Goal: Task Accomplishment & Management: Manage account settings

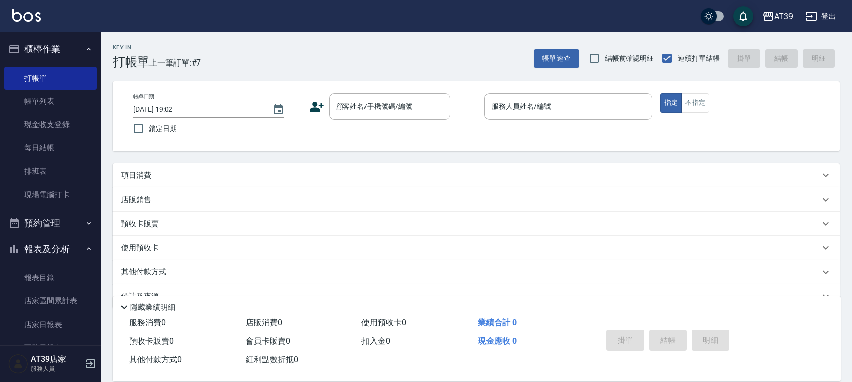
click at [354, 170] on div "項目消費" at bounding box center [470, 175] width 699 height 11
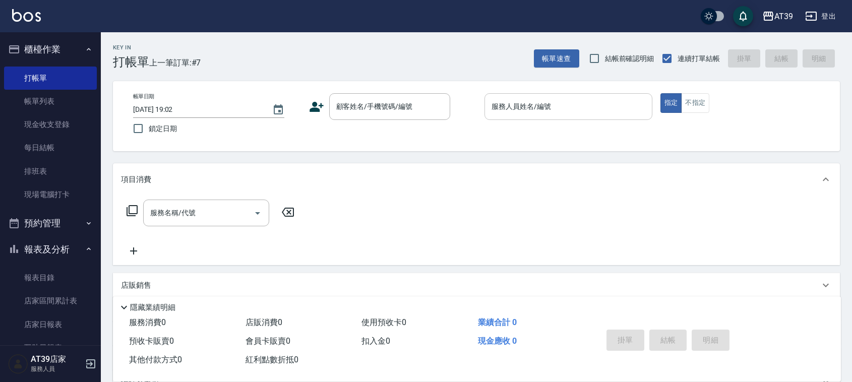
click at [584, 95] on div "服務人員姓名/編號" at bounding box center [569, 106] width 168 height 27
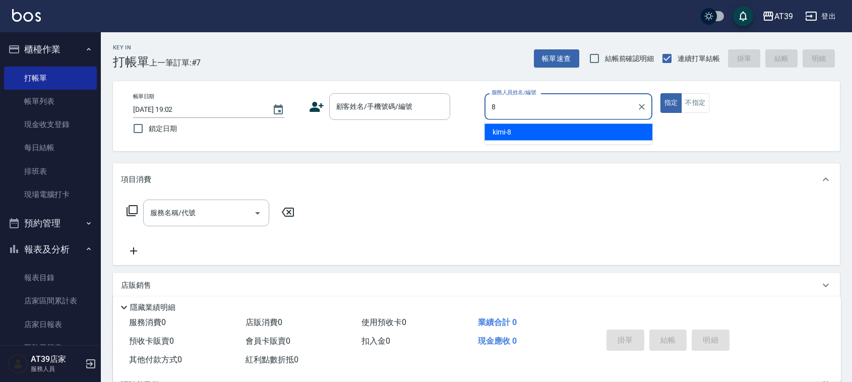
click at [535, 139] on div "kimi -8" at bounding box center [569, 132] width 168 height 17
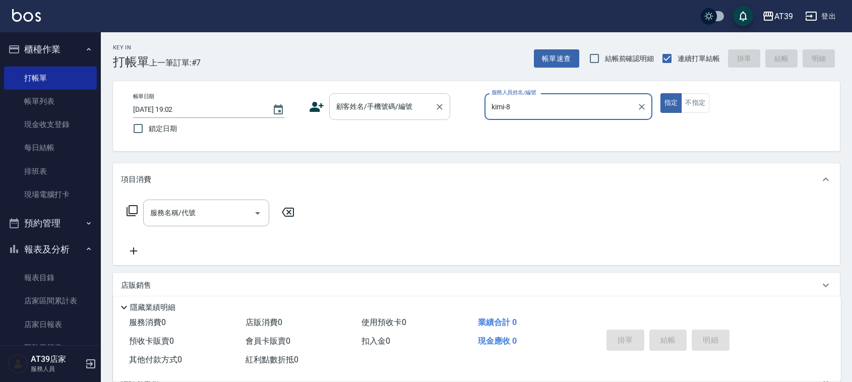
type input "kimi-8"
click at [380, 102] on div "顧客姓名/手機號碼/編號 顧客姓名/手機號碼/編號" at bounding box center [389, 106] width 121 height 27
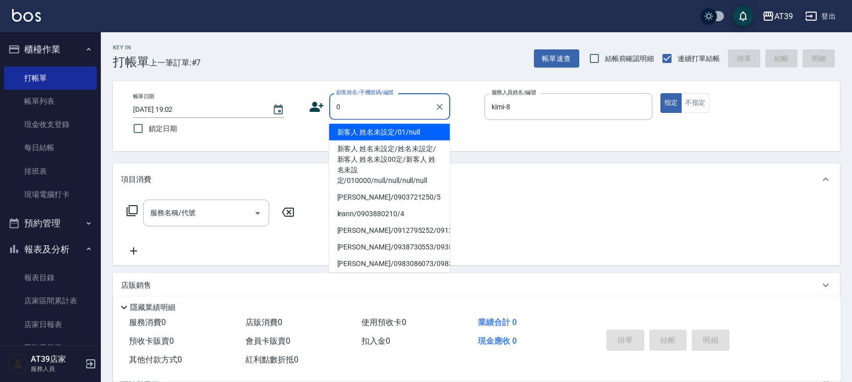
click at [364, 133] on li "新客人 姓名未設定/01/null" at bounding box center [389, 132] width 121 height 17
type input "新客人 姓名未設定/01/null"
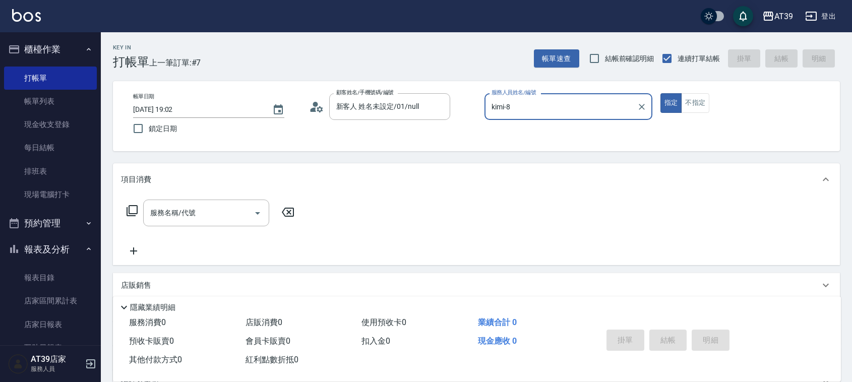
click at [183, 233] on div "服務名稱/代號 服務名稱/代號" at bounding box center [211, 228] width 180 height 57
click at [192, 216] on input "服務名稱/代號" at bounding box center [199, 213] width 102 height 18
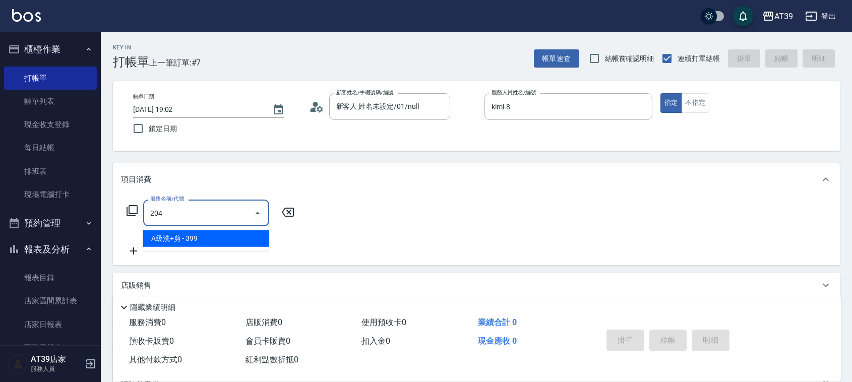
click at [199, 229] on ul "A級洗+剪 - 399" at bounding box center [206, 238] width 126 height 25
click at [207, 237] on span "A級洗+剪 - 399" at bounding box center [206, 238] width 126 height 17
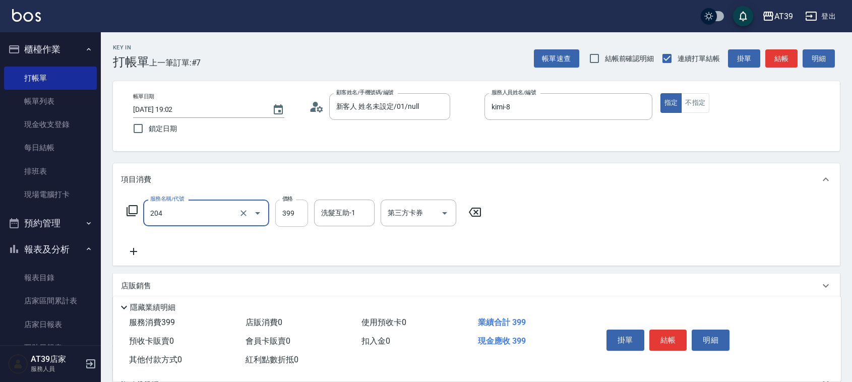
type input "A級洗+剪(204)"
click at [293, 213] on input "399" at bounding box center [291, 213] width 33 height 27
type input "500"
click at [792, 52] on button "結帳" at bounding box center [782, 58] width 32 height 19
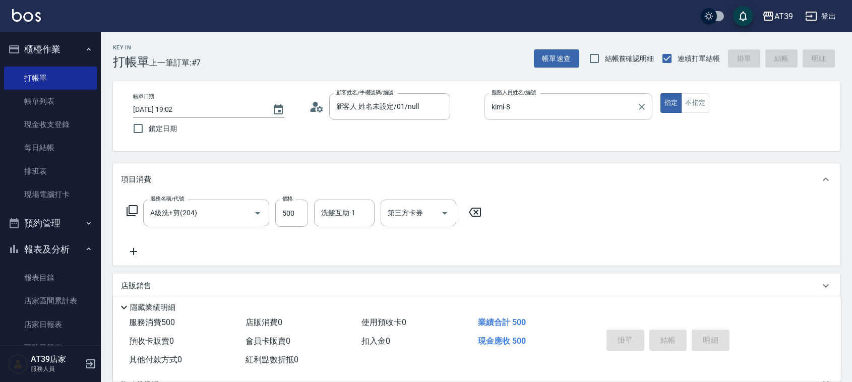
type input "2025/10/11 19:59"
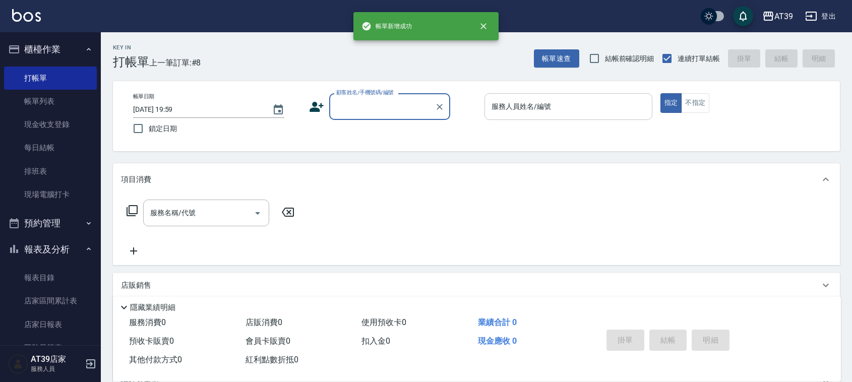
click at [550, 108] on div "服務人員姓名/編號 服務人員姓名/編號" at bounding box center [569, 106] width 168 height 27
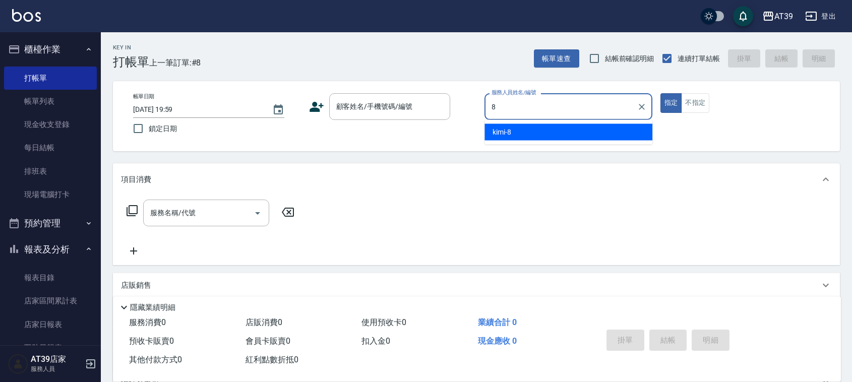
click at [525, 141] on ul "kimi -8" at bounding box center [569, 132] width 168 height 25
click at [492, 124] on div "kimi -8" at bounding box center [569, 132] width 168 height 17
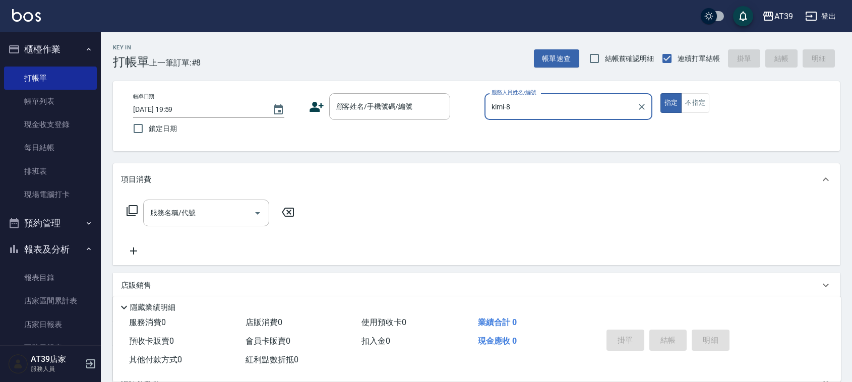
type input "kimi-8"
click at [401, 86] on div "帳單日期 2025/10/11 19:59 鎖定日期 顧客姓名/手機號碼/編號 顧客姓名/手機號碼/編號 服務人員姓名/編號 kimi-8 服務人員姓名/編號…" at bounding box center [476, 116] width 727 height 70
click at [389, 109] on input "顧客姓名/手機號碼/編號" at bounding box center [382, 107] width 97 height 18
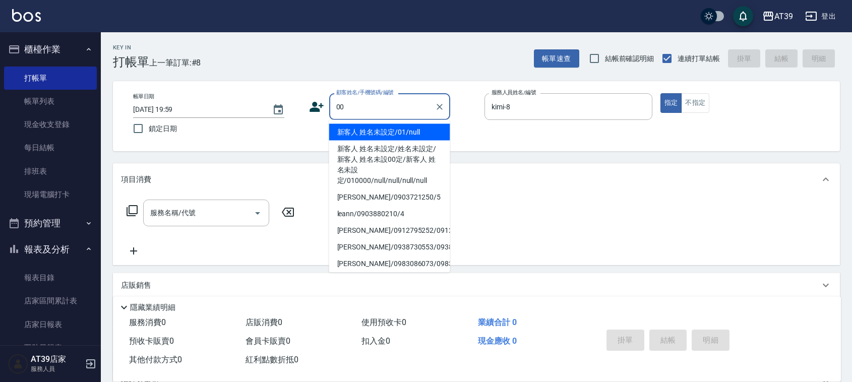
click at [360, 141] on li "新客人 姓名未設定/姓名未設定/新客人 姓名未設00定/新客人 姓名未設定/010000/null/null/null/null" at bounding box center [389, 165] width 121 height 48
type input "新客人 姓名未設定/姓名未設定/新客人 姓名未設00定/新客人 姓名未設定/010000/null/null/null/null"
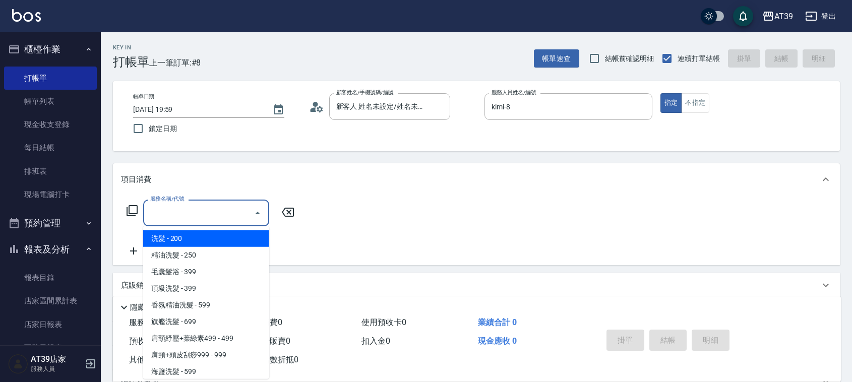
click at [237, 213] on input "服務名稱/代號" at bounding box center [199, 213] width 102 height 18
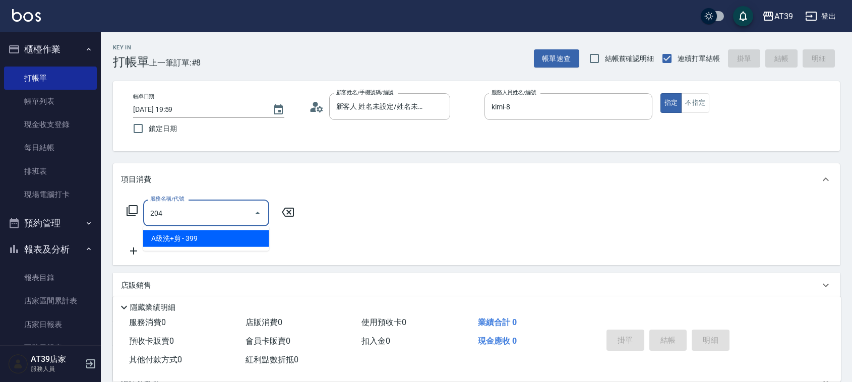
click at [240, 240] on span "A級洗+剪 - 399" at bounding box center [206, 238] width 126 height 17
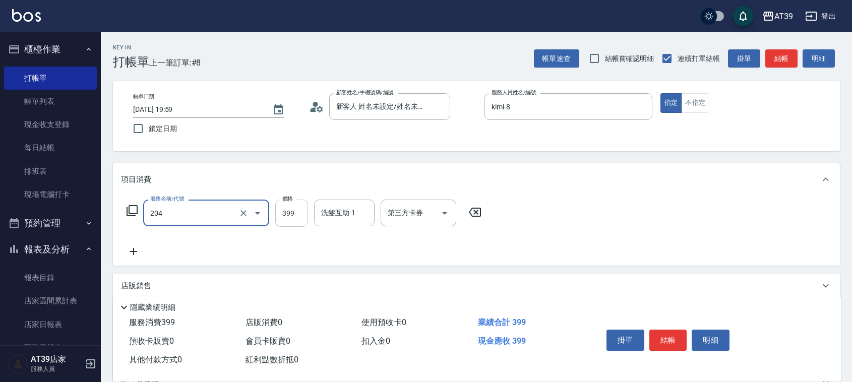
type input "A級洗+剪(204)"
click at [295, 225] on input "399" at bounding box center [291, 213] width 33 height 27
type input "500"
click at [330, 208] on div "洗髮互助-1 洗髮互助-1" at bounding box center [344, 213] width 61 height 27
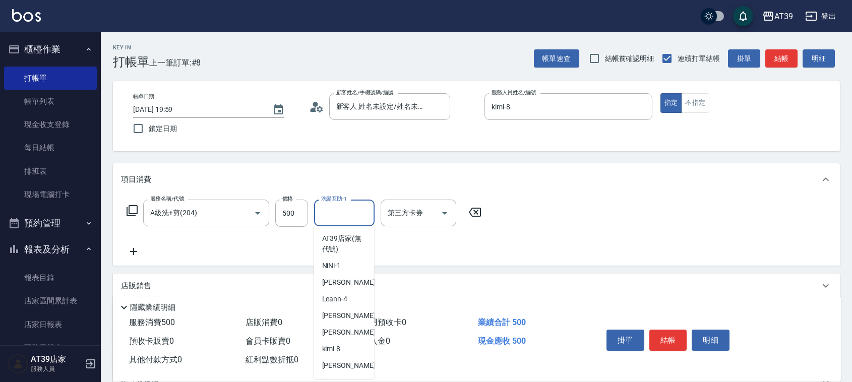
click at [351, 222] on input "洗髮互助-1" at bounding box center [344, 213] width 51 height 18
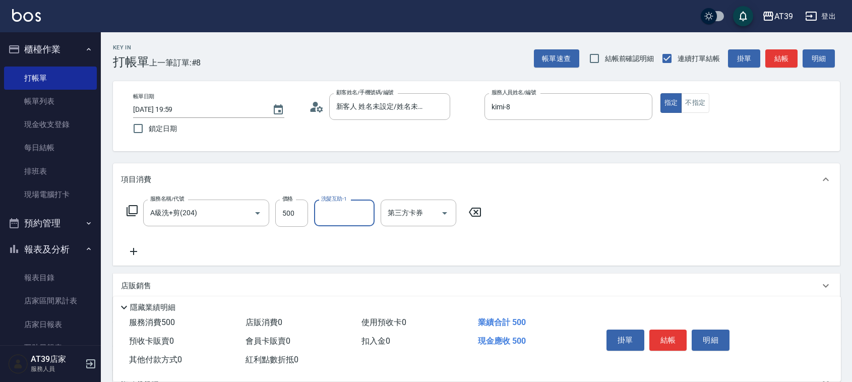
click at [351, 217] on input "洗髮互助-1" at bounding box center [344, 213] width 51 height 18
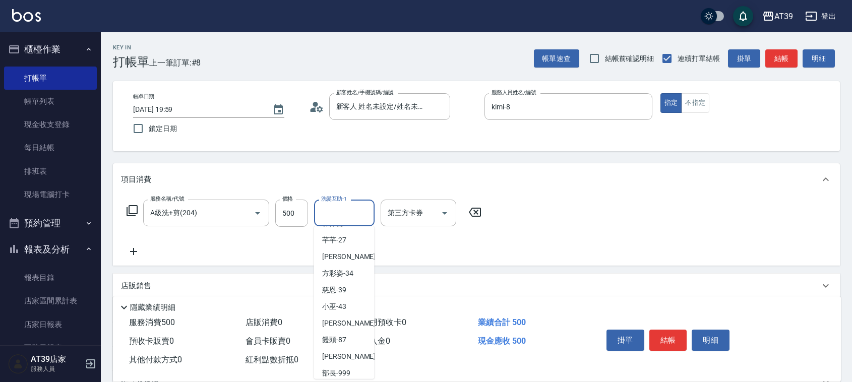
scroll to position [165, 0]
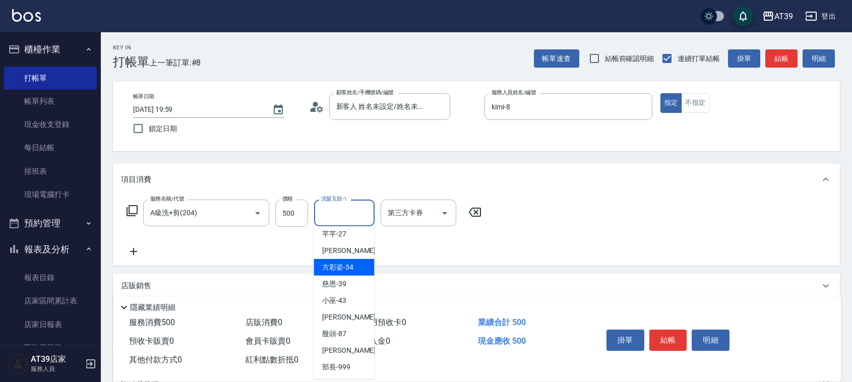
click at [355, 271] on div "方彩姿 -34" at bounding box center [344, 267] width 61 height 17
type input "方彩姿-34"
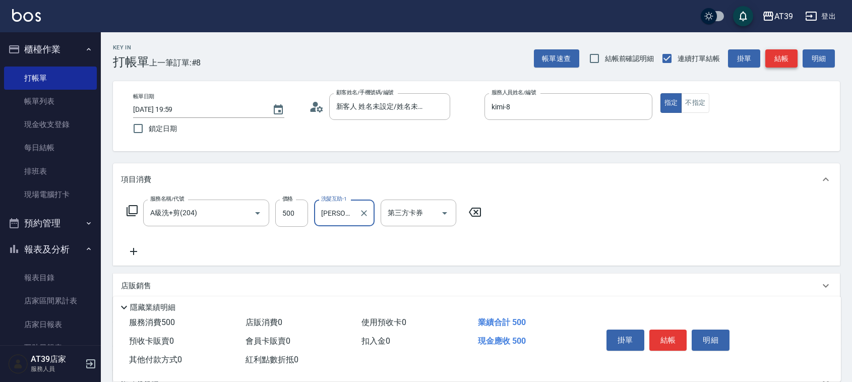
click at [777, 67] on button "結帳" at bounding box center [782, 58] width 32 height 19
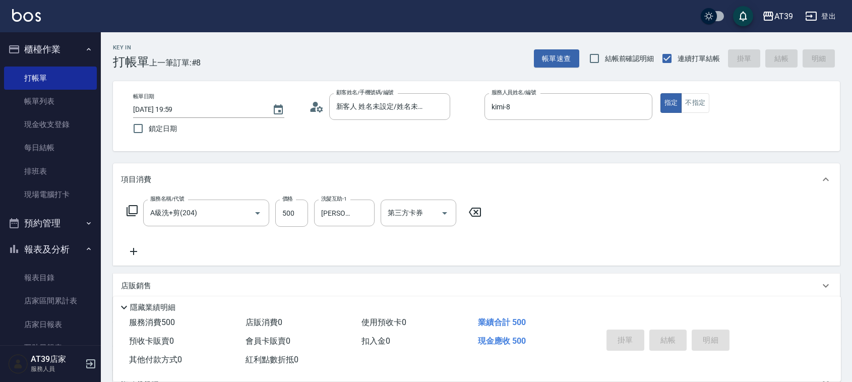
type input "2025/10/11 20:00"
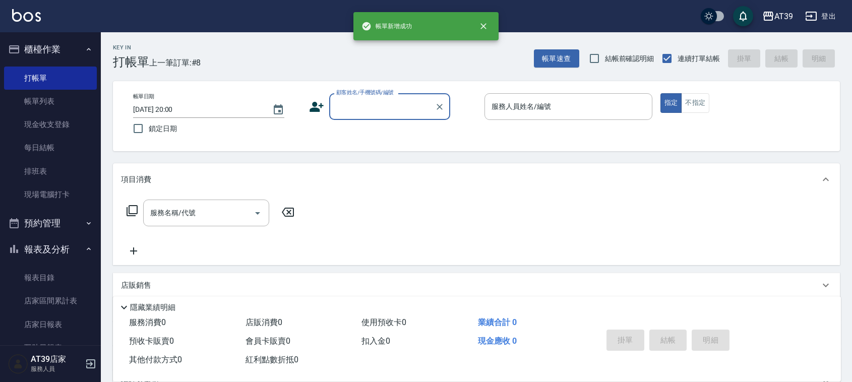
scroll to position [0, 0]
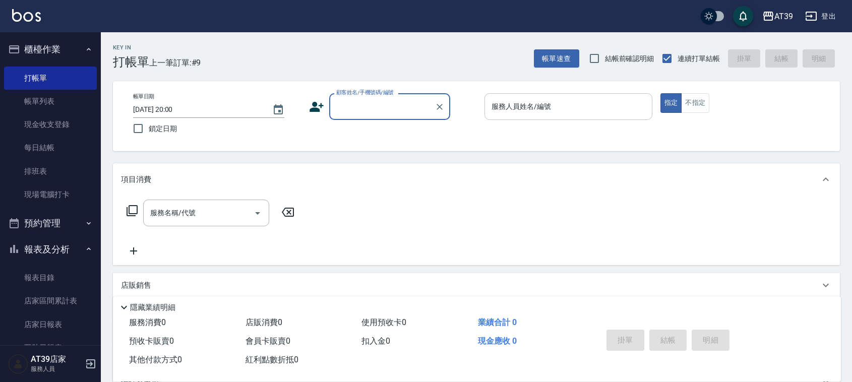
drag, startPoint x: 589, startPoint y: 96, endPoint x: 578, endPoint y: 119, distance: 25.0
click at [588, 97] on div "服務人員姓名/編號" at bounding box center [569, 106] width 168 height 27
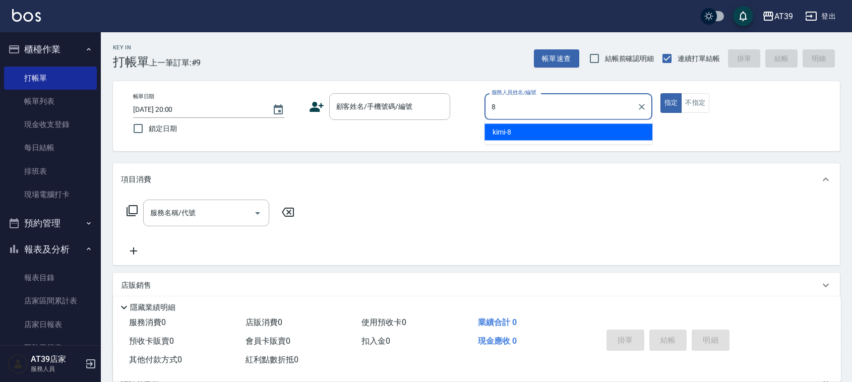
click at [553, 134] on div "kimi -8" at bounding box center [569, 132] width 168 height 17
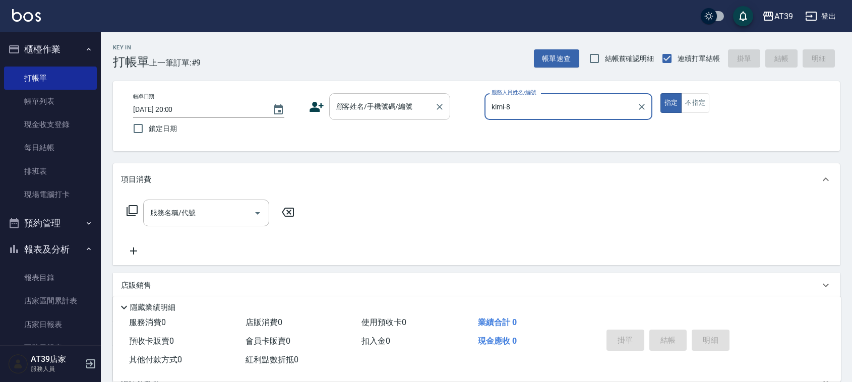
type input "kimi-8"
click at [406, 110] on input "顧客姓名/手機號碼/編號" at bounding box center [382, 107] width 97 height 18
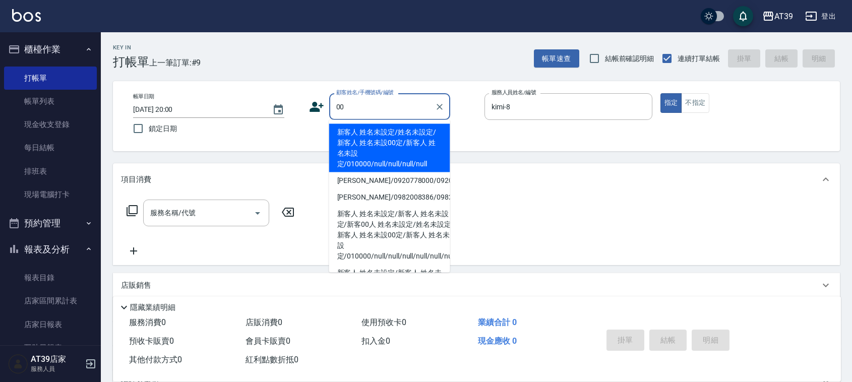
click at [377, 130] on li "新客人 姓名未設定/姓名未設定/新客人 姓名未設00定/新客人 姓名未設定/010000/null/null/null/null" at bounding box center [389, 148] width 121 height 48
type input "新客人 姓名未設定/姓名未設定/新客人 姓名未設00定/新客人 姓名未設定/010000/null/null/null/null"
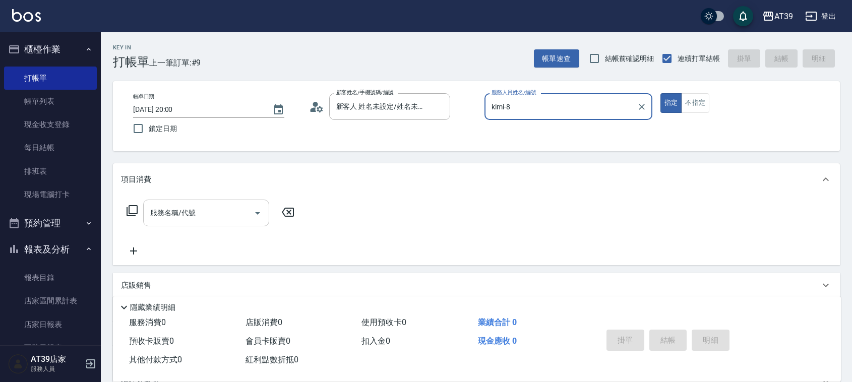
click at [217, 214] on input "服務名稱/代號" at bounding box center [199, 213] width 102 height 18
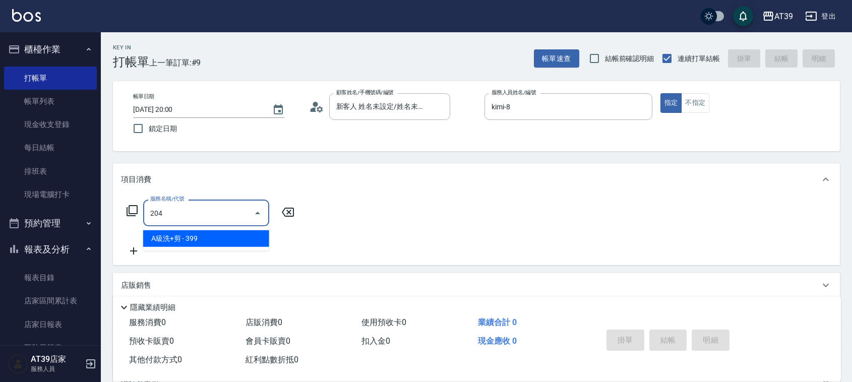
drag, startPoint x: 230, startPoint y: 229, endPoint x: 228, endPoint y: 243, distance: 13.3
click at [230, 232] on ul "A級洗+剪 - 399" at bounding box center [206, 238] width 126 height 25
click at [228, 243] on span "A級洗+剪 - 399" at bounding box center [206, 238] width 126 height 17
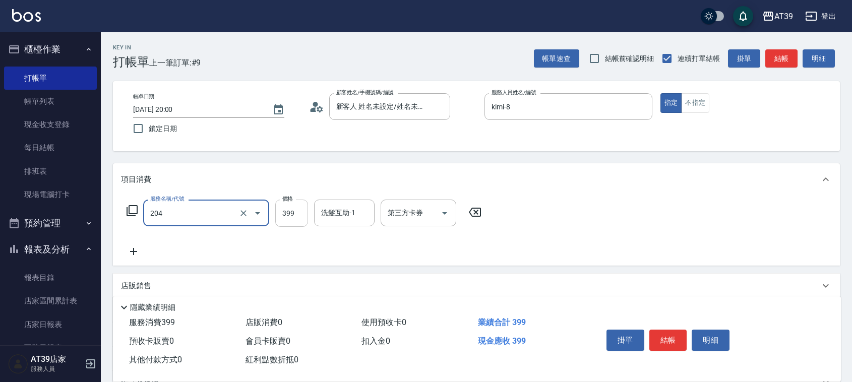
type input "A級洗+剪(204)"
click at [291, 219] on input "399" at bounding box center [291, 213] width 33 height 27
type input "500"
click at [780, 49] on button "結帳" at bounding box center [782, 58] width 32 height 19
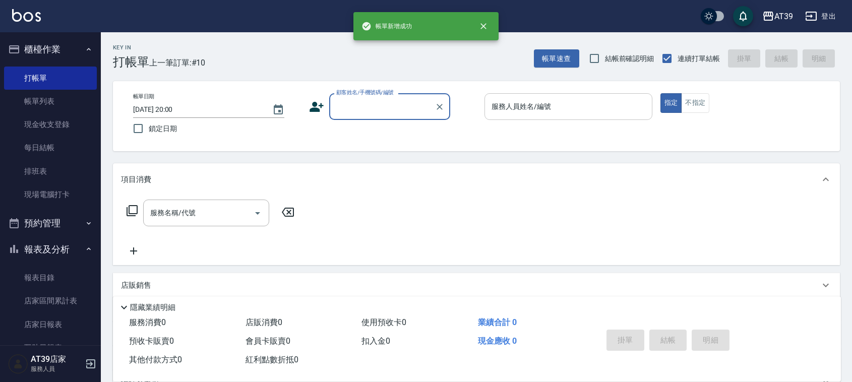
click at [581, 97] on div "服務人員姓名/編號" at bounding box center [569, 106] width 168 height 27
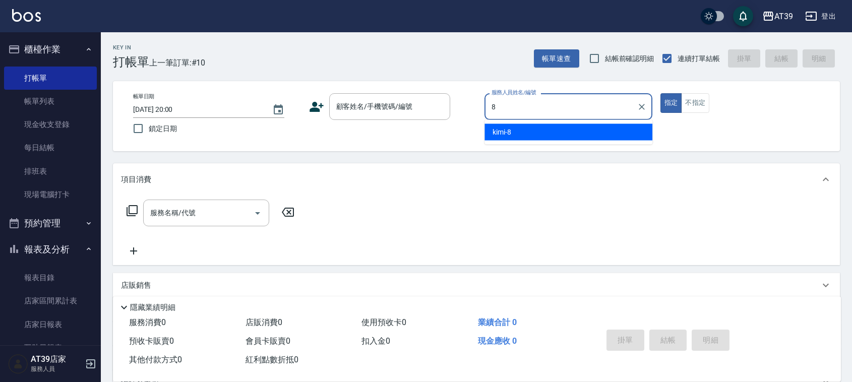
click at [556, 132] on div "kimi -8" at bounding box center [569, 132] width 168 height 17
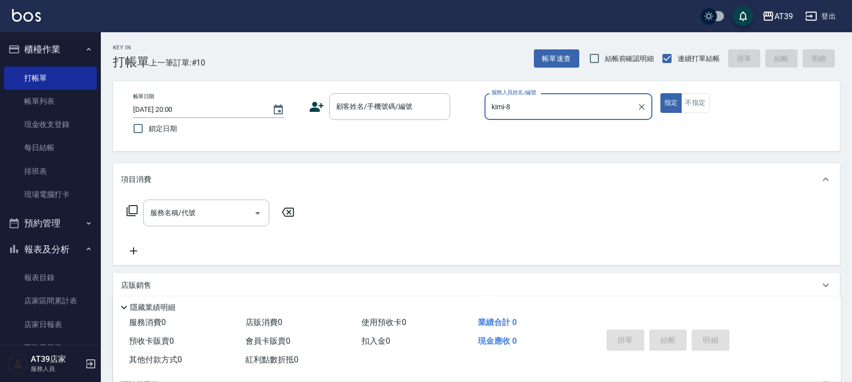
click at [401, 91] on div "帳單日期 2025/10/11 20:00 鎖定日期 顧客姓名/手機號碼/編號 顧客姓名/手機號碼/編號 服務人員姓名/編號 kimi-8 服務人員姓名/編號…" at bounding box center [476, 116] width 727 height 70
type input "kimi-8"
click at [388, 114] on input "顧客姓名/手機號碼/編號" at bounding box center [382, 107] width 97 height 18
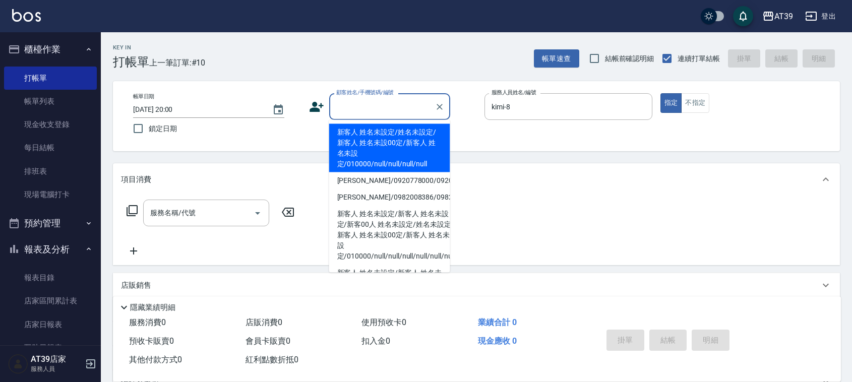
click at [372, 135] on li "新客人 姓名未設定/姓名未設定/新客人 姓名未設00定/新客人 姓名未設定/010000/null/null/null/null" at bounding box center [389, 148] width 121 height 48
type input "新客人 姓名未設定/姓名未設定/新客人 姓名未設00定/新客人 姓名未設定/010000/null/null/null/null"
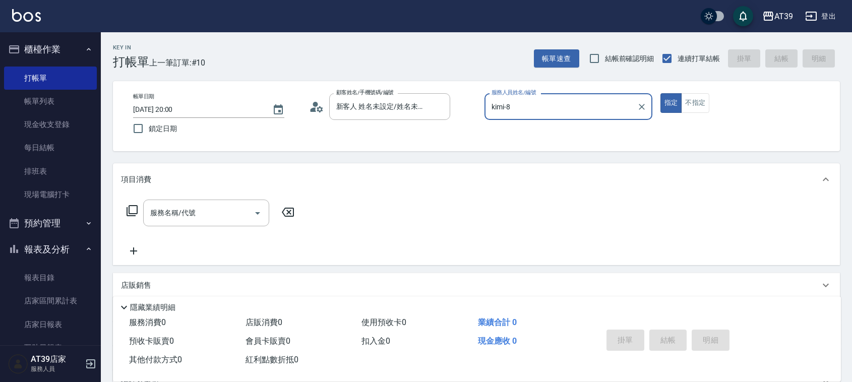
click at [127, 215] on icon at bounding box center [132, 210] width 11 height 11
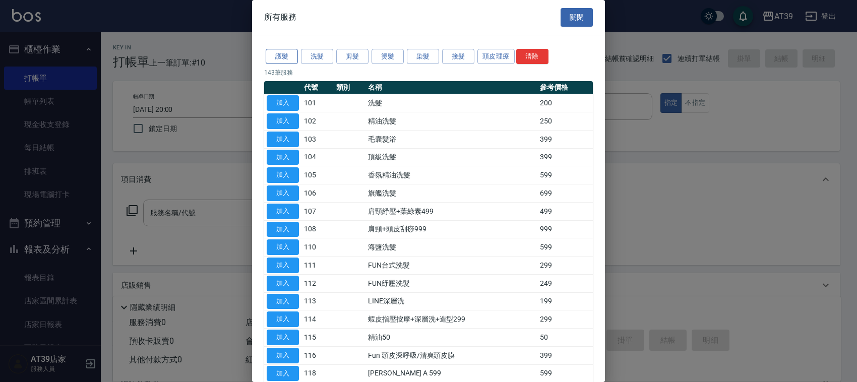
click at [280, 54] on button "護髮" at bounding box center [282, 57] width 32 height 16
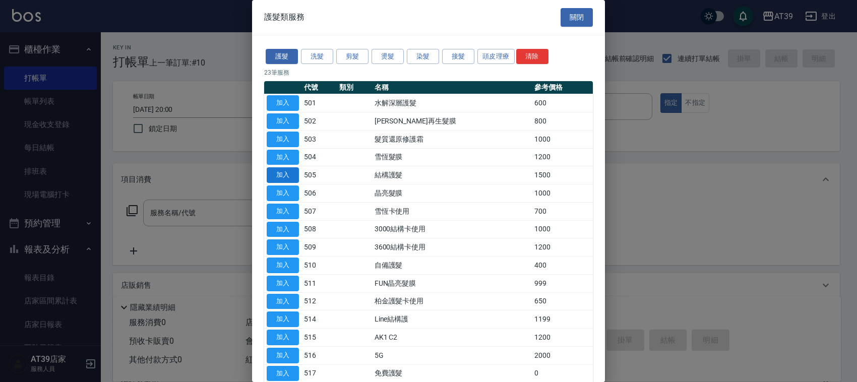
click at [292, 178] on button "加入" at bounding box center [283, 175] width 32 height 16
type input "結構護髮(505)"
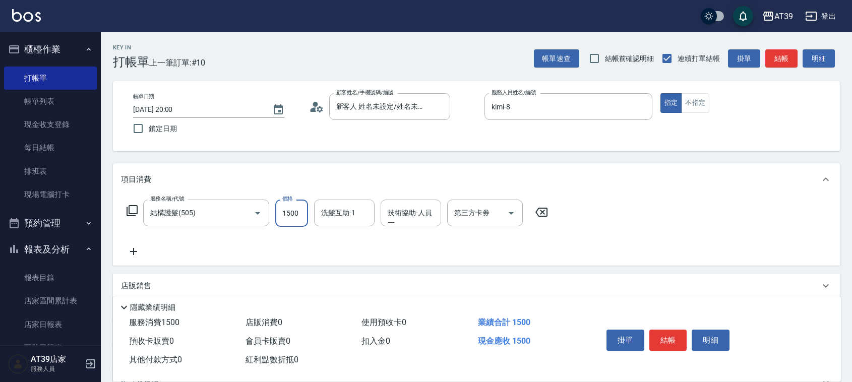
click at [297, 222] on input "1500" at bounding box center [291, 213] width 33 height 27
type input "999"
click at [795, 58] on button "結帳" at bounding box center [782, 58] width 32 height 19
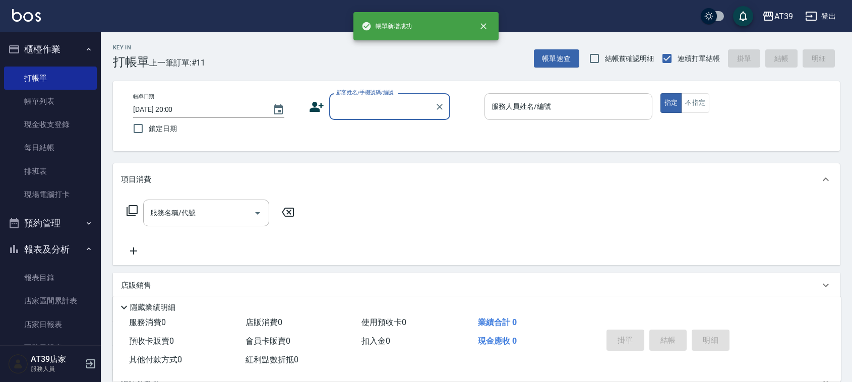
click at [574, 103] on input "服務人員姓名/編號" at bounding box center [568, 107] width 159 height 18
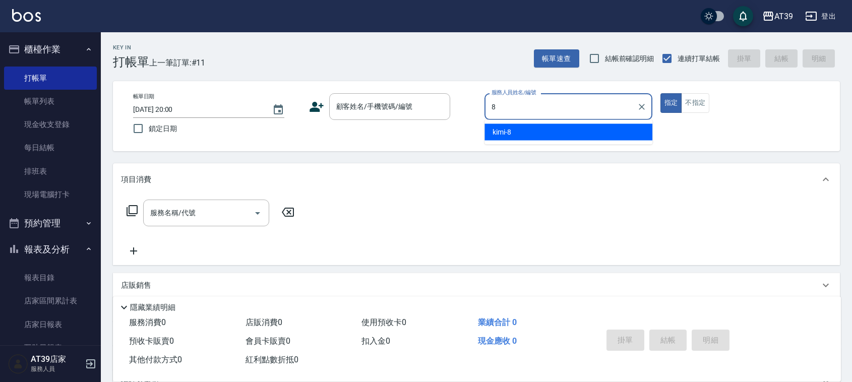
click at [565, 124] on div "kimi -8" at bounding box center [569, 132] width 168 height 17
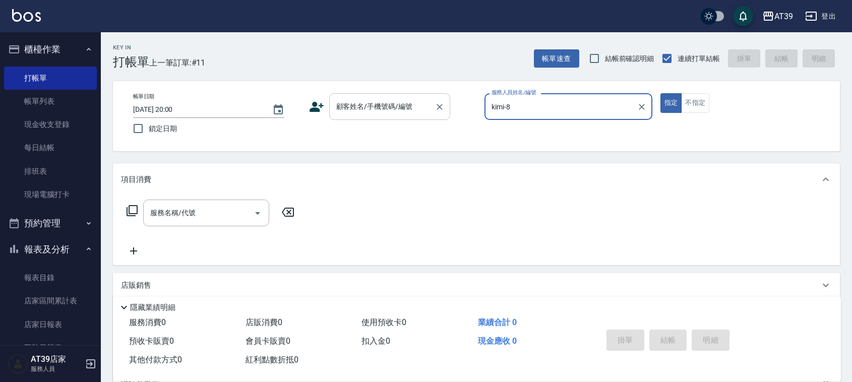
type input "kimi-8"
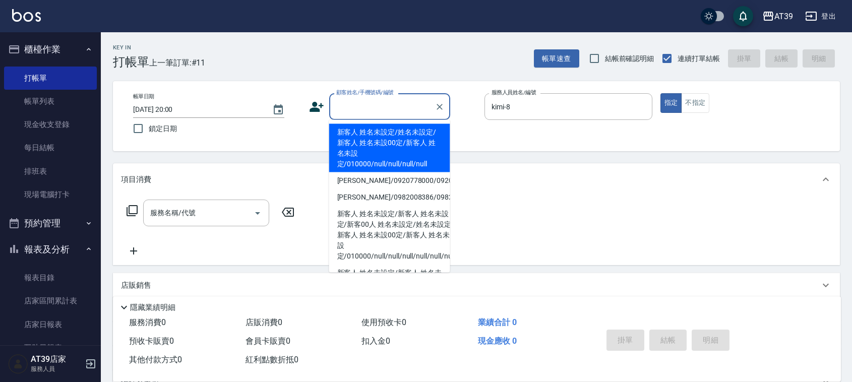
drag, startPoint x: 412, startPoint y: 109, endPoint x: 389, endPoint y: 125, distance: 27.7
click at [411, 109] on input "顧客姓名/手機號碼/編號" at bounding box center [382, 107] width 97 height 18
click at [377, 133] on li "新客人 姓名未設定/姓名未設定/新客人 姓名未設00定/新客人 姓名未設定/010000/null/null/null/null" at bounding box center [389, 148] width 121 height 48
type input "新客人 姓名未設定/姓名未設定/新客人 姓名未設00定/新客人 姓名未設定/010000/null/null/null/null"
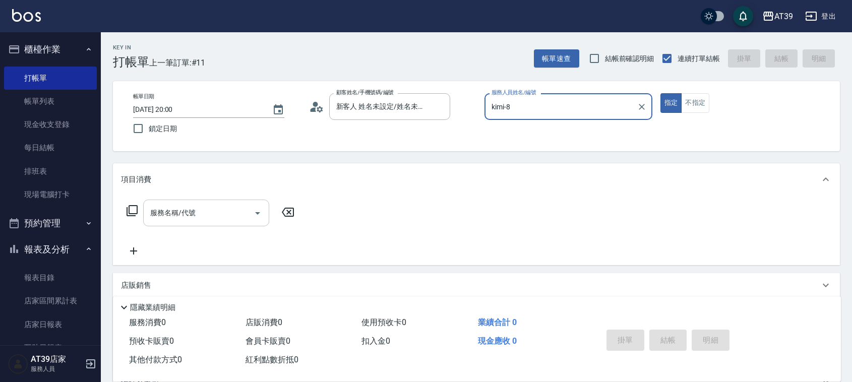
click at [222, 200] on div "服務名稱/代號" at bounding box center [206, 213] width 126 height 27
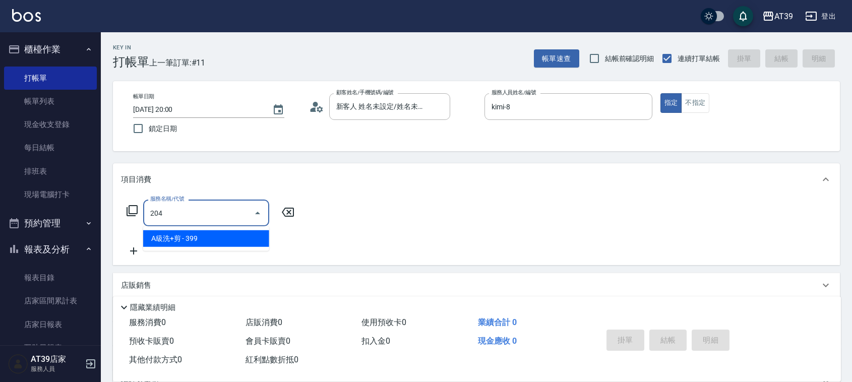
click at [230, 235] on span "A級洗+剪 - 399" at bounding box center [206, 238] width 126 height 17
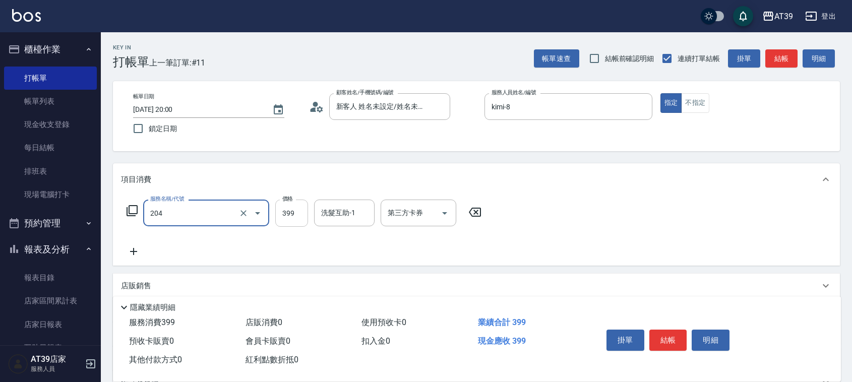
click at [296, 210] on input "399" at bounding box center [291, 213] width 33 height 27
type input "A級洗+剪(204)"
type input "500"
click at [334, 212] on input "洗髮互助-1" at bounding box center [344, 213] width 51 height 18
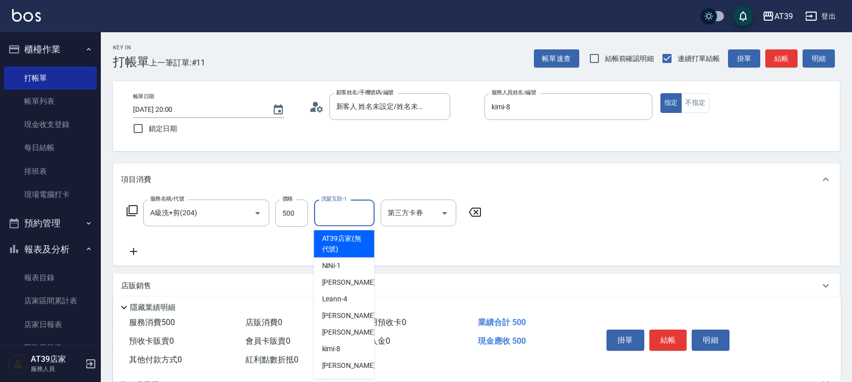
type input "2"
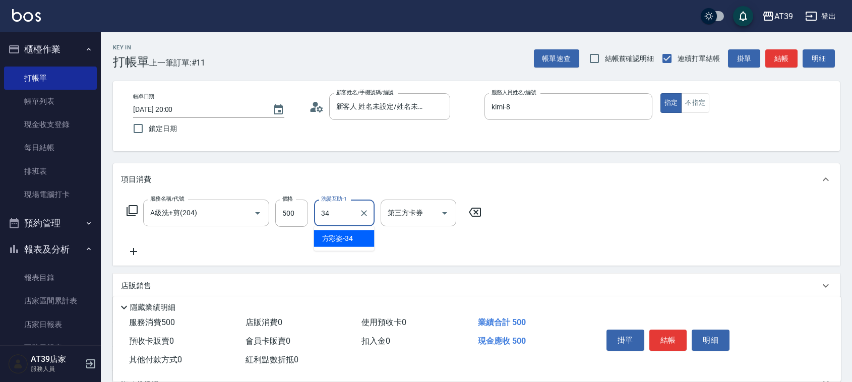
click at [341, 234] on span "方彩姿 -34" at bounding box center [337, 239] width 31 height 11
type input "方彩姿-34"
click at [780, 57] on button "結帳" at bounding box center [782, 58] width 32 height 19
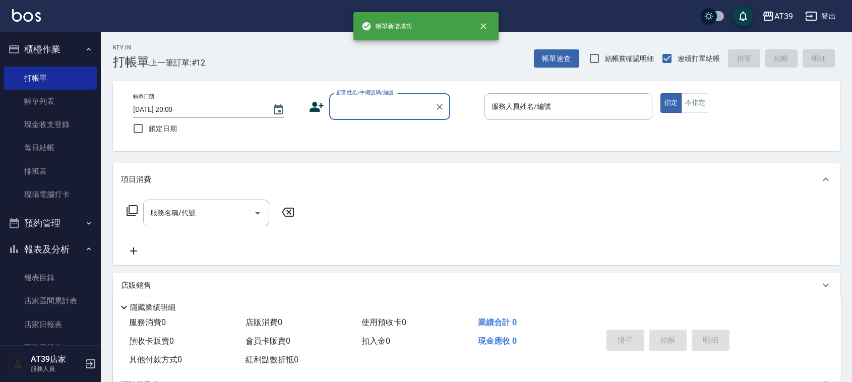
click at [511, 104] on input "服務人員姓名/編號" at bounding box center [568, 107] width 159 height 18
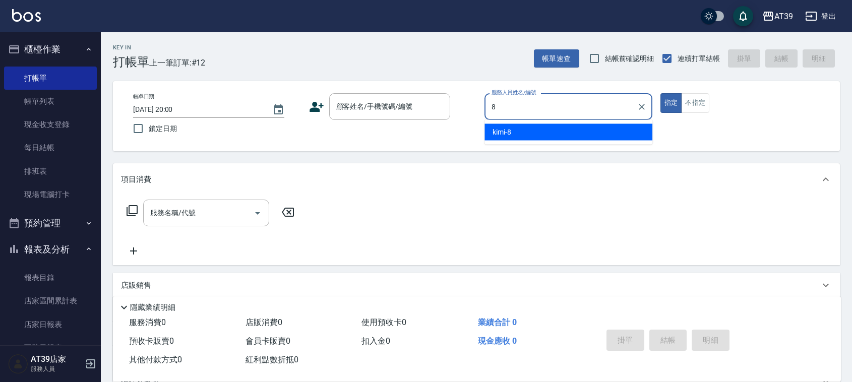
click at [511, 135] on span "kimi -8" at bounding box center [502, 132] width 19 height 11
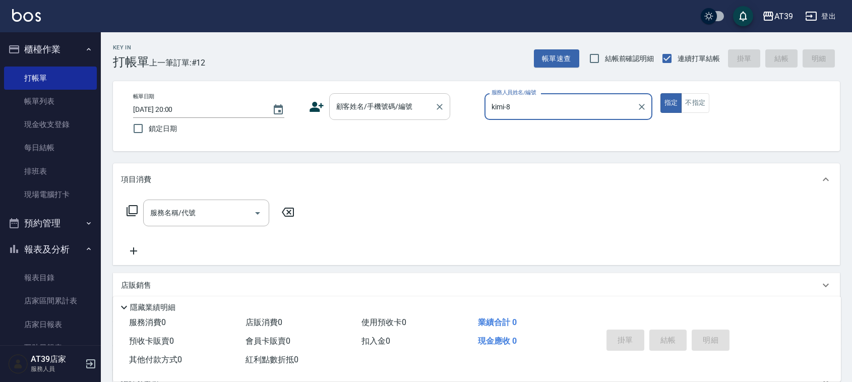
type input "kimi-8"
click at [409, 104] on input "顧客姓名/手機號碼/編號" at bounding box center [382, 107] width 97 height 18
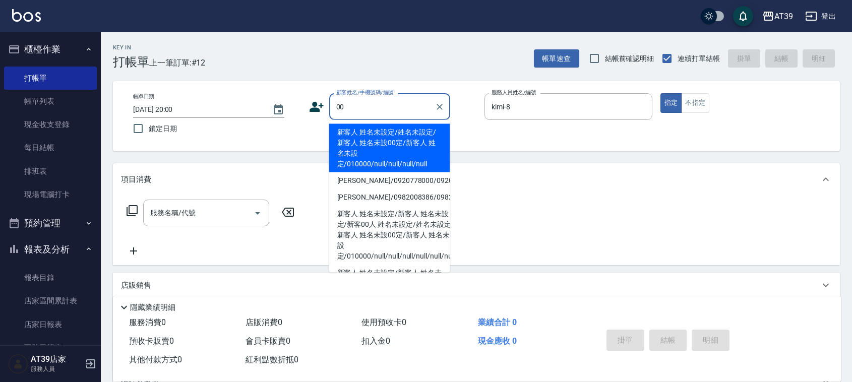
click at [387, 146] on li "新客人 姓名未設定/姓名未設定/新客人 姓名未設00定/新客人 姓名未設定/010000/null/null/null/null" at bounding box center [389, 148] width 121 height 48
type input "新客人 姓名未設定/姓名未設定/新客人 姓名未設00定/新客人 姓名未設定/010000/null/null/null/null"
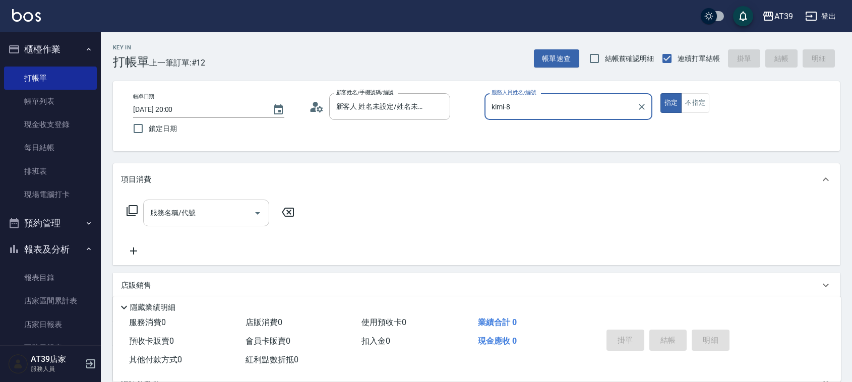
click at [218, 201] on div "服務名稱/代號" at bounding box center [206, 213] width 126 height 27
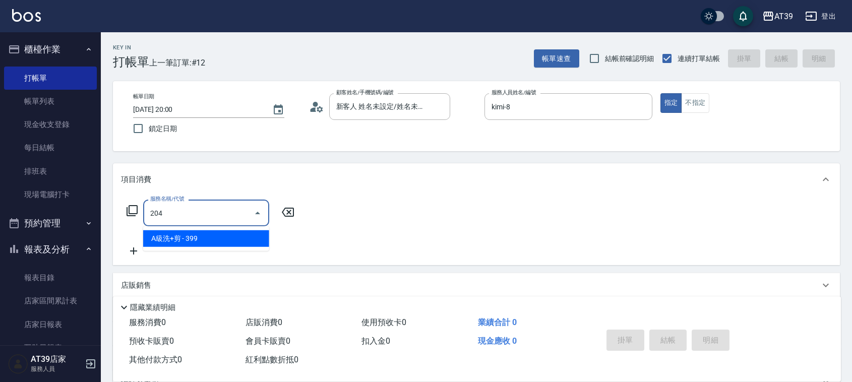
click at [219, 228] on ul "A級洗+剪 - 399" at bounding box center [206, 238] width 126 height 25
click at [238, 245] on span "A級洗+剪 - 399" at bounding box center [206, 238] width 126 height 17
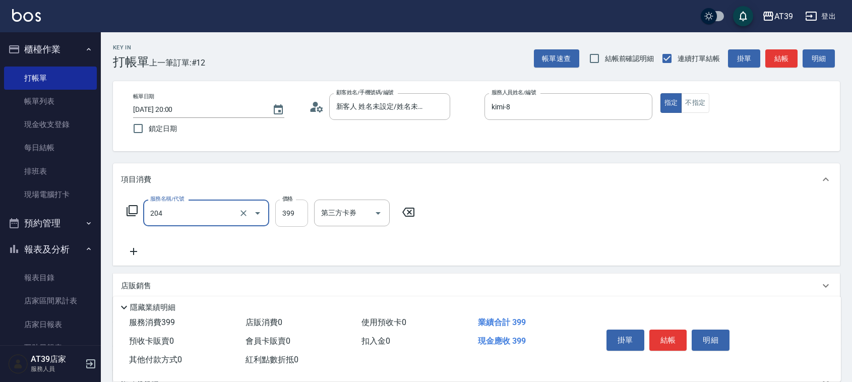
type input "A級洗+剪(204)"
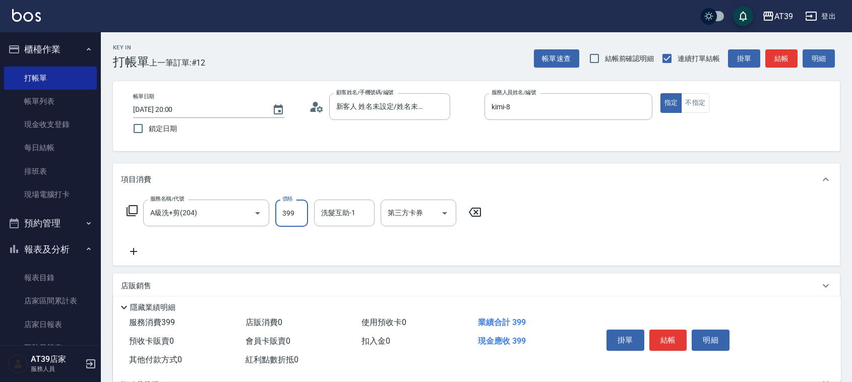
click at [280, 220] on input "399" at bounding box center [291, 213] width 33 height 27
type input "400"
click at [370, 213] on input "洗髮互助-1" at bounding box center [344, 213] width 51 height 18
click at [362, 233] on div "方彩姿 -34" at bounding box center [344, 238] width 61 height 17
type input "方彩姿-34"
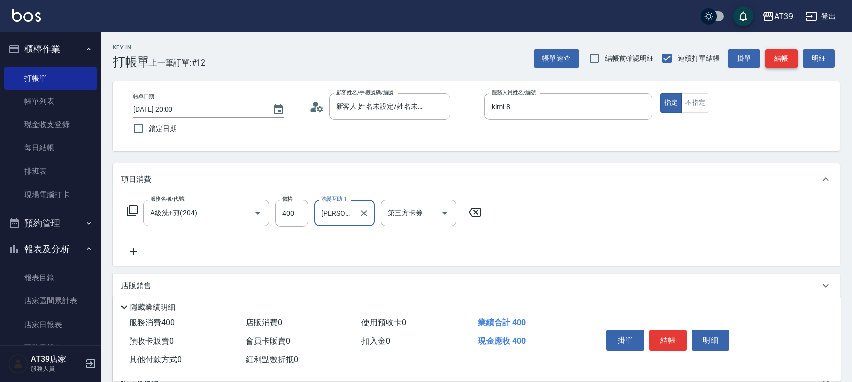
click at [782, 60] on button "結帳" at bounding box center [782, 58] width 32 height 19
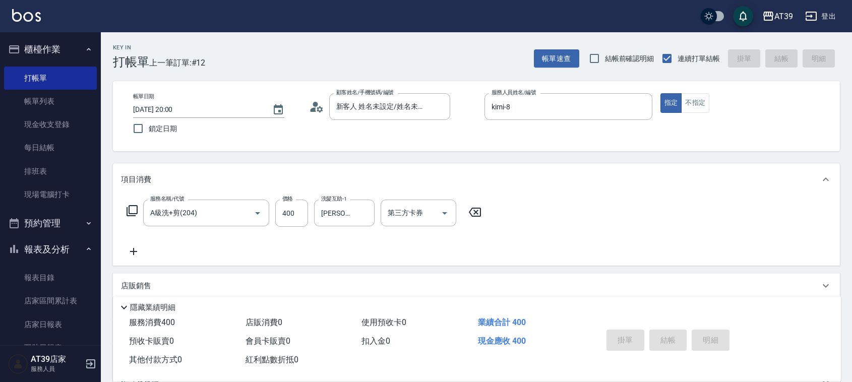
type input "2025/10/11 20:01"
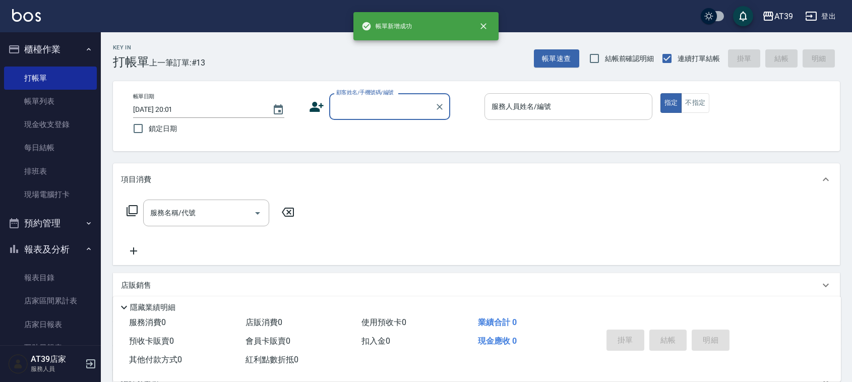
click at [601, 114] on input "服務人員姓名/編號" at bounding box center [568, 107] width 159 height 18
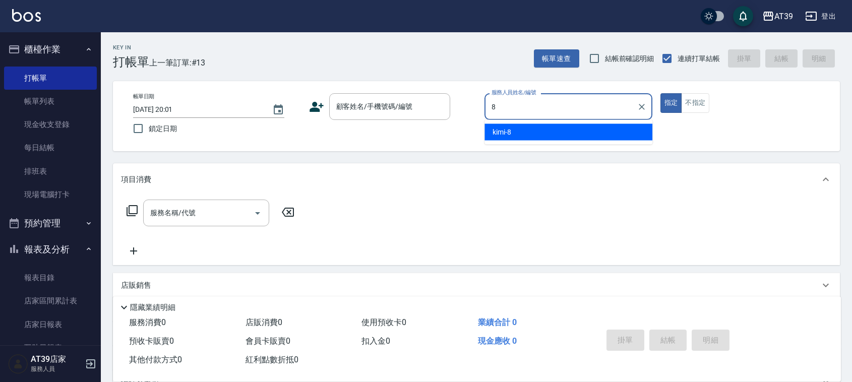
click at [586, 127] on div "kimi -8" at bounding box center [569, 132] width 168 height 17
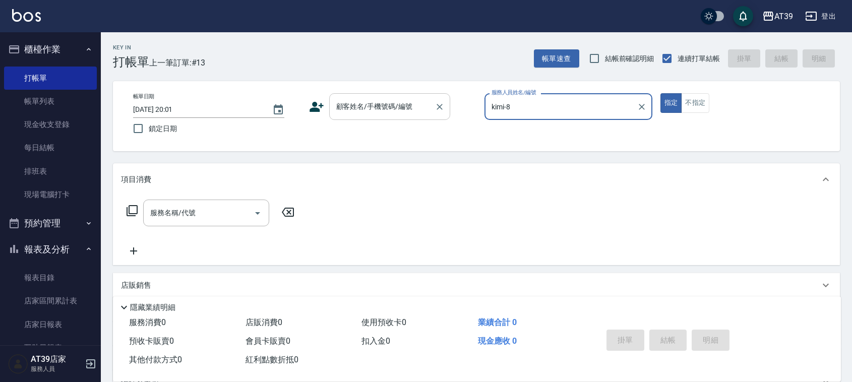
type input "kimi-8"
drag, startPoint x: 394, startPoint y: 111, endPoint x: 388, endPoint y: 114, distance: 6.6
click at [394, 111] on input "顧客姓名/手機號碼/編號" at bounding box center [382, 107] width 97 height 18
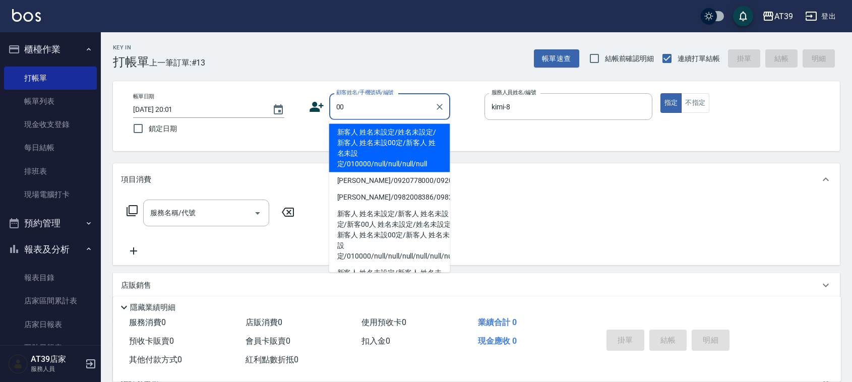
click at [373, 130] on li "新客人 姓名未設定/姓名未設定/新客人 姓名未設00定/新客人 姓名未設定/010000/null/null/null/null" at bounding box center [389, 148] width 121 height 48
type input "新客人 姓名未設定/姓名未設定/新客人 姓名未設00定/新客人 姓名未設定/010000/null/null/null/null"
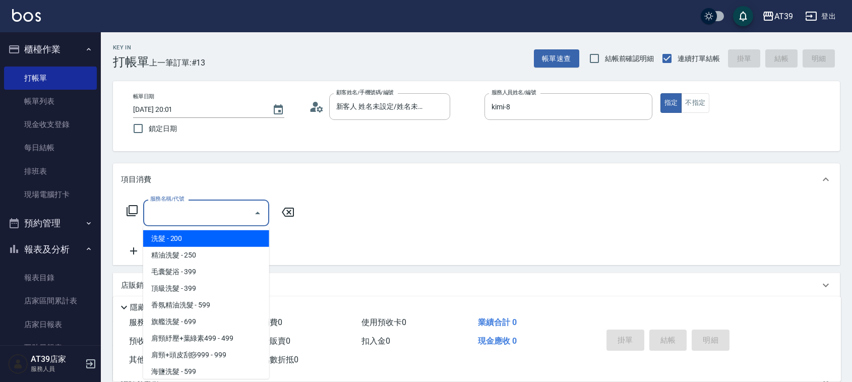
click at [225, 216] on input "服務名稱/代號" at bounding box center [199, 213] width 102 height 18
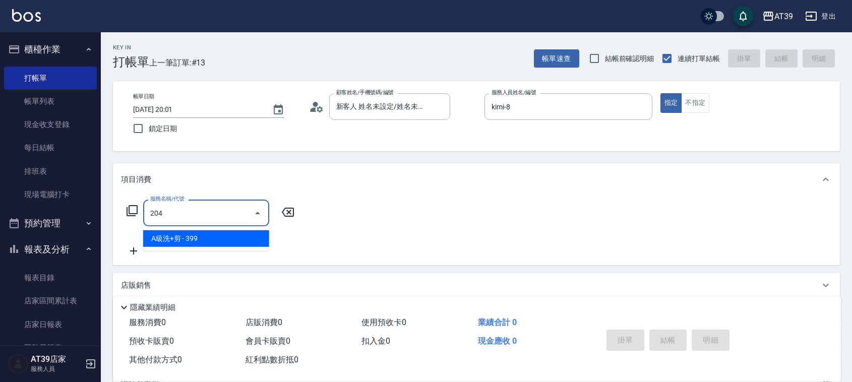
click at [231, 236] on span "A級洗+剪 - 399" at bounding box center [206, 238] width 126 height 17
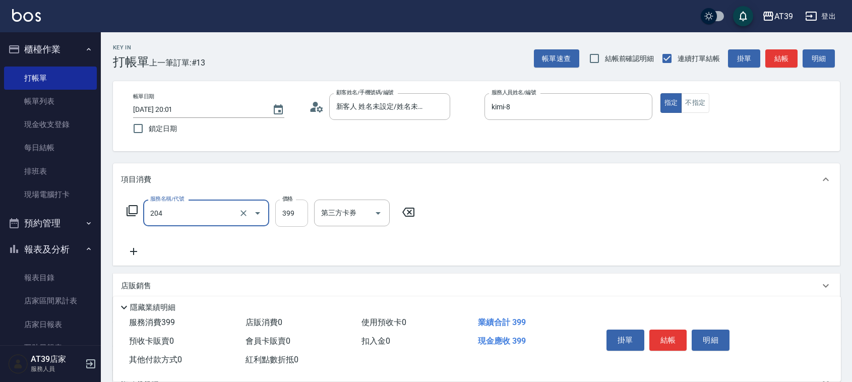
type input "A級洗+剪(204)"
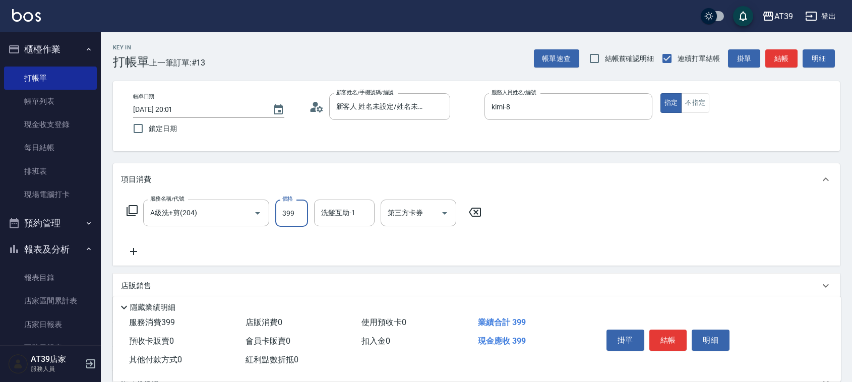
click at [287, 218] on input "399" at bounding box center [291, 213] width 33 height 27
type input "500"
click at [346, 210] on input "洗髮互助-1" at bounding box center [344, 213] width 51 height 18
click at [348, 233] on div "方彩姿 -34" at bounding box center [344, 238] width 61 height 17
type input "方彩姿-34"
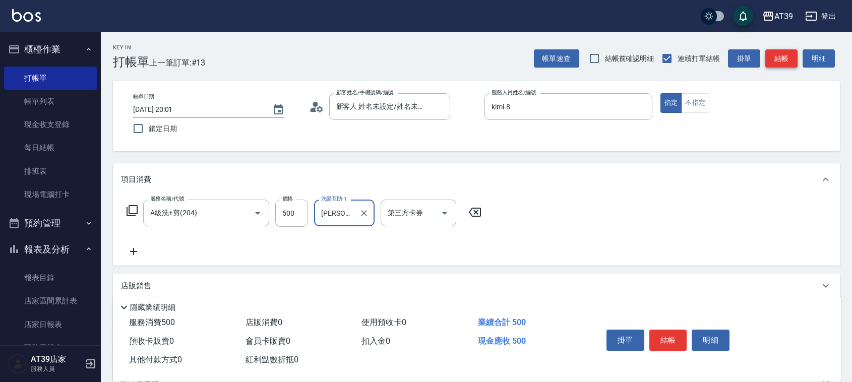
click at [793, 50] on button "結帳" at bounding box center [782, 58] width 32 height 19
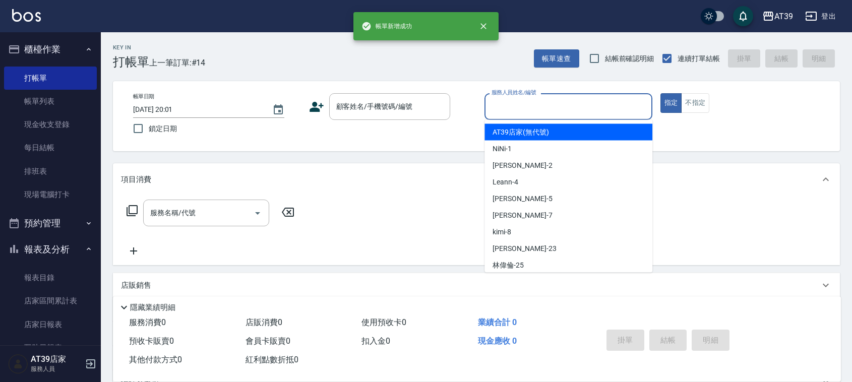
click at [560, 105] on input "服務人員姓名/編號" at bounding box center [568, 107] width 159 height 18
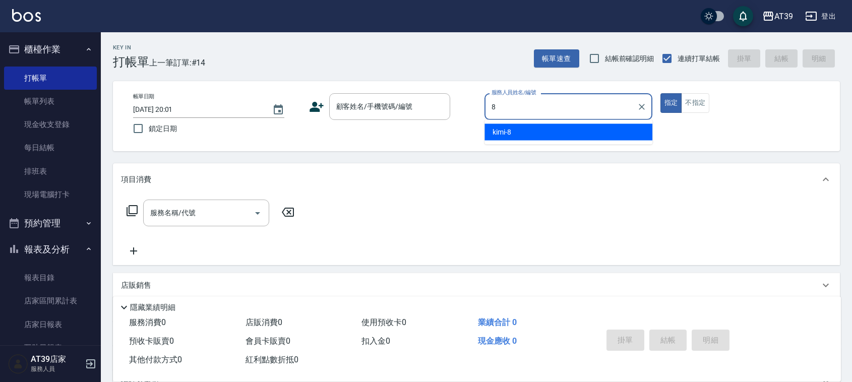
click at [548, 124] on div "kimi -8" at bounding box center [569, 132] width 168 height 17
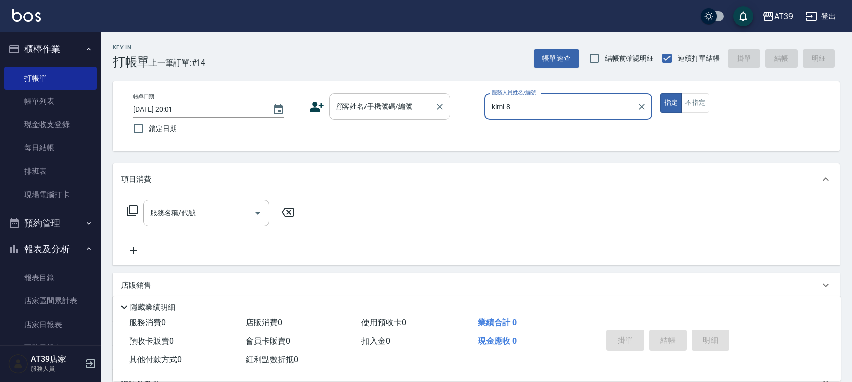
type input "kimi-8"
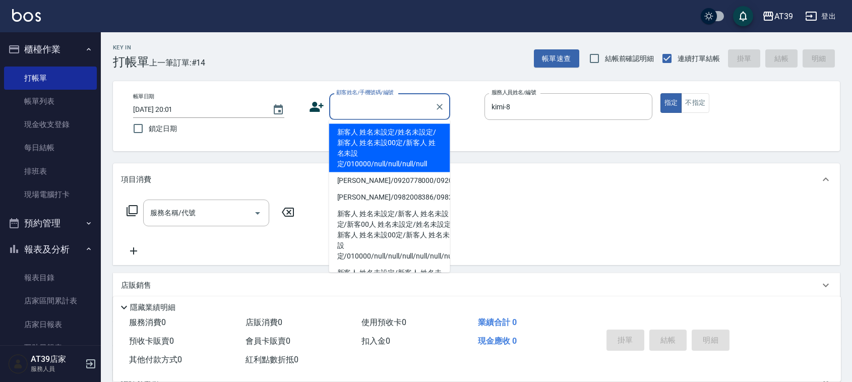
click at [400, 110] on input "顧客姓名/手機號碼/編號" at bounding box center [382, 107] width 97 height 18
click at [369, 140] on li "新客人 姓名未設定/姓名未設定/新客人 姓名未設00定/新客人 姓名未設定/010000/null/null/null/null" at bounding box center [389, 148] width 121 height 48
type input "新客人 姓名未設定/姓名未設定/新客人 姓名未設00定/新客人 姓名未設定/010000/null/null/null/null"
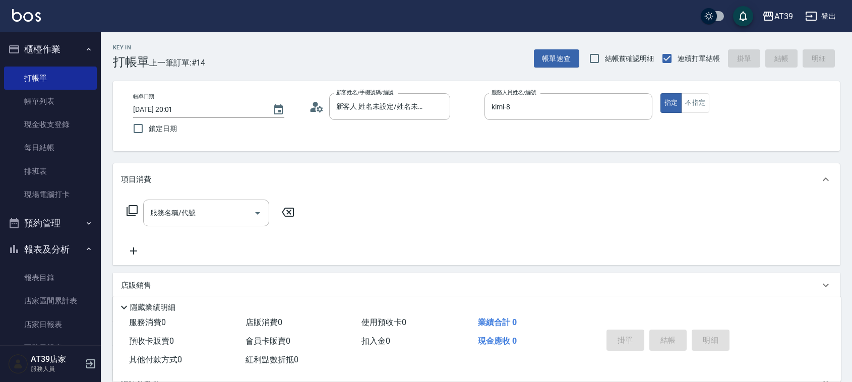
click at [132, 205] on icon at bounding box center [132, 211] width 12 height 12
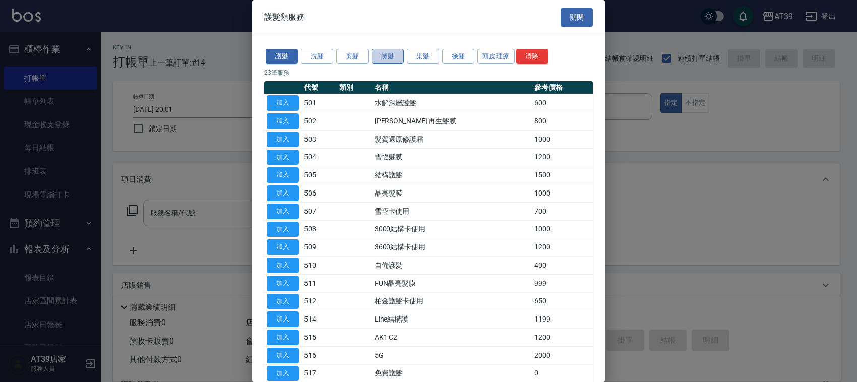
click at [383, 60] on button "燙髮" at bounding box center [388, 57] width 32 height 16
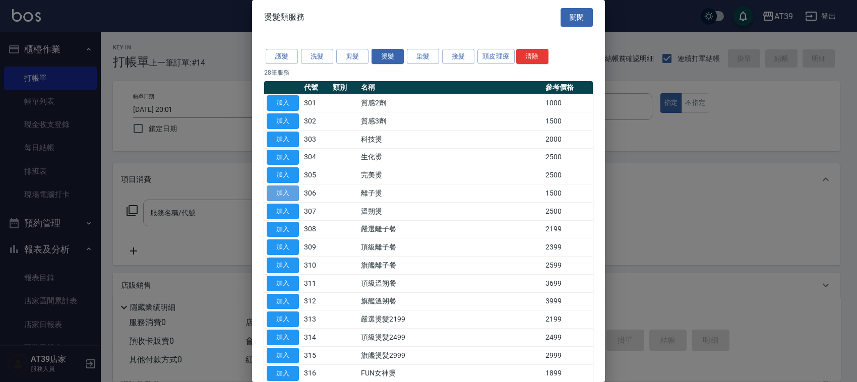
click at [286, 197] on button "加入" at bounding box center [283, 194] width 32 height 16
type input "離子燙(306)"
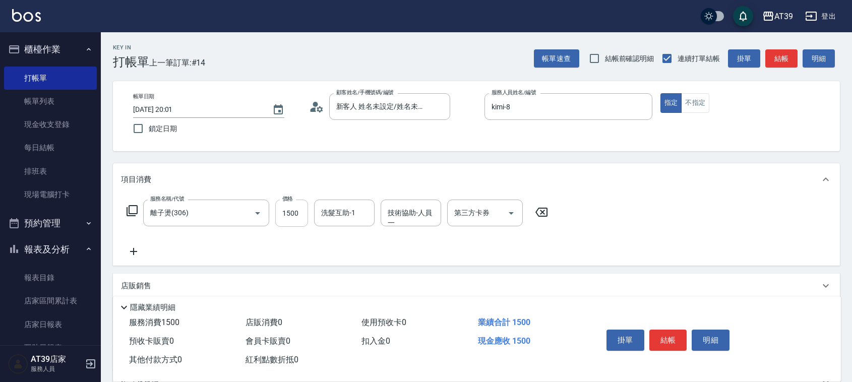
click at [286, 207] on input "1500" at bounding box center [291, 213] width 33 height 27
type input "4000"
click at [768, 58] on button "結帳" at bounding box center [782, 58] width 32 height 19
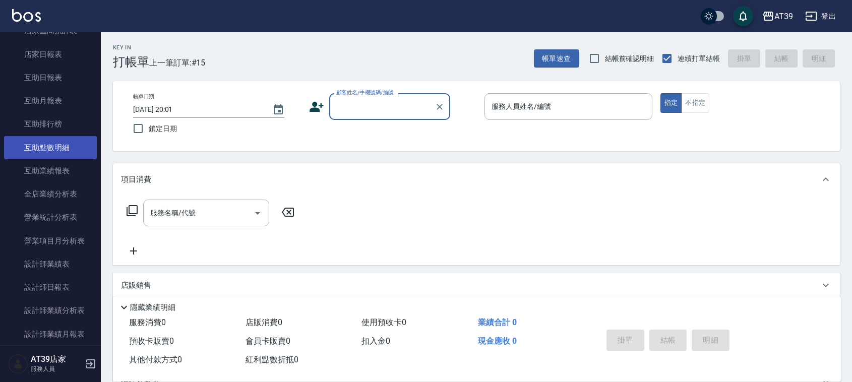
scroll to position [315, 0]
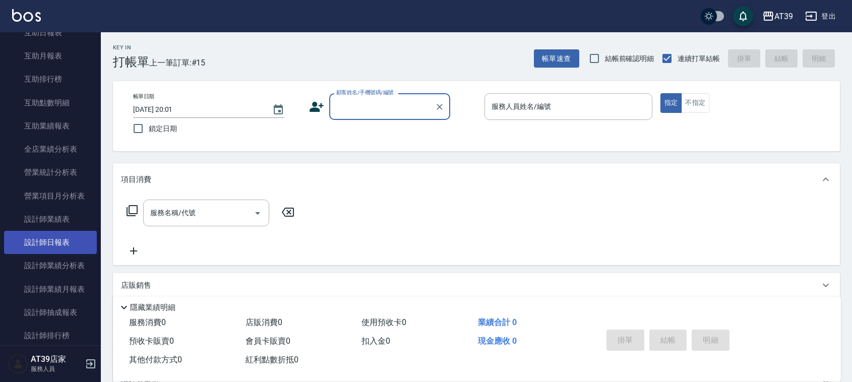
click at [58, 242] on link "設計師日報表" at bounding box center [50, 242] width 93 height 23
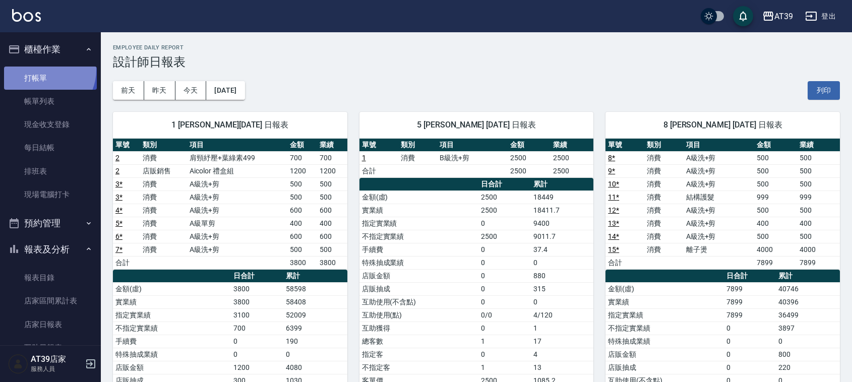
click at [41, 70] on link "打帳單" at bounding box center [50, 78] width 93 height 23
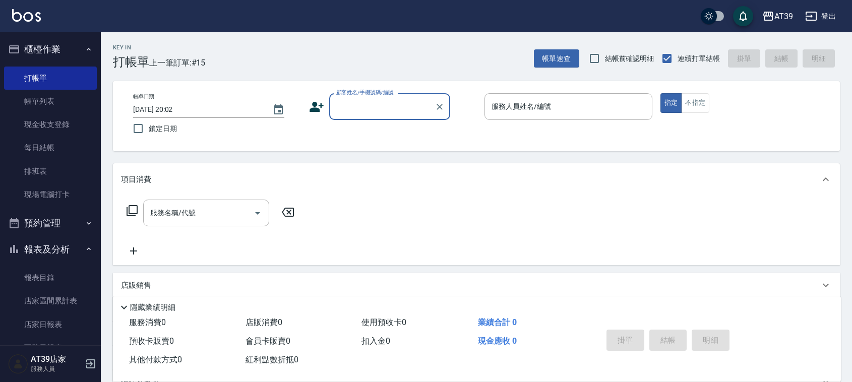
click at [321, 13] on div "AT39 登出" at bounding box center [426, 16] width 852 height 32
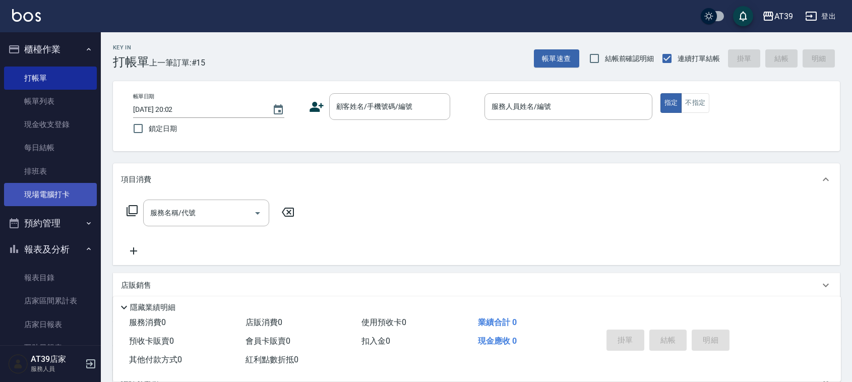
click at [60, 193] on link "現場電腦打卡" at bounding box center [50, 194] width 93 height 23
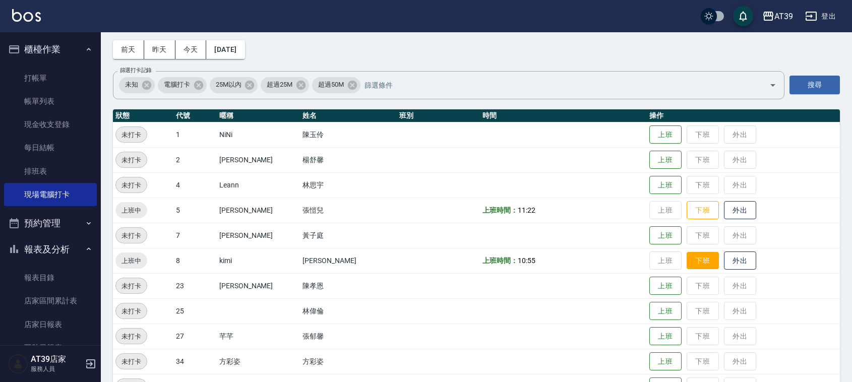
scroll to position [63, 0]
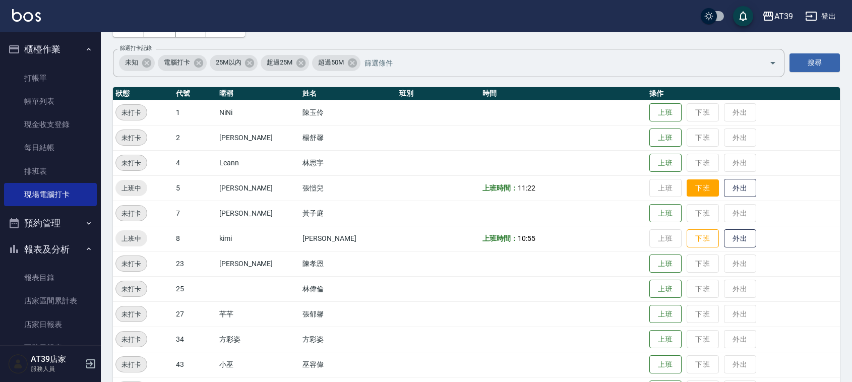
click at [699, 185] on button "下班" at bounding box center [703, 189] width 32 height 18
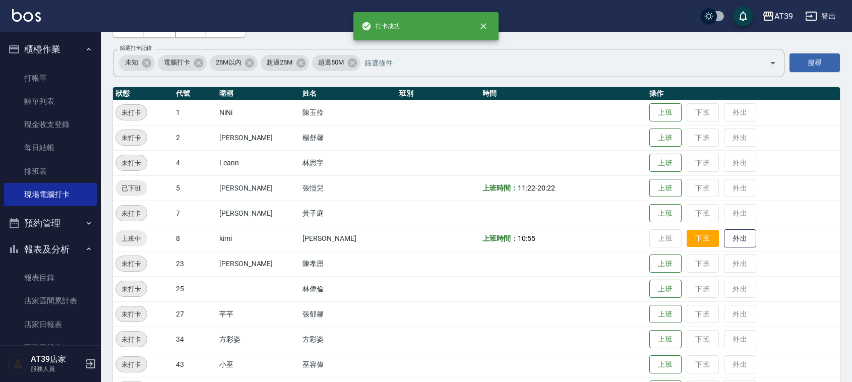
click at [693, 235] on button "下班" at bounding box center [703, 239] width 32 height 18
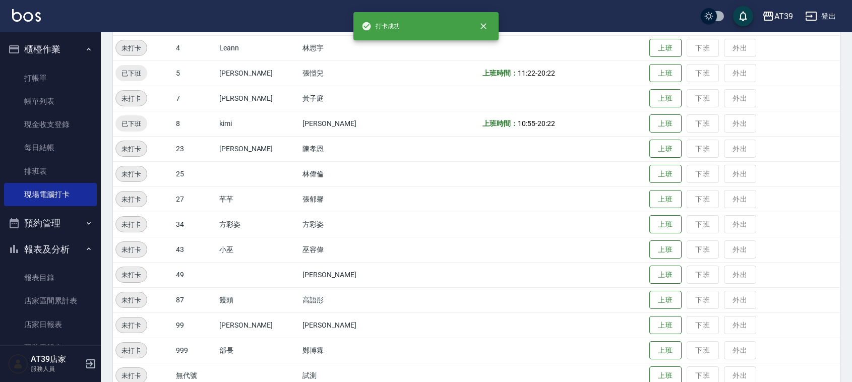
scroll to position [189, 0]
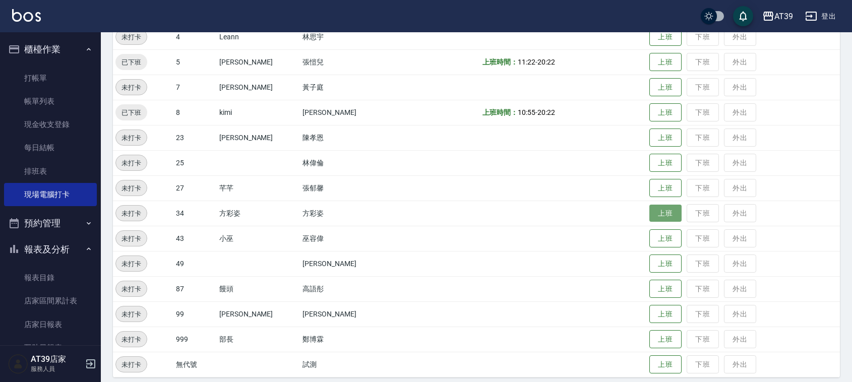
click at [652, 213] on button "上班" at bounding box center [666, 214] width 32 height 18
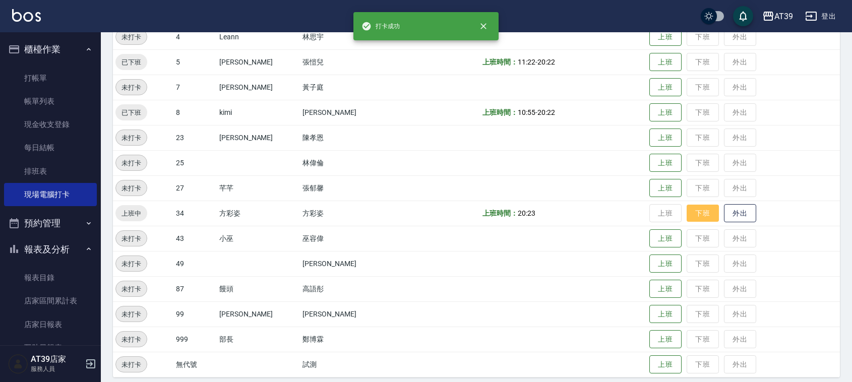
click at [687, 215] on button "下班" at bounding box center [703, 214] width 32 height 18
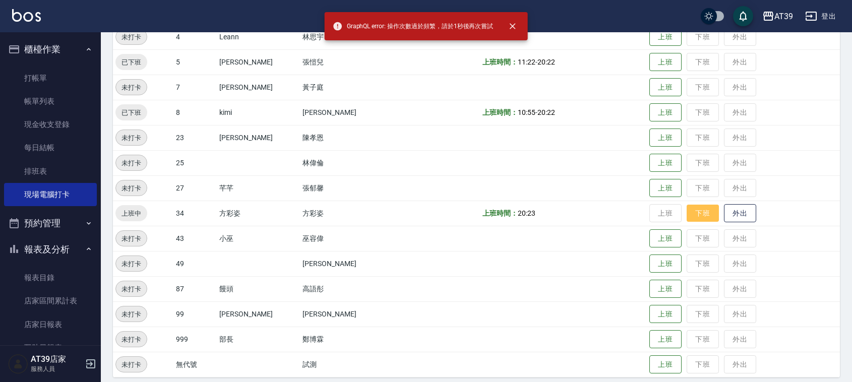
click at [687, 215] on button "下班" at bounding box center [703, 214] width 32 height 18
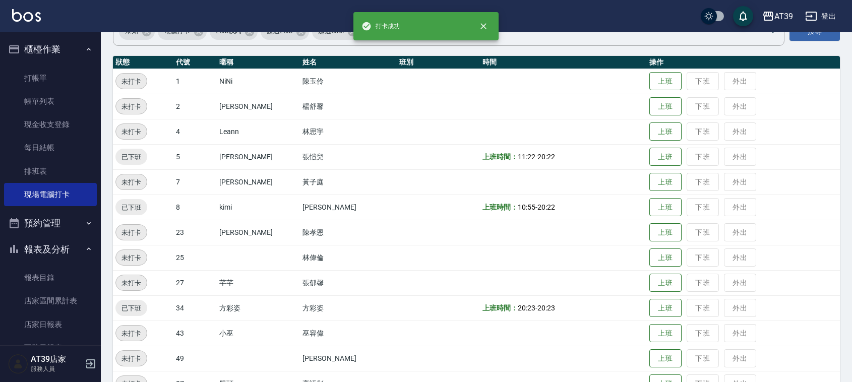
scroll to position [0, 0]
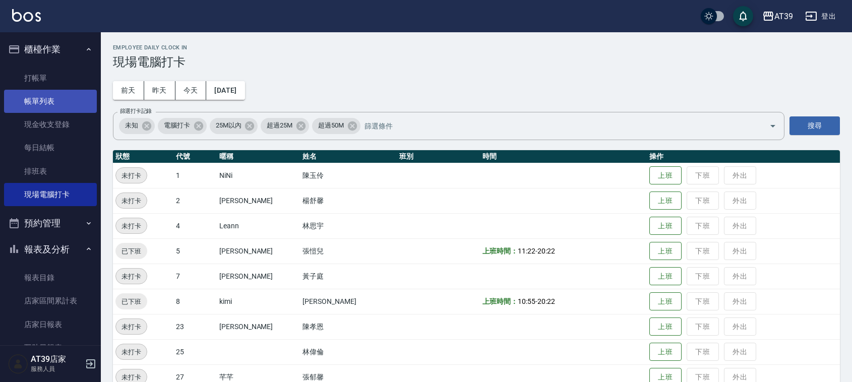
click at [50, 99] on link "帳單列表" at bounding box center [50, 101] width 93 height 23
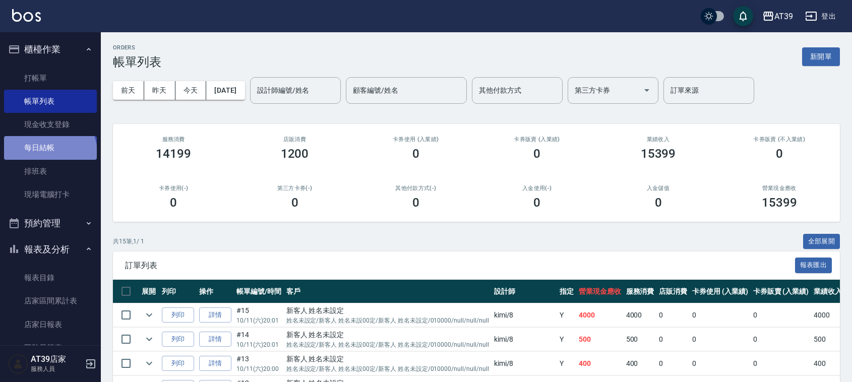
click at [49, 153] on link "每日結帳" at bounding box center [50, 147] width 93 height 23
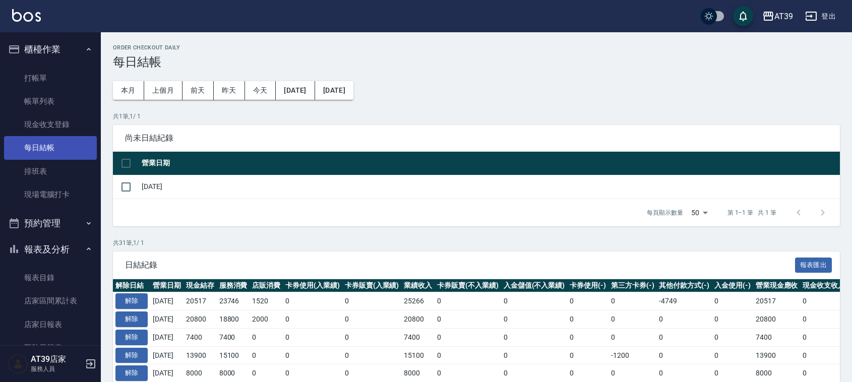
click at [148, 139] on span "尚未日結紀錄" at bounding box center [476, 138] width 703 height 10
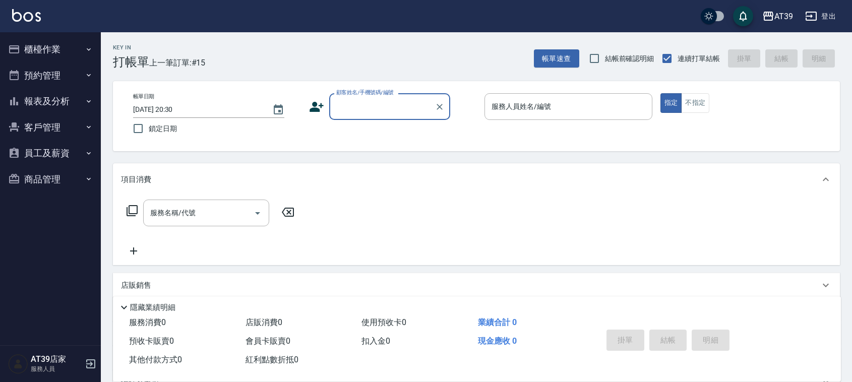
click at [364, 107] on input "顧客姓名/手機號碼/編號" at bounding box center [382, 107] width 97 height 18
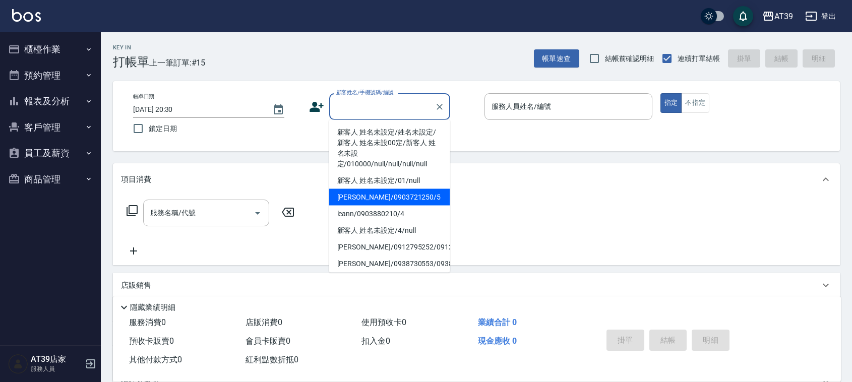
click at [410, 193] on li "Alan/0903721250/5" at bounding box center [389, 197] width 121 height 17
type input "Alan/0903721250/5"
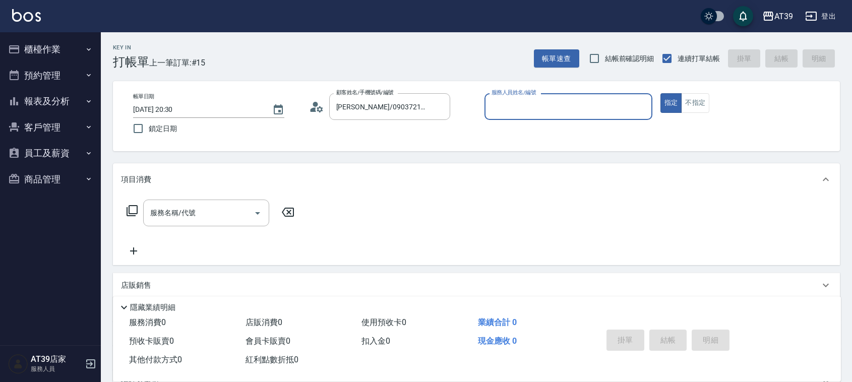
type input "愷爾-5"
click at [215, 219] on input "服務名稱/代號" at bounding box center [199, 213] width 102 height 18
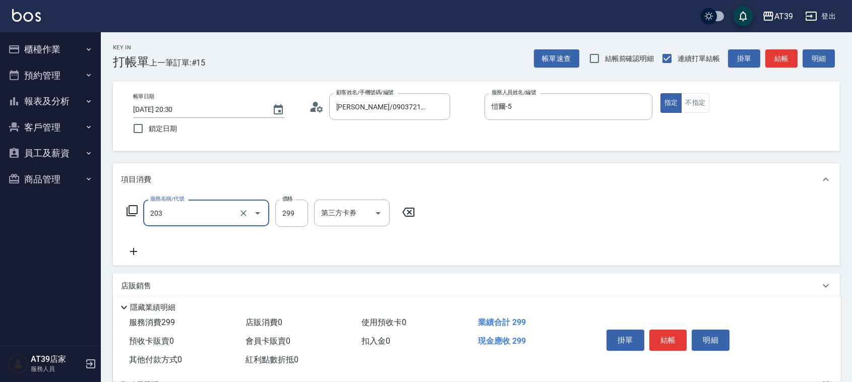
type input "B級洗+剪(203)"
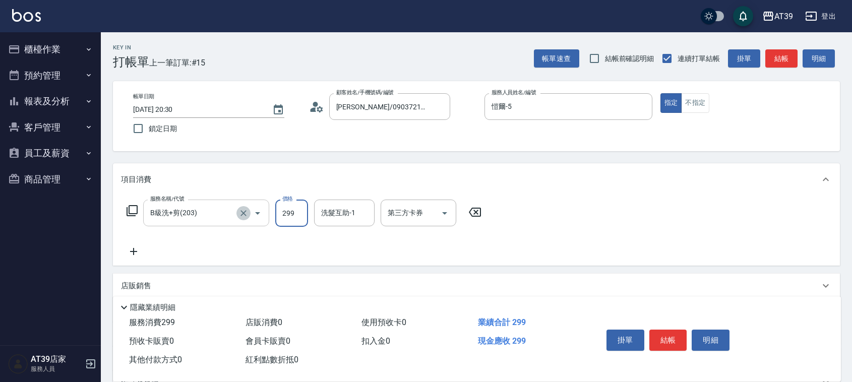
click at [242, 213] on icon "Clear" at bounding box center [244, 213] width 10 height 10
click at [195, 201] on div "服務名稱/代號" at bounding box center [206, 213] width 126 height 27
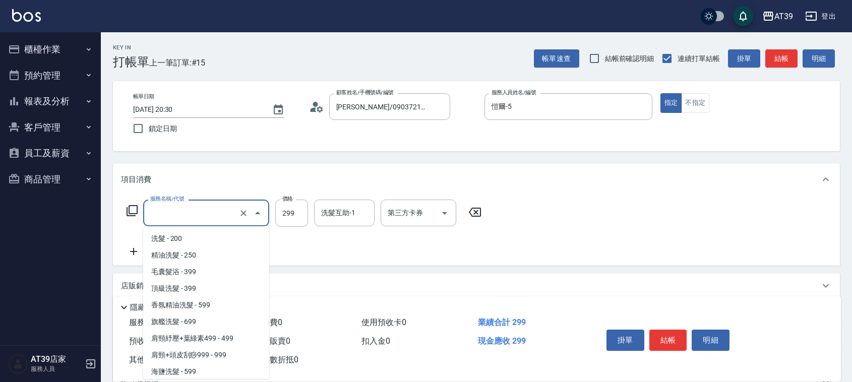
scroll to position [195, 0]
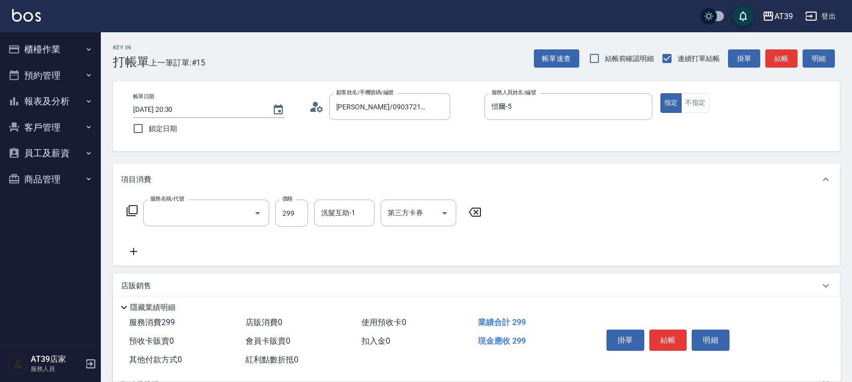
type input "B級洗+剪(203)"
click at [130, 208] on icon at bounding box center [132, 211] width 12 height 12
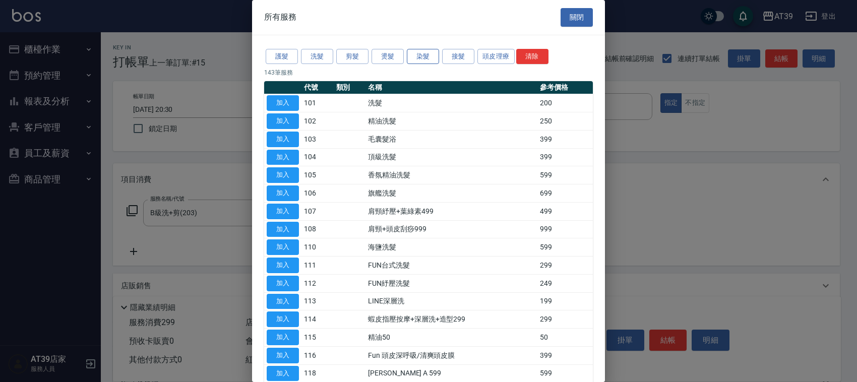
click at [430, 54] on button "染髮" at bounding box center [423, 57] width 32 height 16
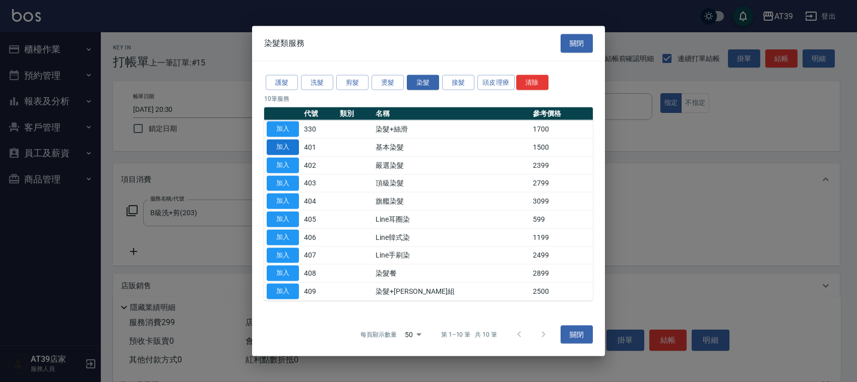
click at [284, 140] on button "加入" at bounding box center [283, 148] width 32 height 16
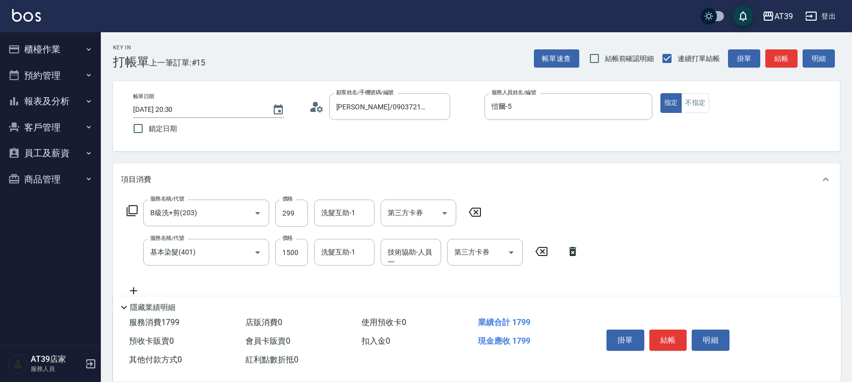
click at [478, 213] on icon at bounding box center [474, 212] width 25 height 12
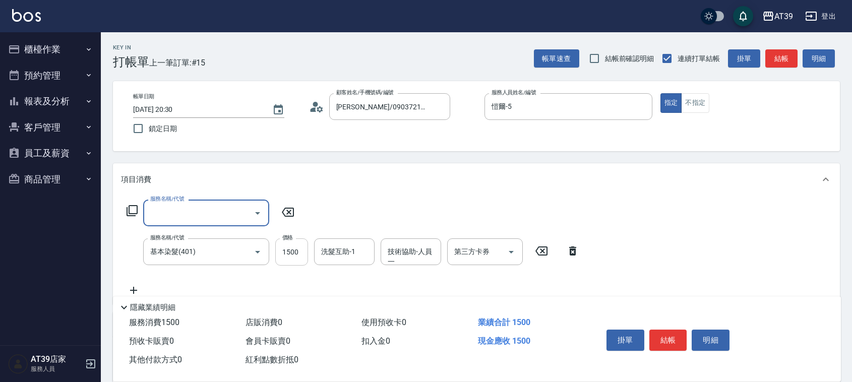
click at [288, 254] on input "1500" at bounding box center [291, 252] width 33 height 27
click at [353, 262] on div "洗髮互助-1" at bounding box center [344, 252] width 61 height 27
type input "4500"
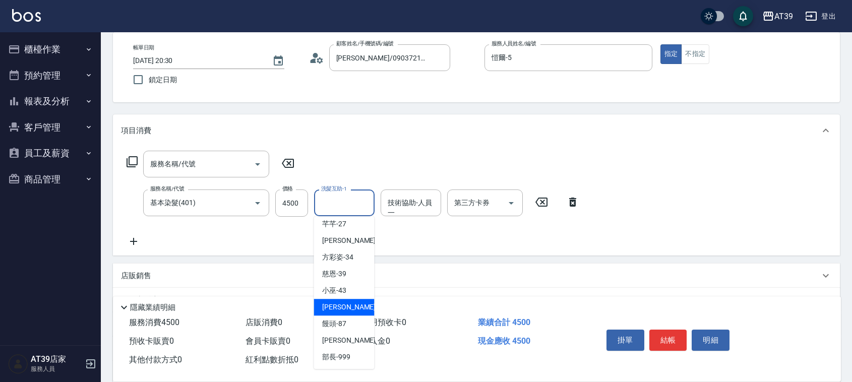
scroll to position [63, 0]
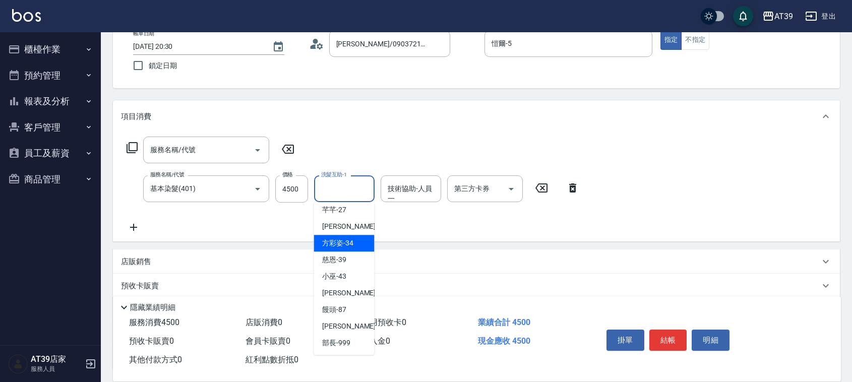
click at [352, 240] on span "方彩姿 -34" at bounding box center [337, 243] width 31 height 11
type input "方彩姿-34"
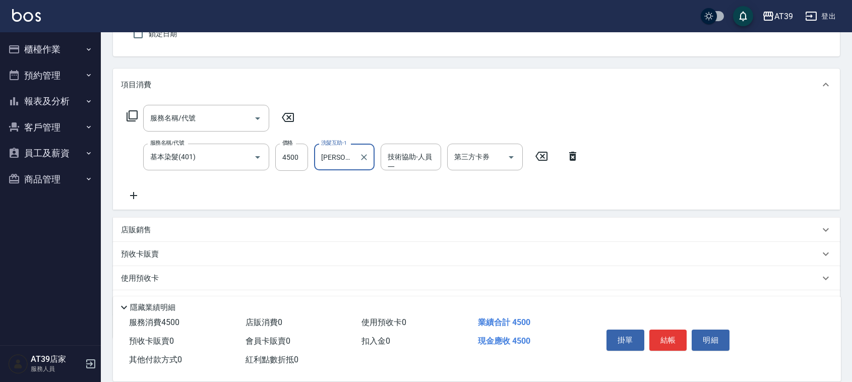
scroll to position [126, 0]
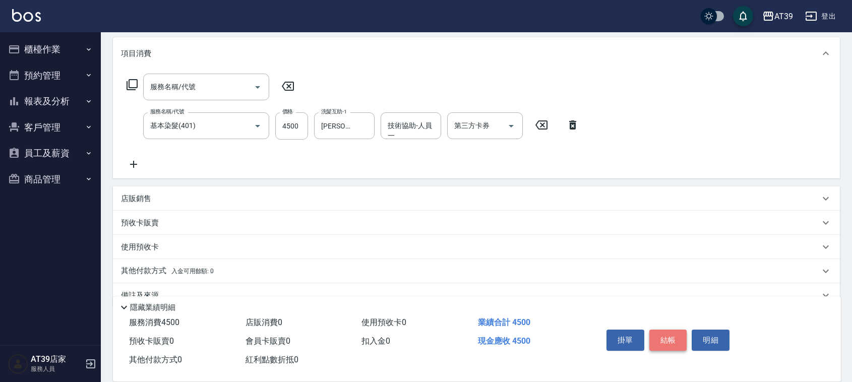
click at [674, 339] on button "結帳" at bounding box center [669, 340] width 38 height 21
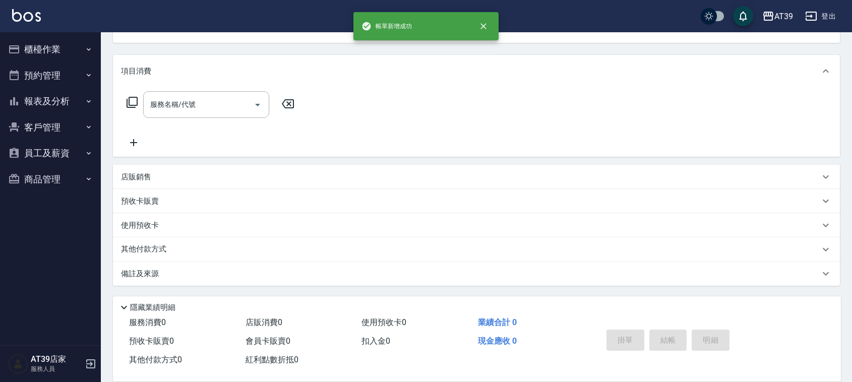
scroll to position [0, 0]
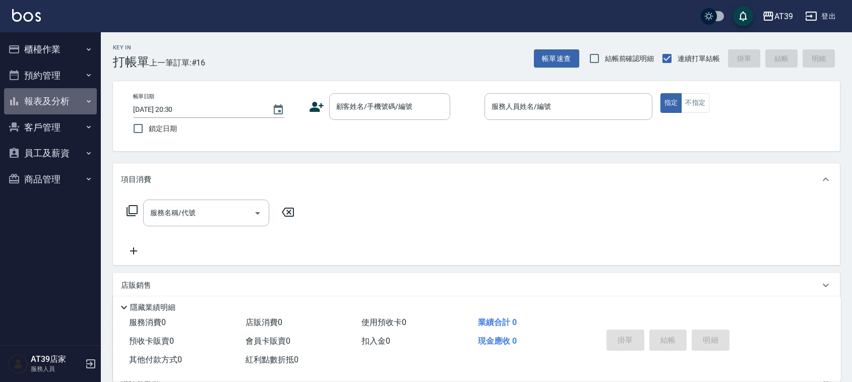
click at [62, 108] on button "報表及分析" at bounding box center [50, 101] width 93 height 26
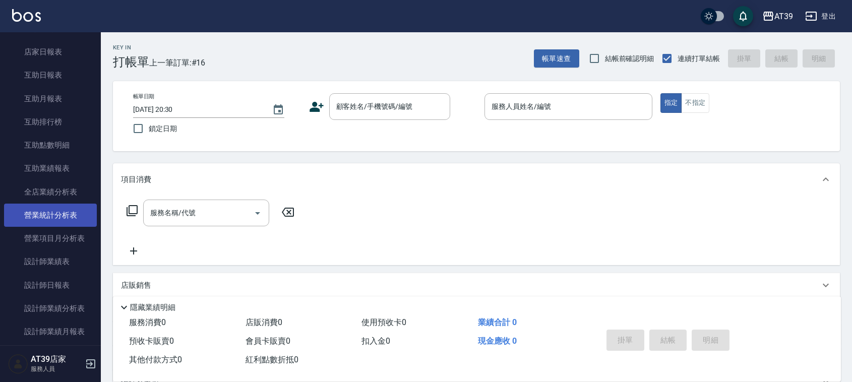
scroll to position [126, 0]
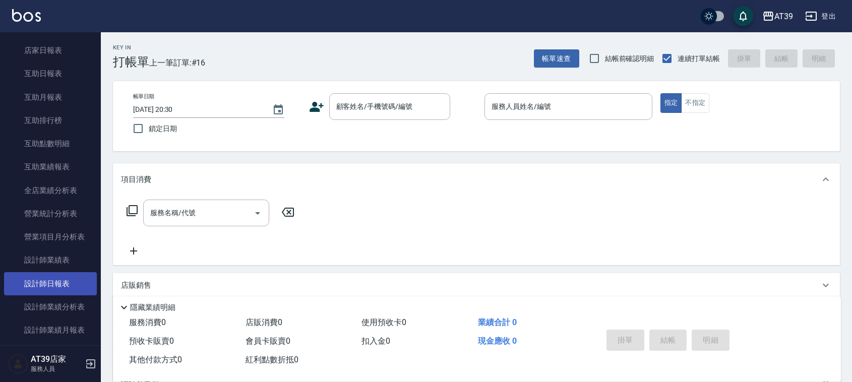
click at [61, 281] on link "設計師日報表" at bounding box center [50, 283] width 93 height 23
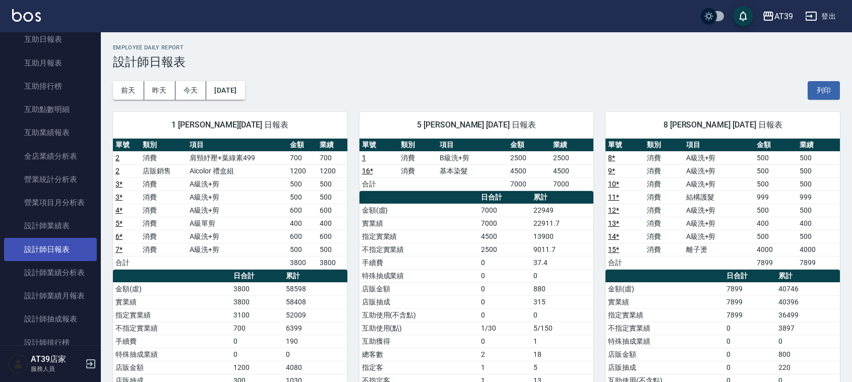
scroll to position [189, 0]
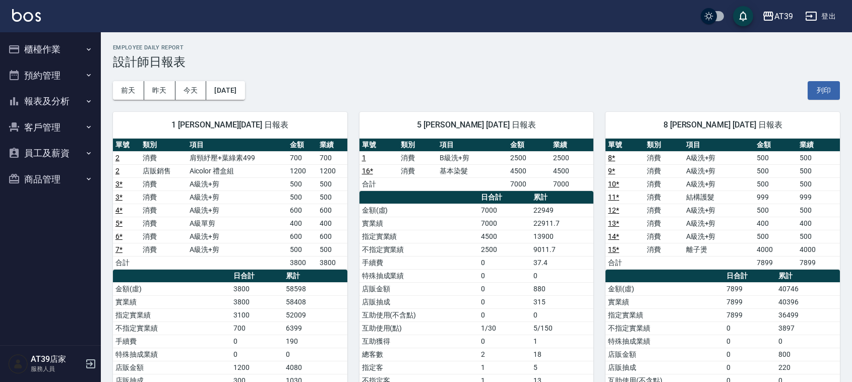
click at [84, 102] on button "報表及分析" at bounding box center [50, 101] width 93 height 26
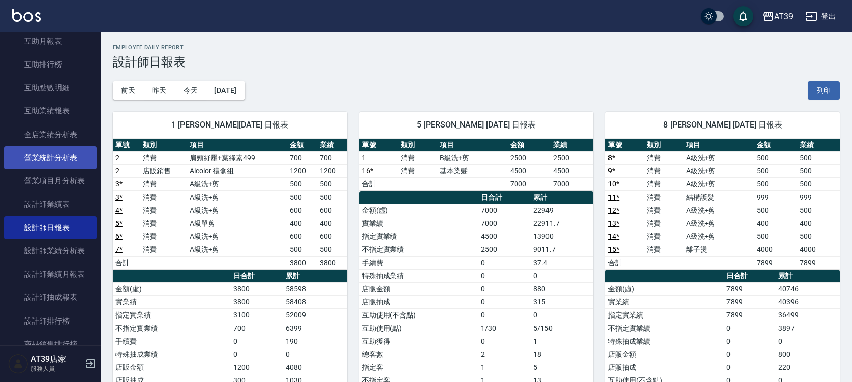
scroll to position [189, 0]
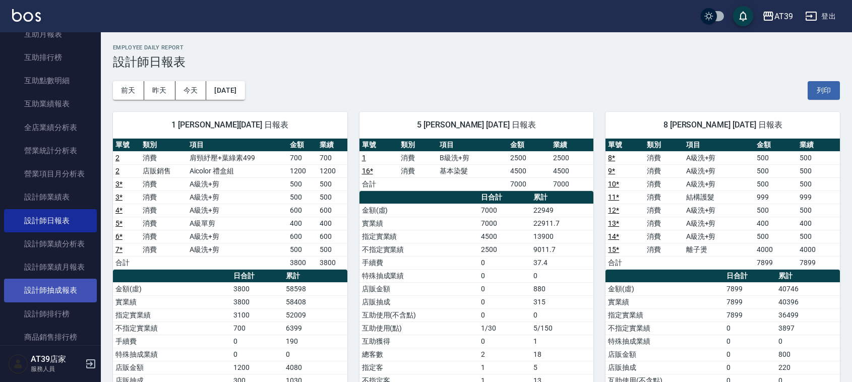
click at [80, 299] on link "設計師抽成報表" at bounding box center [50, 290] width 93 height 23
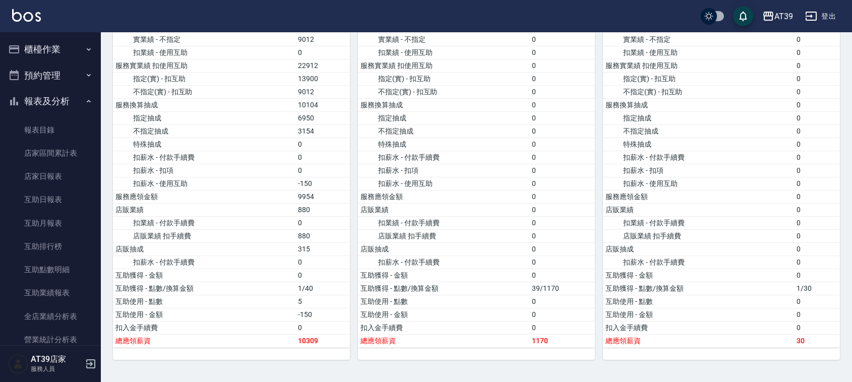
click at [81, 61] on button "櫃檯作業" at bounding box center [50, 49] width 93 height 26
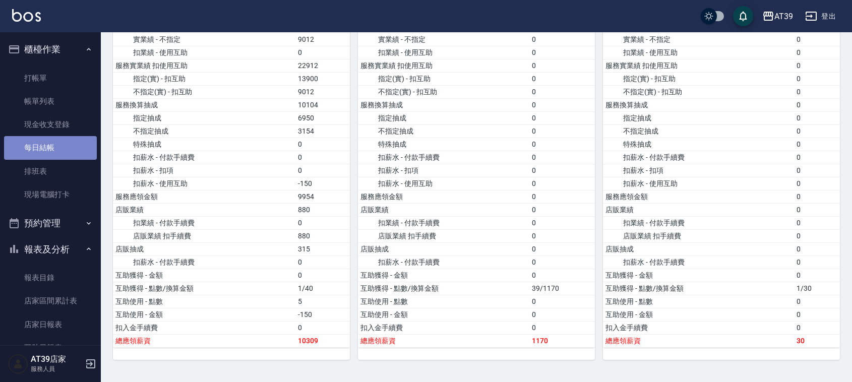
click at [79, 137] on link "每日結帳" at bounding box center [50, 147] width 93 height 23
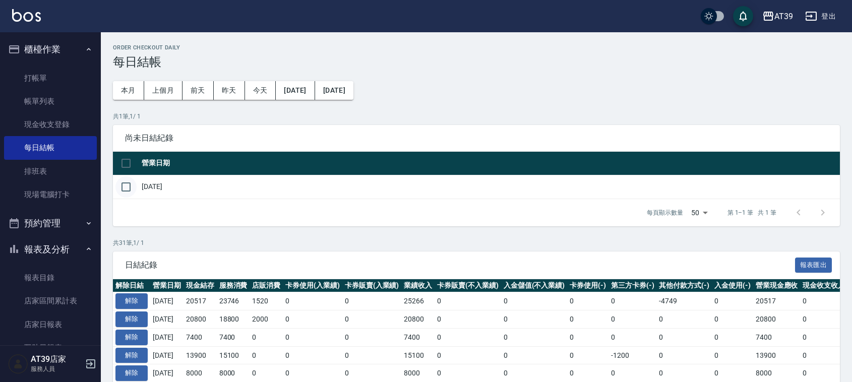
click at [127, 187] on input "checkbox" at bounding box center [125, 187] width 21 height 21
checkbox input "true"
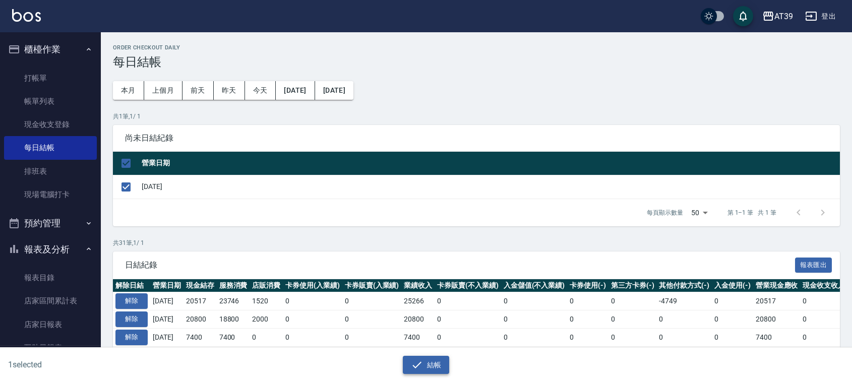
click at [423, 371] on button "結帳" at bounding box center [426, 365] width 47 height 19
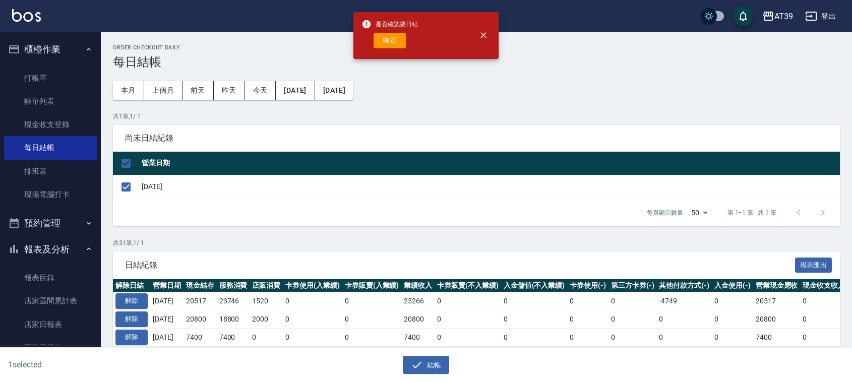
click at [380, 43] on button "確定" at bounding box center [390, 41] width 32 height 16
checkbox input "false"
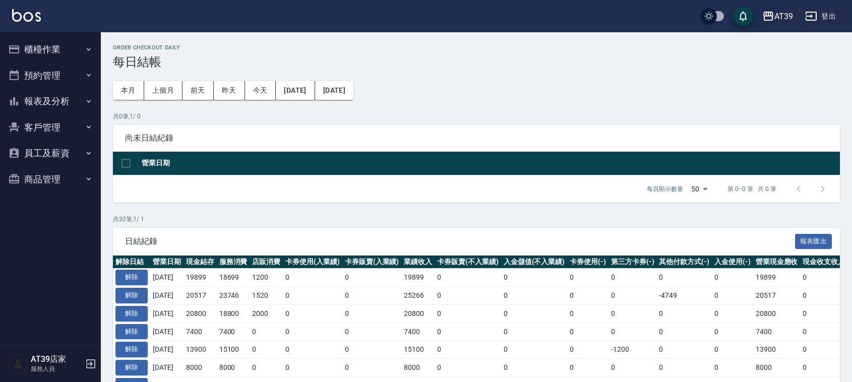
click at [73, 68] on button "預約管理" at bounding box center [50, 76] width 93 height 26
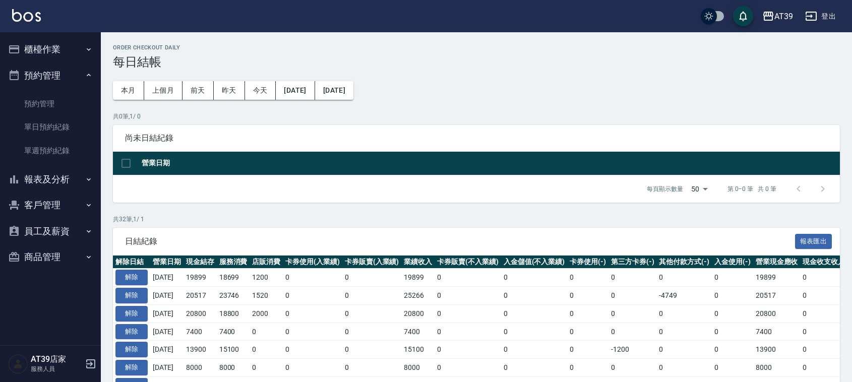
click at [81, 51] on button "櫃檯作業" at bounding box center [50, 49] width 93 height 26
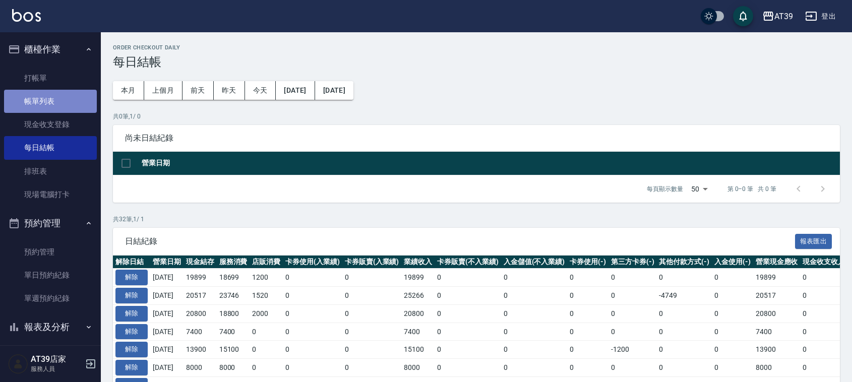
click at [69, 106] on link "帳單列表" at bounding box center [50, 101] width 93 height 23
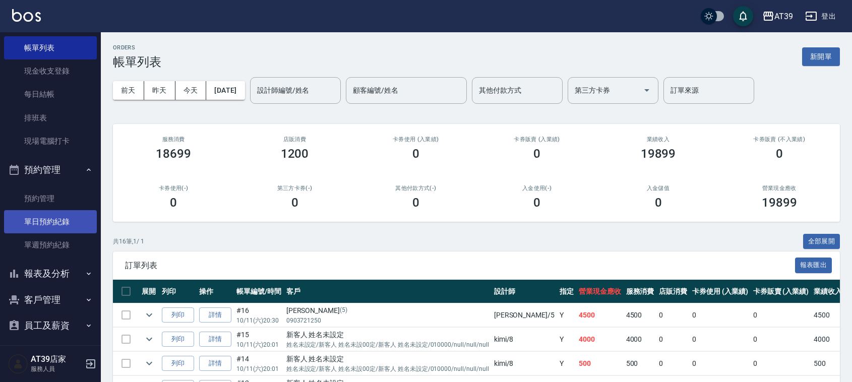
scroll to position [84, 0]
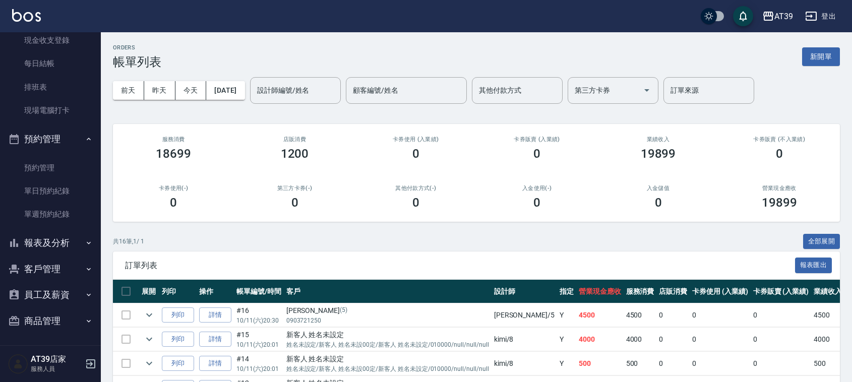
click at [61, 242] on button "報表及分析" at bounding box center [50, 243] width 93 height 26
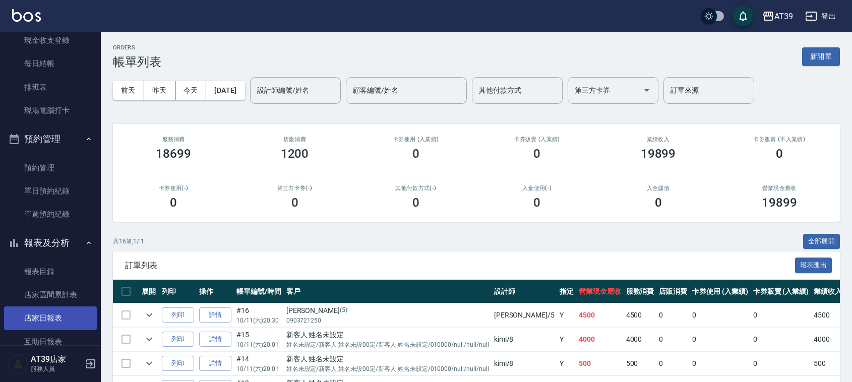
click at [68, 310] on link "店家日報表" at bounding box center [50, 318] width 93 height 23
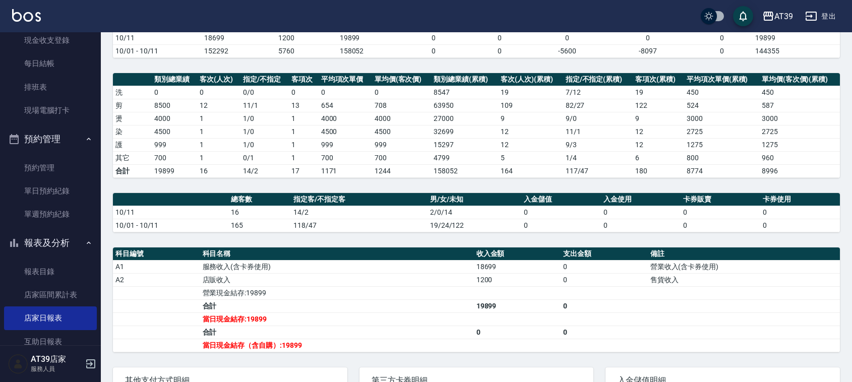
scroll to position [126, 0]
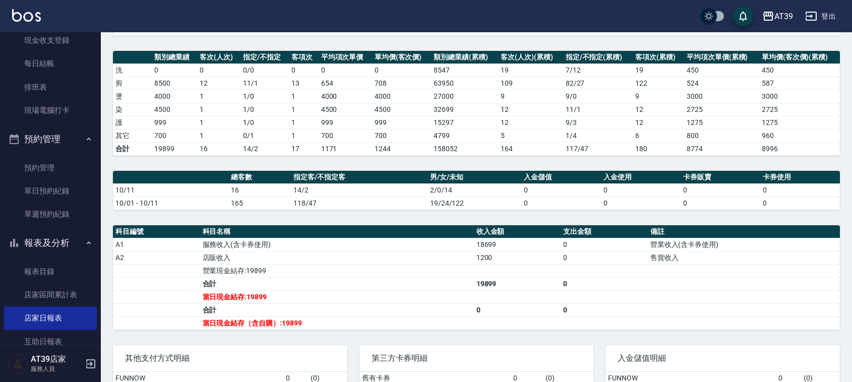
click at [282, 233] on th "科目名稱" at bounding box center [337, 231] width 274 height 13
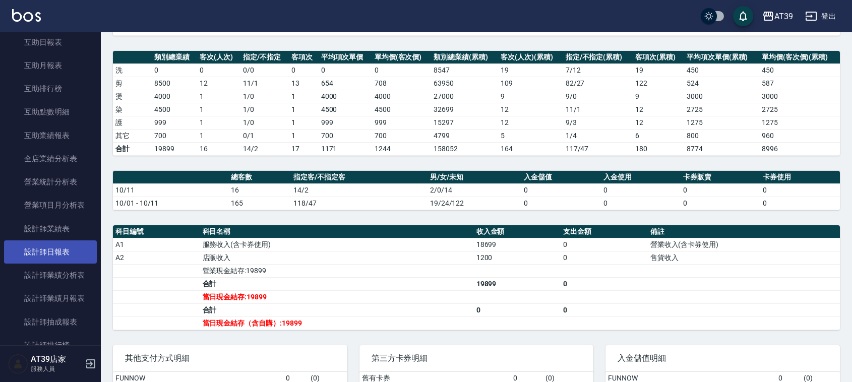
scroll to position [351, 0]
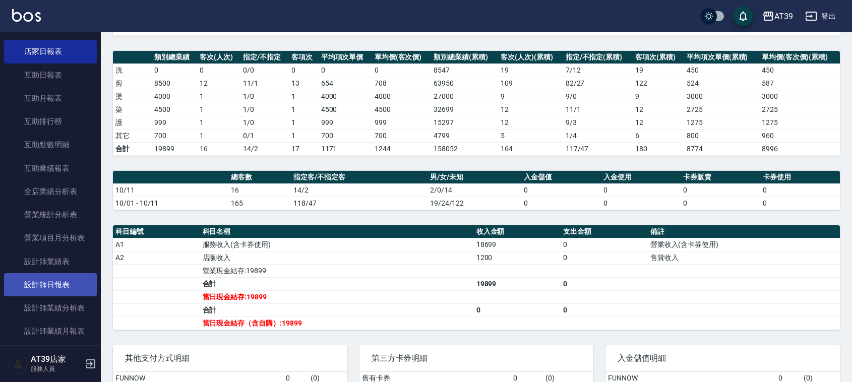
click at [79, 282] on link "設計師日報表" at bounding box center [50, 284] width 93 height 23
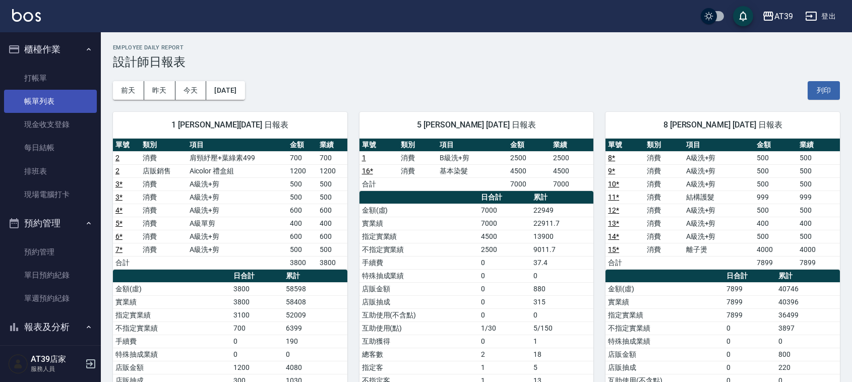
click at [62, 101] on link "帳單列表" at bounding box center [50, 101] width 93 height 23
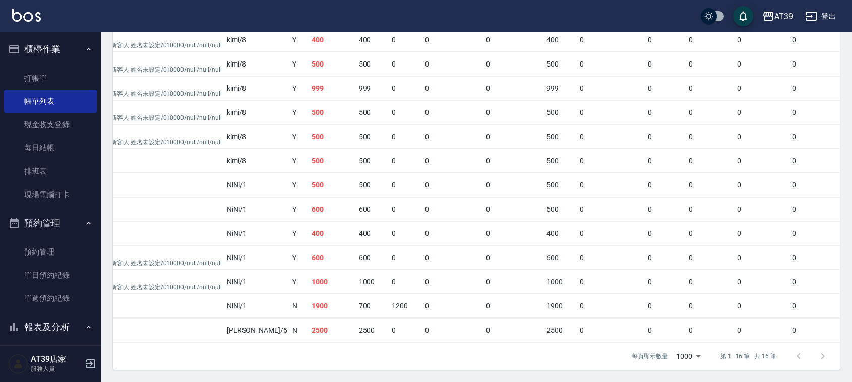
scroll to position [361, 0]
click at [523, 344] on div "每頁顯示數量 1000 1000 第 1–16 筆 共 16 筆" at bounding box center [476, 356] width 727 height 27
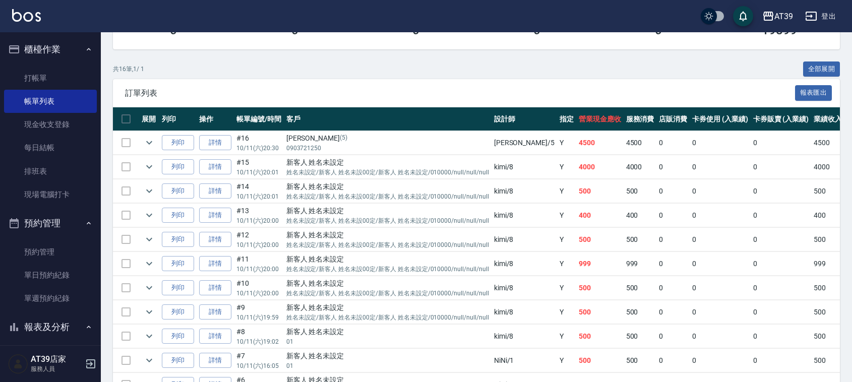
scroll to position [171, 0]
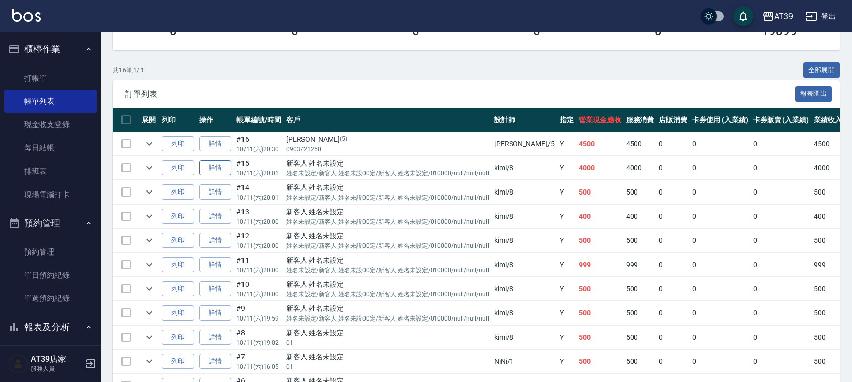
click at [208, 164] on link "詳情" at bounding box center [215, 168] width 32 height 16
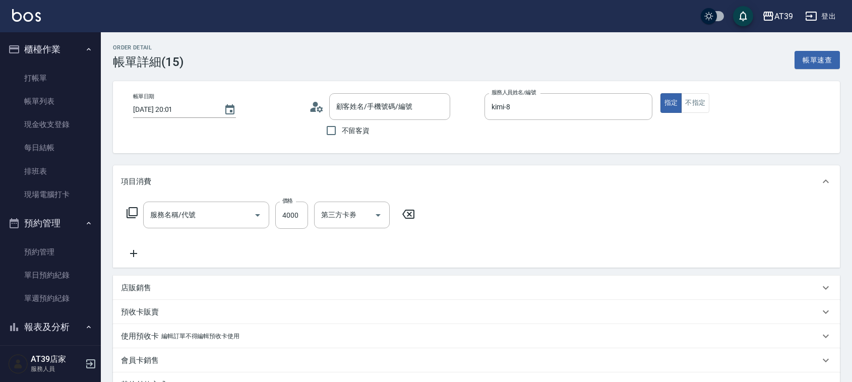
type input "2025/10/11 20:01"
type input "kimi-8"
type input "離子燙(306)"
type input "新客人 姓名未設定/姓名未設定/新客人 姓名未設00定/新客人 姓名未設定/010000/null/null/null/null"
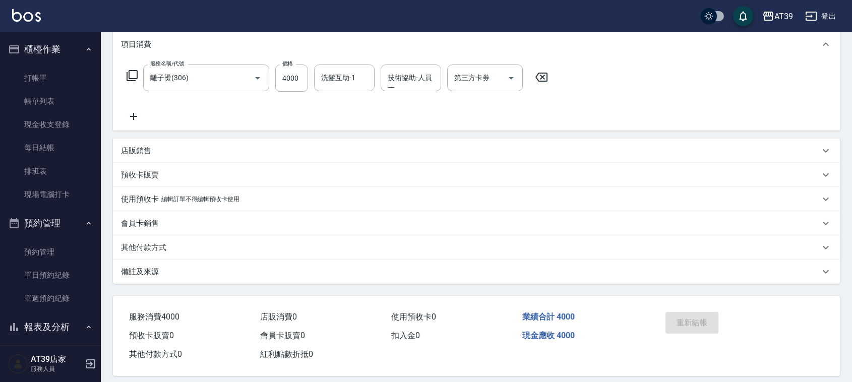
scroll to position [147, 0]
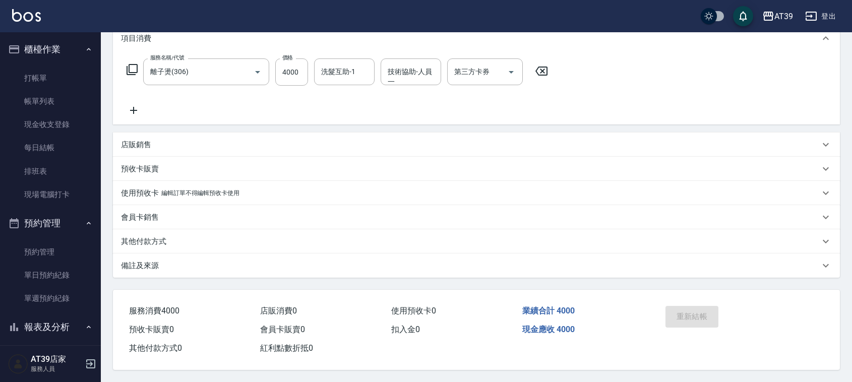
click at [183, 238] on div "其他付款方式" at bounding box center [470, 242] width 699 height 11
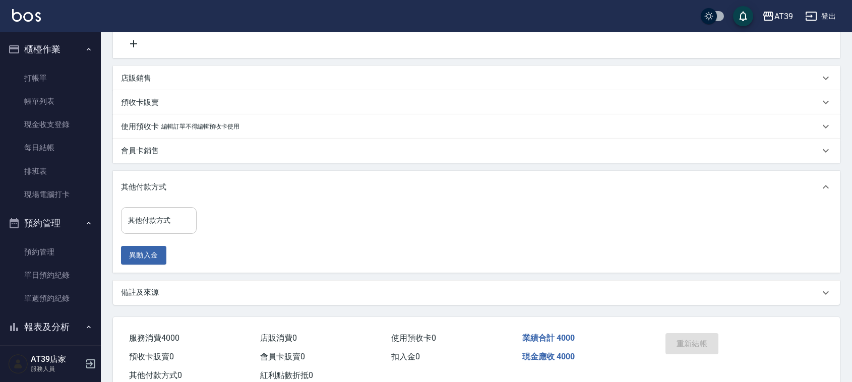
click at [185, 220] on input "其他付款方式" at bounding box center [159, 221] width 67 height 18
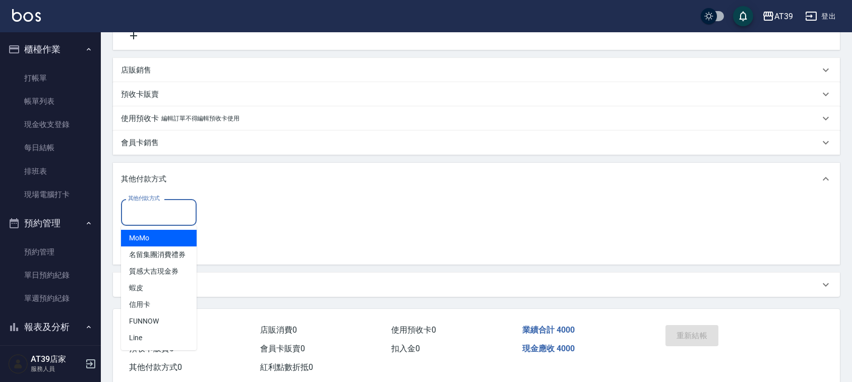
scroll to position [240, 0]
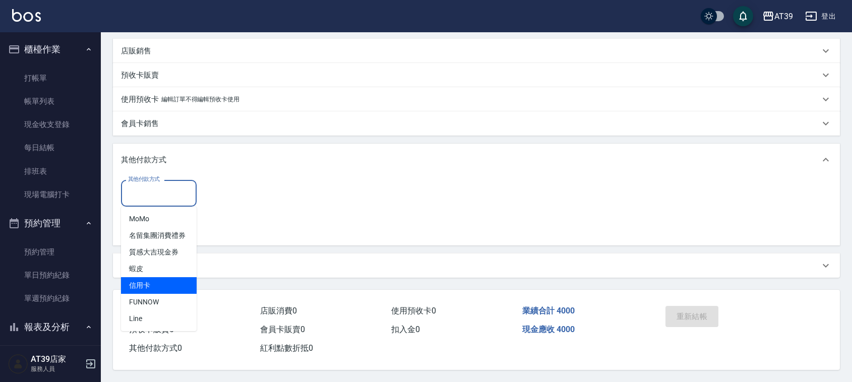
click at [169, 279] on span "信用卡" at bounding box center [159, 285] width 76 height 17
type input "信用卡"
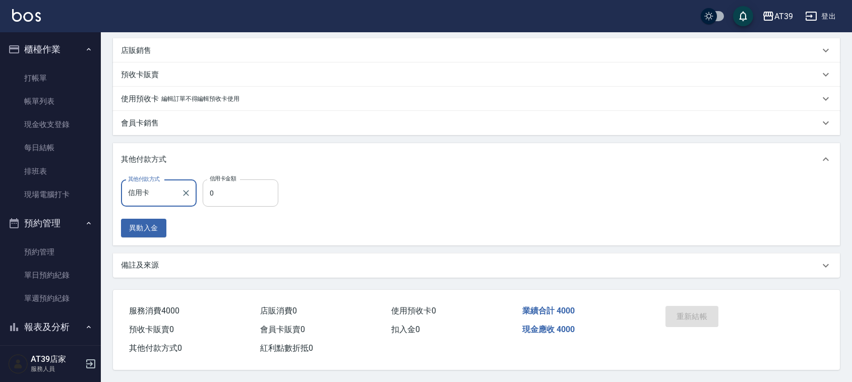
click at [256, 195] on input "0" at bounding box center [241, 193] width 76 height 27
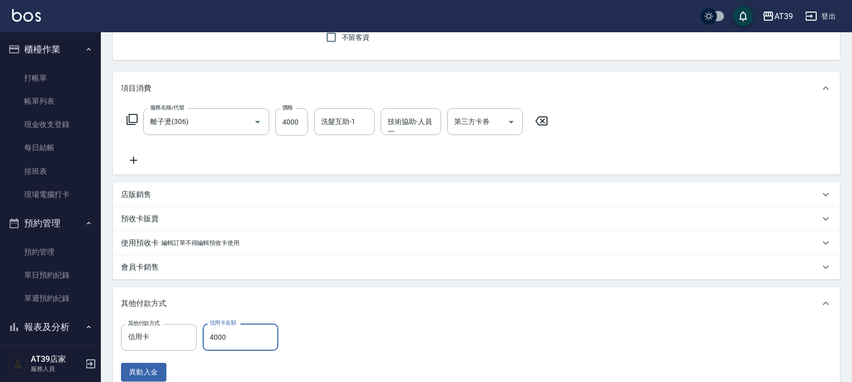
scroll to position [0, 0]
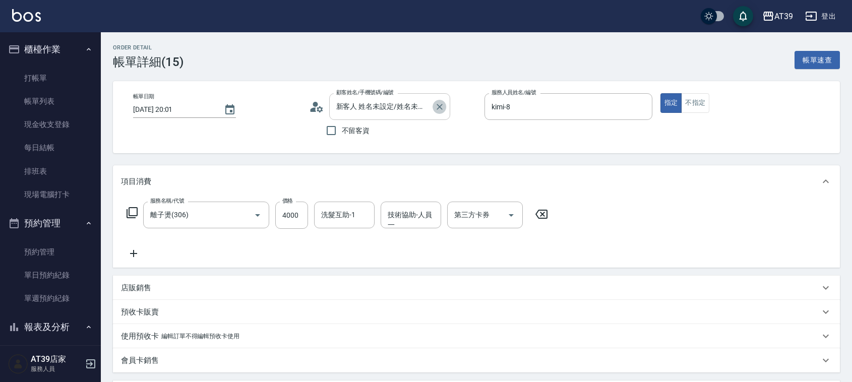
click at [434, 102] on button "Clear" at bounding box center [440, 107] width 14 height 14
type input "4000"
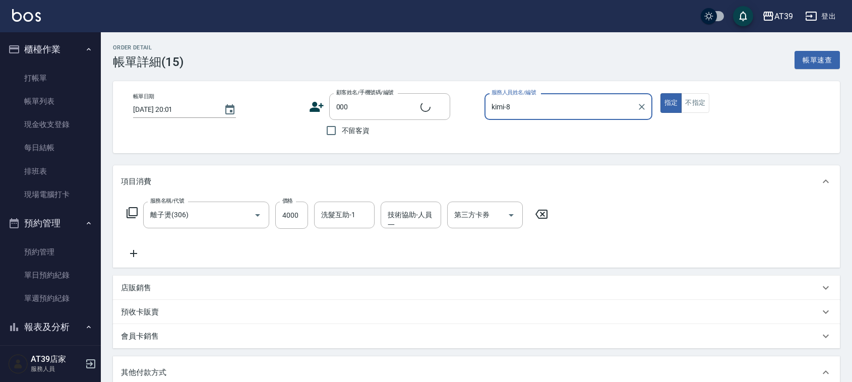
type input "新客人 姓名未設定/000/null"
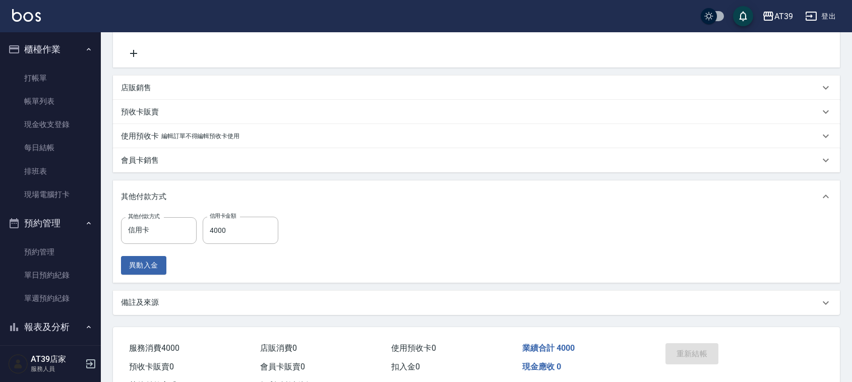
scroll to position [241, 0]
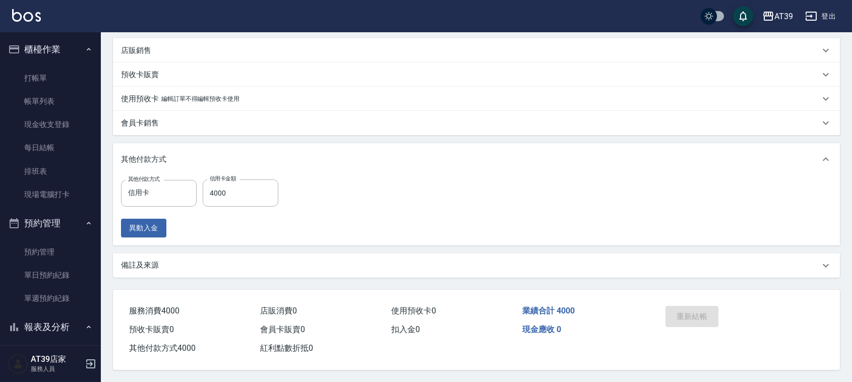
click at [684, 309] on div "重新結帳" at bounding box center [700, 324] width 77 height 44
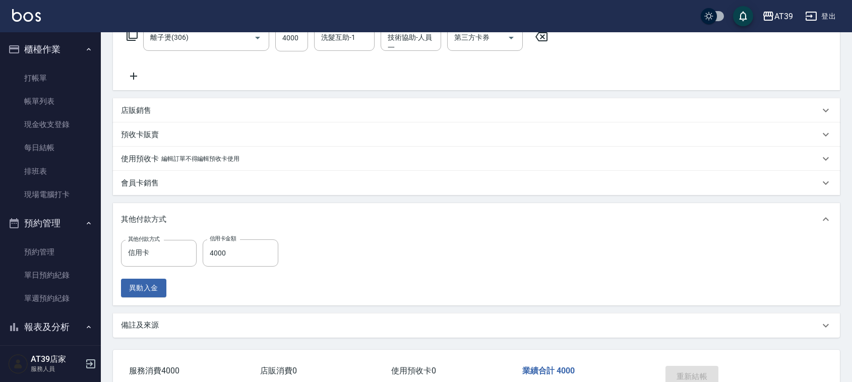
scroll to position [114, 0]
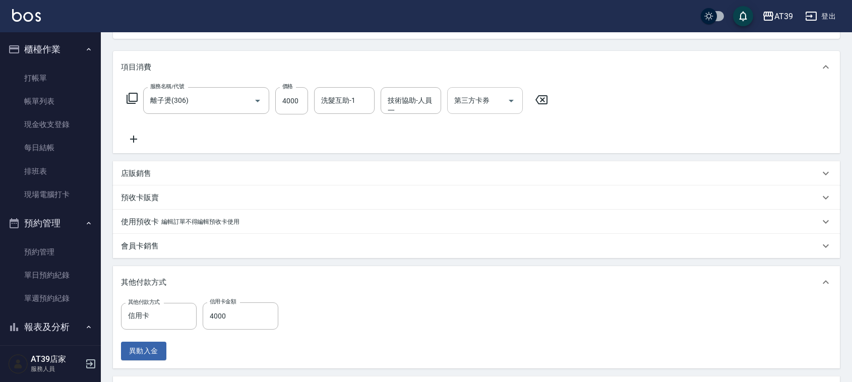
click at [479, 94] on div "第三方卡券 第三方卡券" at bounding box center [485, 100] width 76 height 27
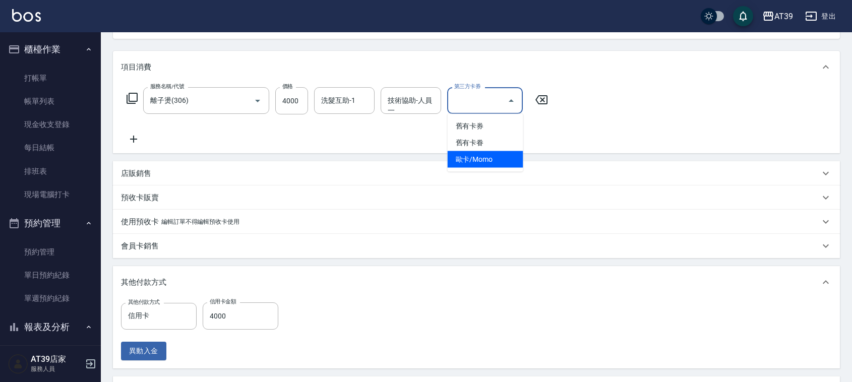
click at [591, 132] on div "服務名稱/代號 離子燙(306) 服務名稱/代號 價格 4000 價格 洗髮互助-1 洗髮互助-1 技術協助-人員一 技術協助-人員一 第三方卡券 第三方卡券" at bounding box center [476, 118] width 727 height 70
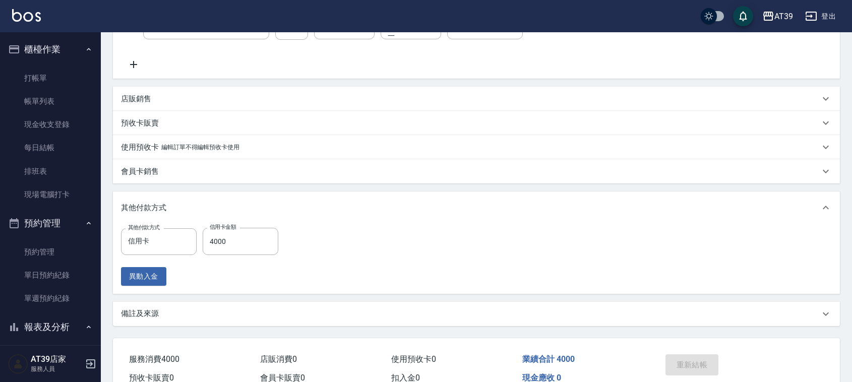
scroll to position [241, 0]
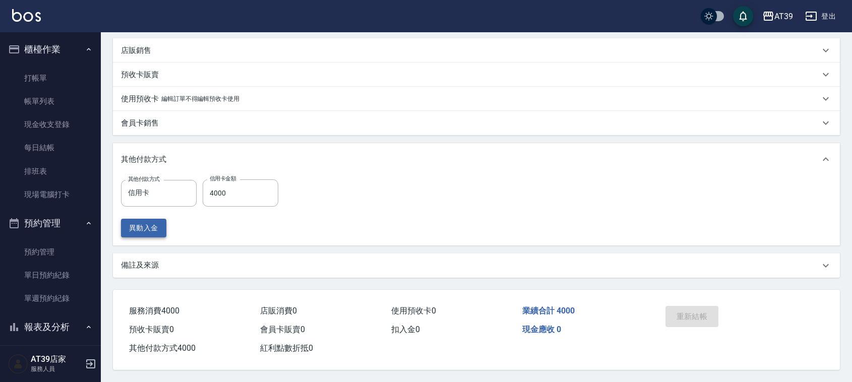
click at [147, 220] on button "異動入金" at bounding box center [143, 228] width 45 height 19
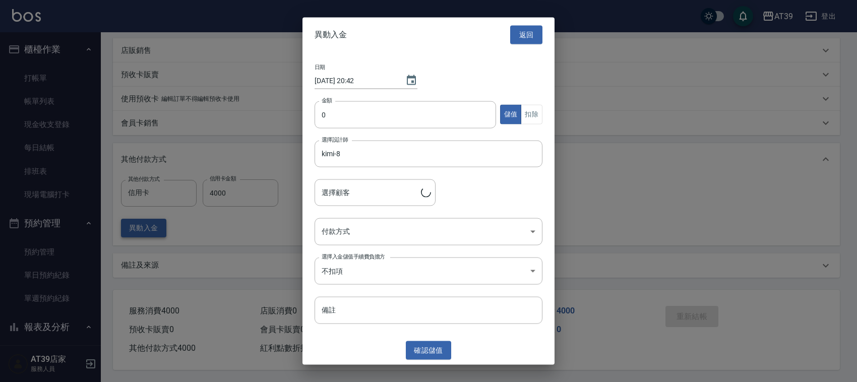
type input "新客人 姓名未設定/000"
click at [525, 26] on button "返回" at bounding box center [526, 35] width 32 height 19
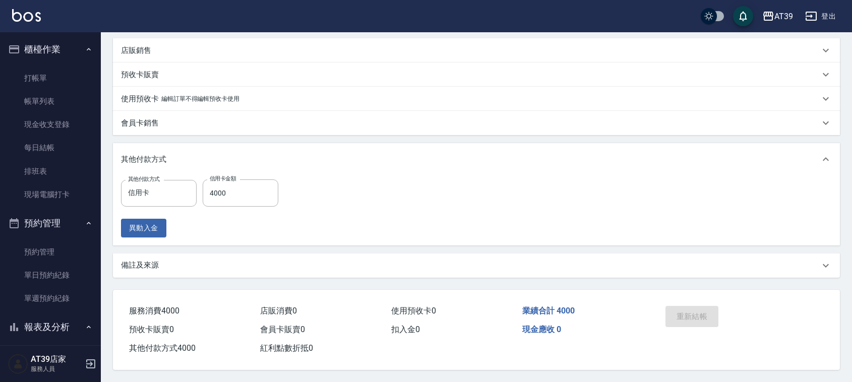
click at [680, 306] on div "重新結帳" at bounding box center [700, 324] width 77 height 44
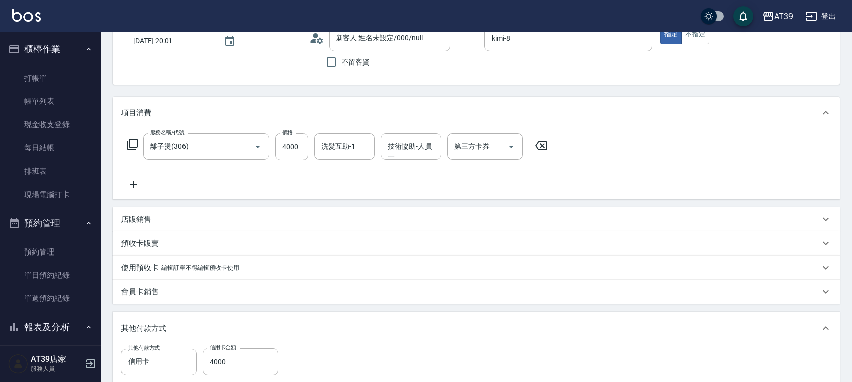
scroll to position [51, 0]
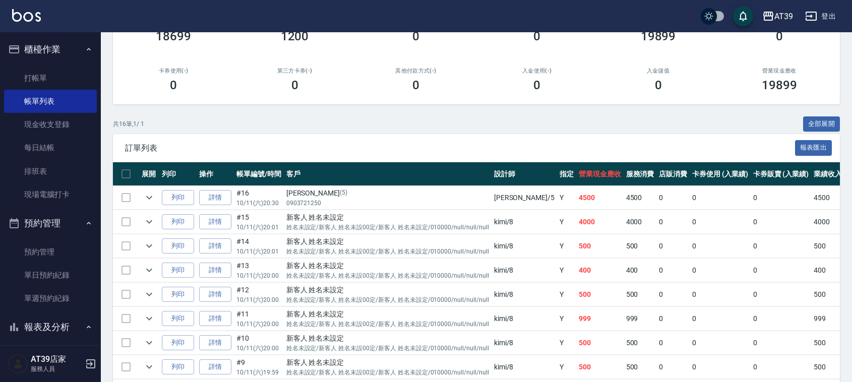
scroll to position [126, 0]
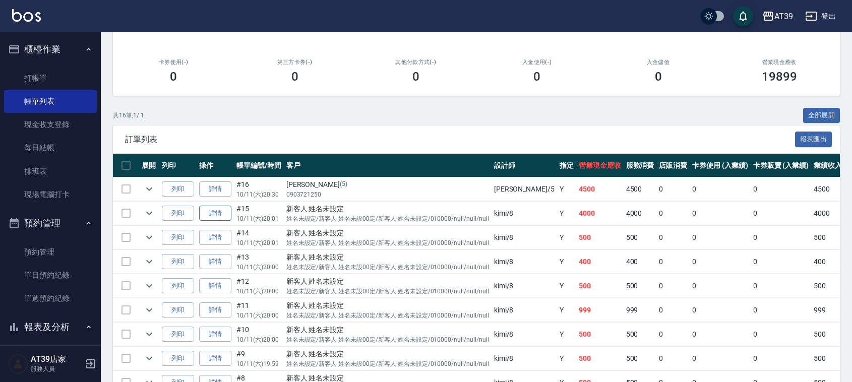
click at [212, 210] on link "詳情" at bounding box center [215, 214] width 32 height 16
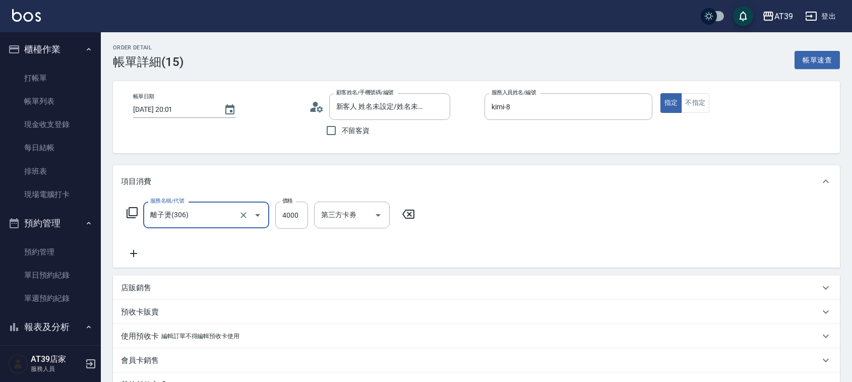
type input "新客人 姓名未設定/姓名未設定/新客人 姓名未設00定/新客人 姓名未設定/010000/null/null/null/null"
click at [413, 103] on input "新客人 姓名未設定/姓名未設定/新客人 姓名未設00定/新客人 姓名未設定/010000/null/null/null/null" at bounding box center [382, 107] width 97 height 18
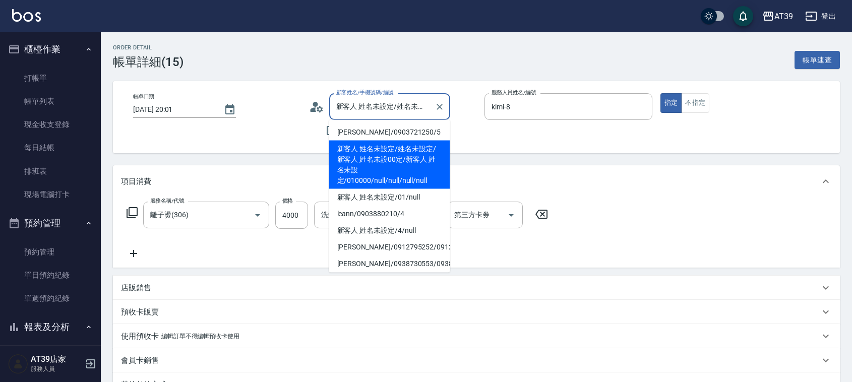
click at [423, 149] on li "新客人 姓名未設定/姓名未設定/新客人 姓名未設00定/新客人 姓名未設定/010000/null/null/null/null" at bounding box center [389, 165] width 121 height 48
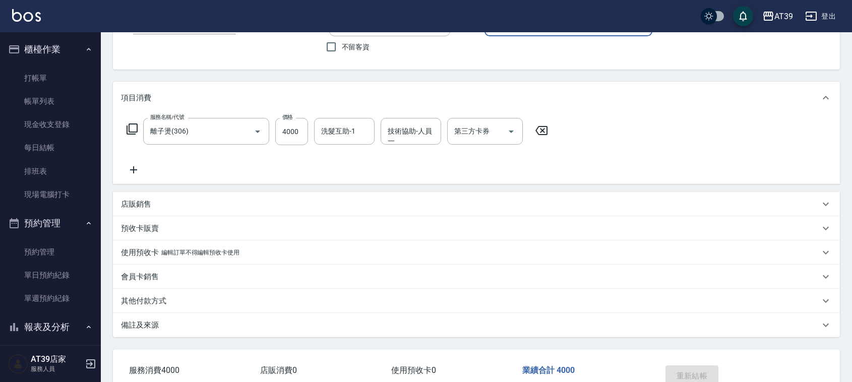
scroll to position [147, 0]
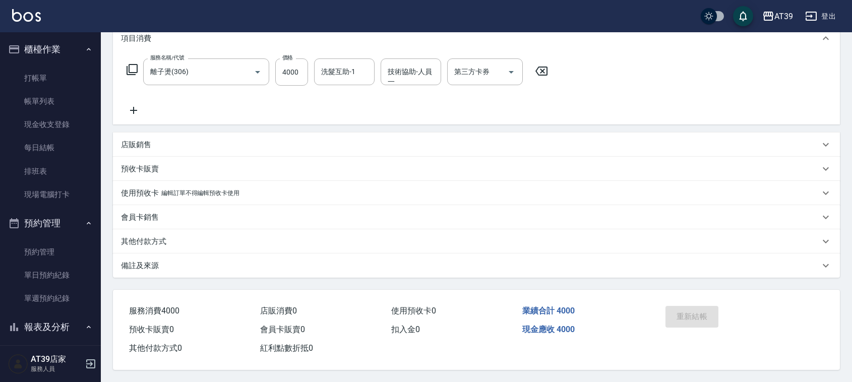
click at [157, 237] on p "其他付款方式" at bounding box center [143, 242] width 45 height 11
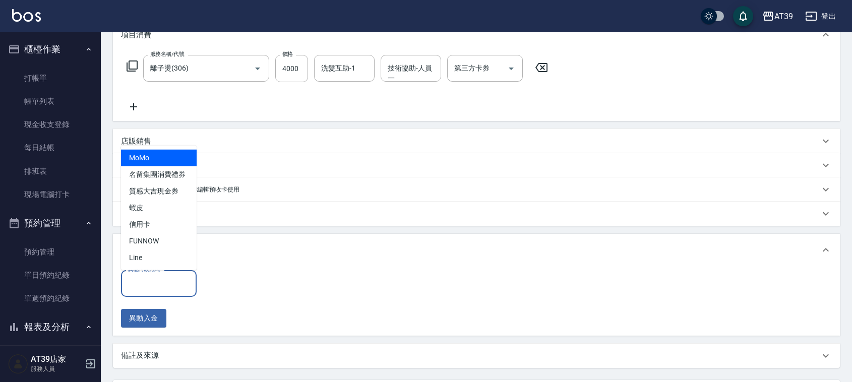
click at [169, 280] on input "其他付款方式" at bounding box center [159, 284] width 67 height 18
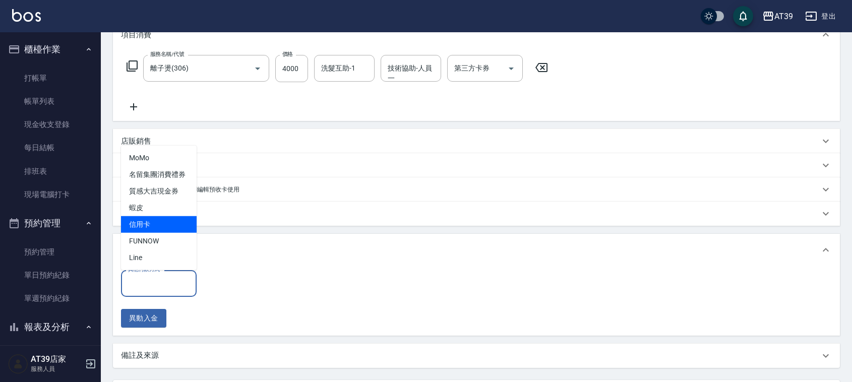
click at [172, 220] on span "信用卡" at bounding box center [159, 224] width 76 height 17
type input "信用卡"
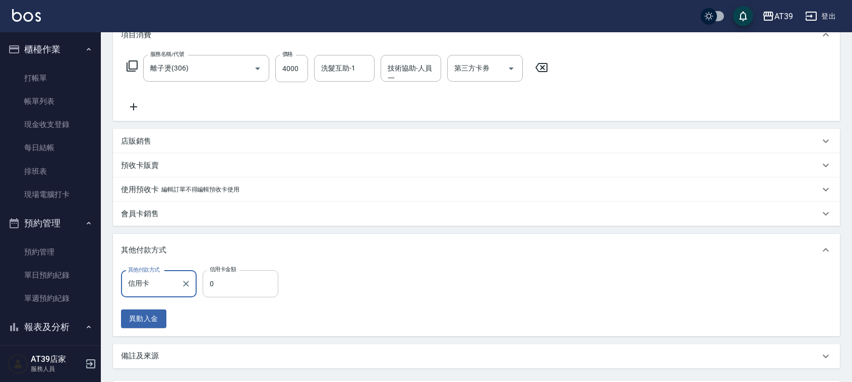
click at [220, 279] on input "0" at bounding box center [241, 283] width 76 height 27
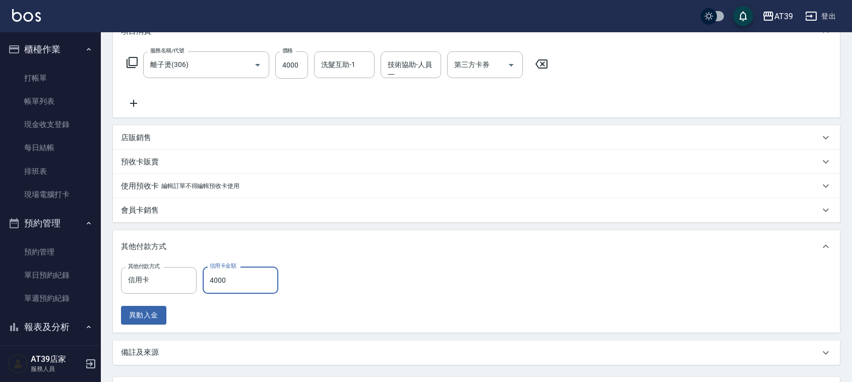
scroll to position [241, 0]
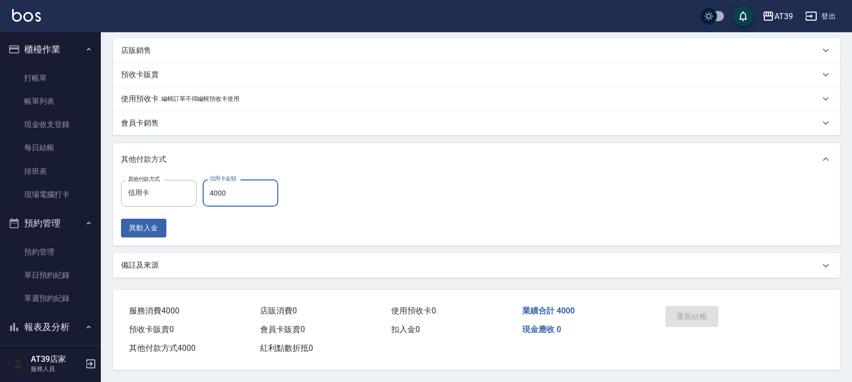
type input "4000"
click at [715, 309] on div "重新結帳" at bounding box center [700, 324] width 77 height 44
click at [714, 311] on div "重新結帳" at bounding box center [700, 324] width 77 height 44
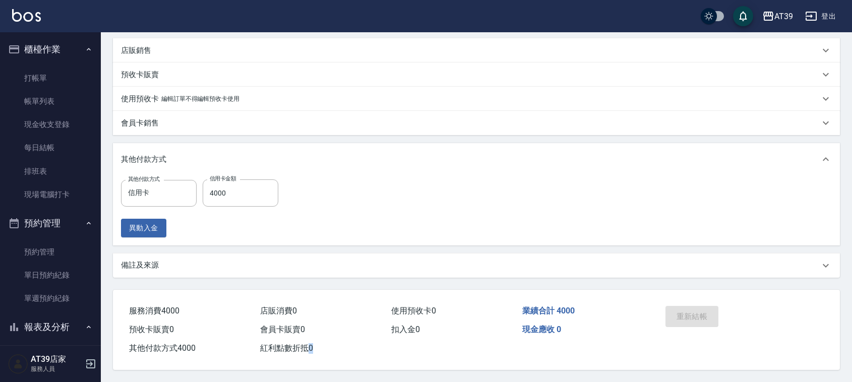
click at [714, 312] on div "重新結帳" at bounding box center [700, 324] width 77 height 44
click at [713, 312] on div "重新結帳" at bounding box center [700, 324] width 77 height 44
click at [713, 313] on div "重新結帳" at bounding box center [700, 324] width 77 height 44
click at [713, 314] on div "重新結帳" at bounding box center [700, 324] width 77 height 44
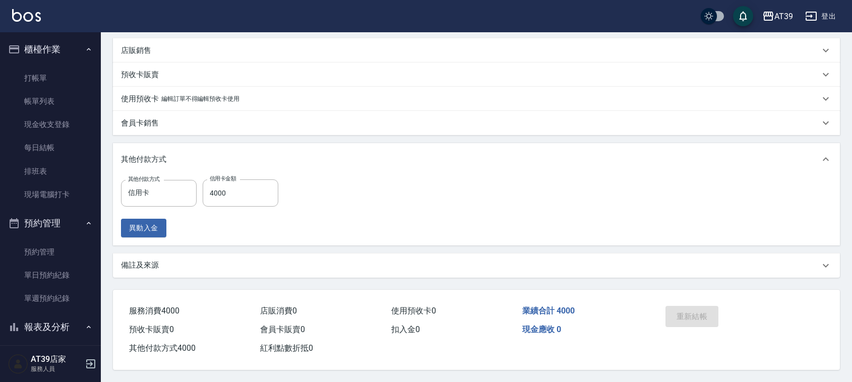
click at [710, 314] on div "重新結帳" at bounding box center [700, 324] width 77 height 44
click at [707, 311] on div "重新結帳" at bounding box center [700, 324] width 77 height 44
click at [704, 309] on div "重新結帳" at bounding box center [700, 324] width 77 height 44
click at [700, 304] on div "重新結帳" at bounding box center [700, 324] width 77 height 44
click at [694, 297] on div "重新結帳" at bounding box center [739, 324] width 179 height 68
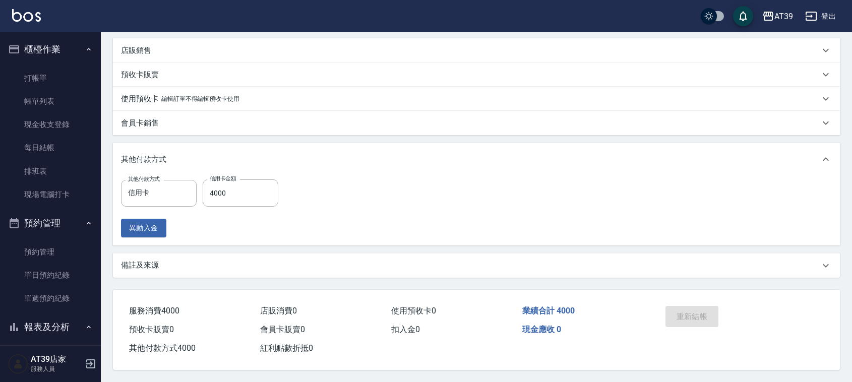
click at [691, 293] on div "重新結帳" at bounding box center [739, 324] width 179 height 68
click at [684, 290] on div "重新結帳" at bounding box center [739, 324] width 179 height 68
click at [681, 290] on div "重新結帳" at bounding box center [739, 324] width 179 height 68
click at [679, 302] on div "重新結帳" at bounding box center [700, 324] width 77 height 44
click at [675, 296] on div "重新結帳" at bounding box center [739, 324] width 179 height 68
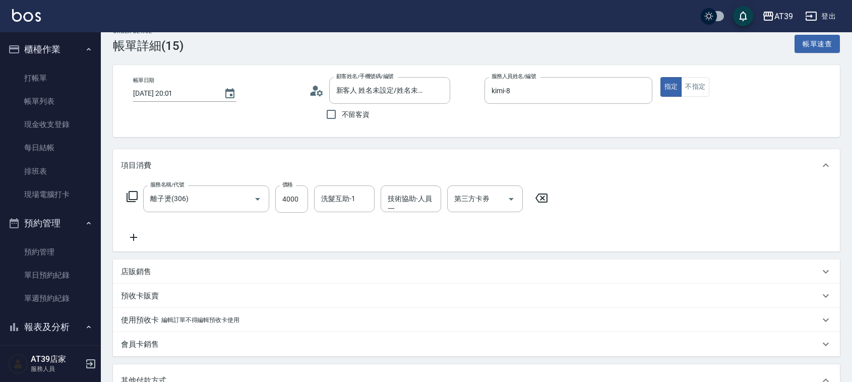
scroll to position [0, 0]
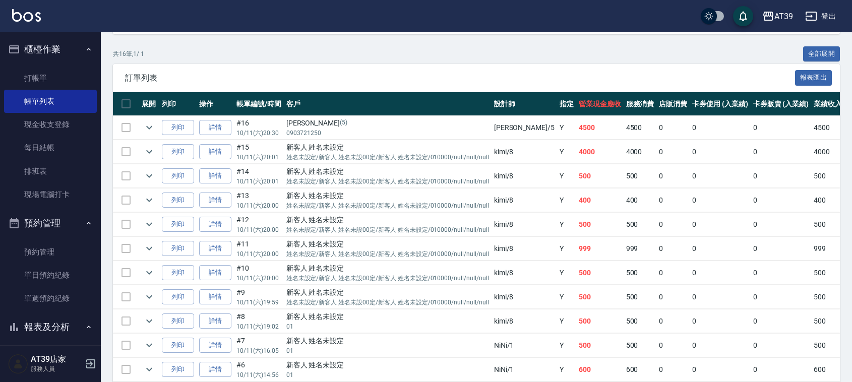
scroll to position [189, 0]
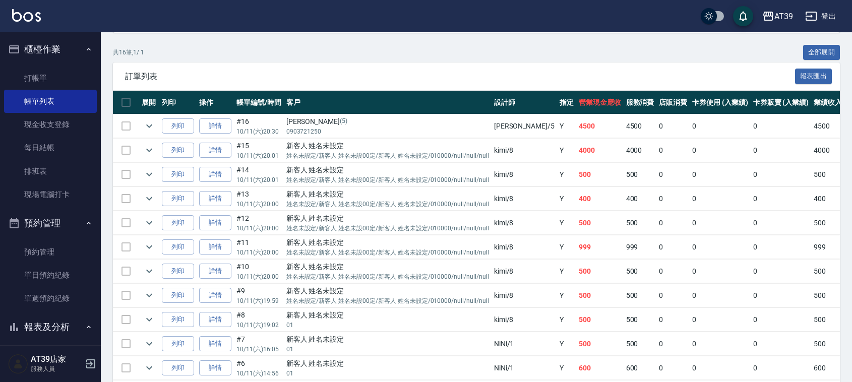
click at [127, 150] on td at bounding box center [126, 151] width 26 height 24
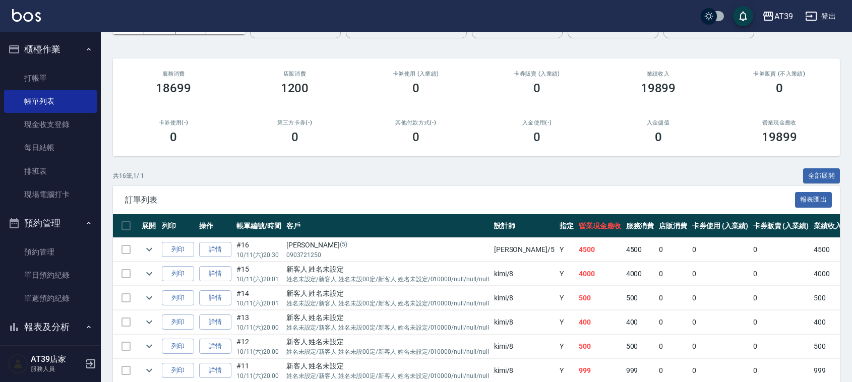
scroll to position [0, 0]
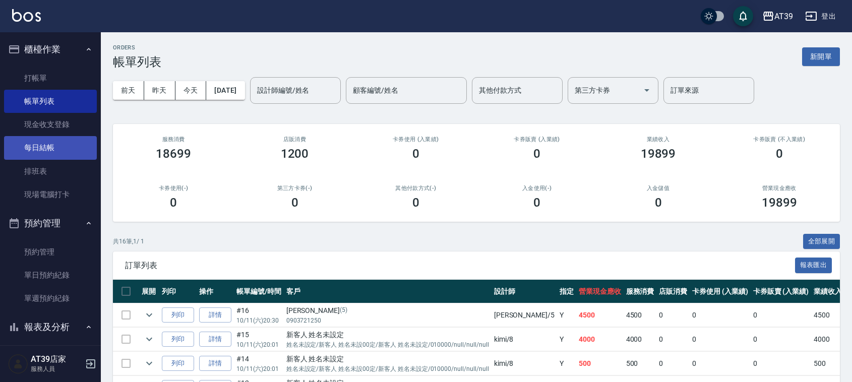
click at [62, 151] on link "每日結帳" at bounding box center [50, 147] width 93 height 23
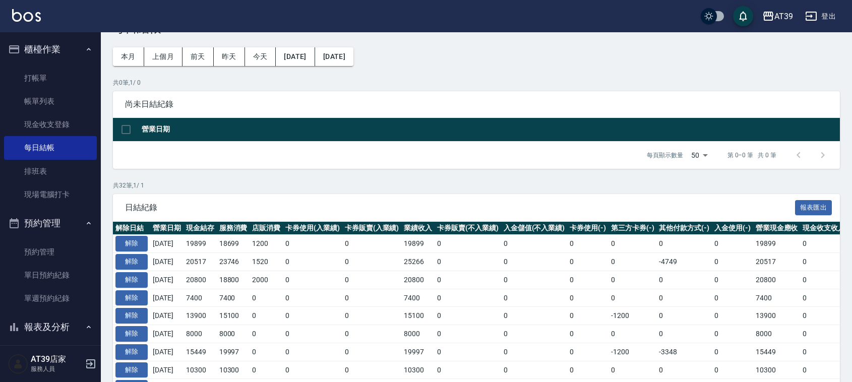
scroll to position [63, 0]
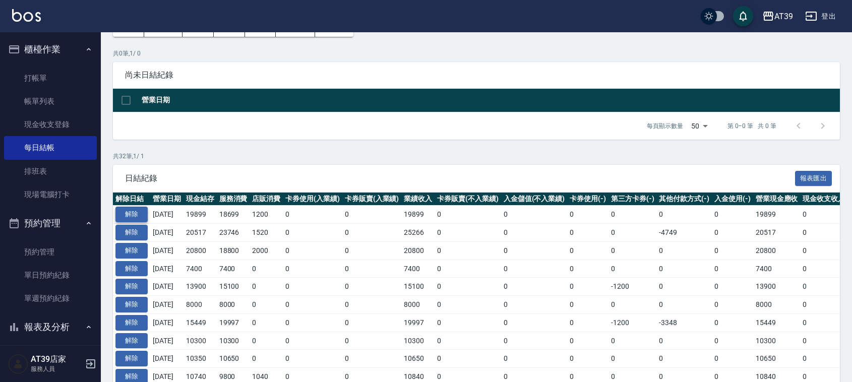
click at [130, 218] on button "解除" at bounding box center [131, 215] width 32 height 16
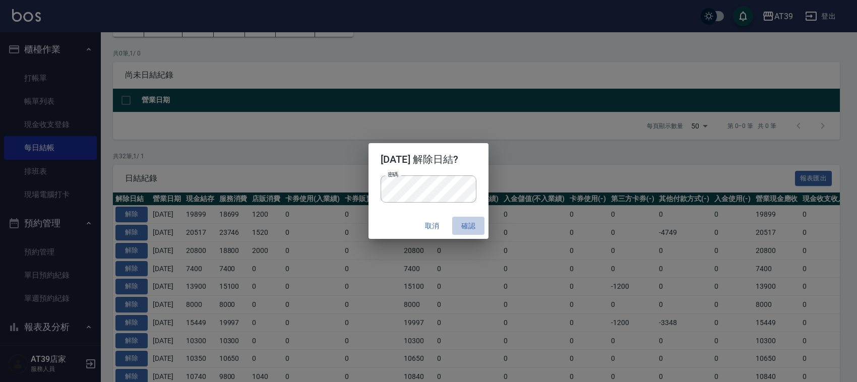
click at [472, 231] on button "確認" at bounding box center [468, 226] width 32 height 19
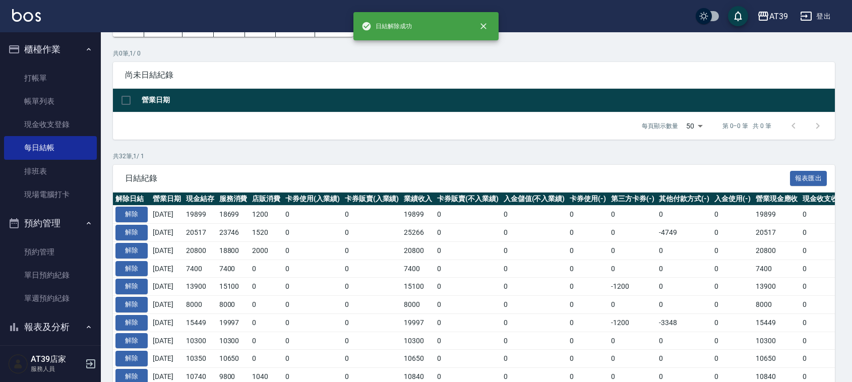
click at [476, 228] on td "0" at bounding box center [468, 233] width 67 height 18
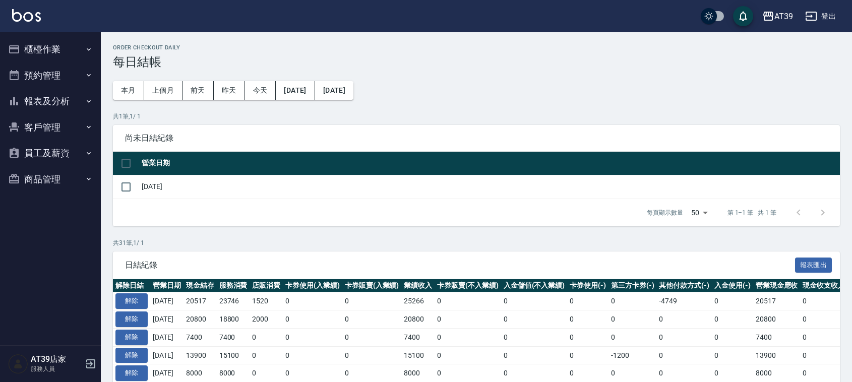
scroll to position [64, 0]
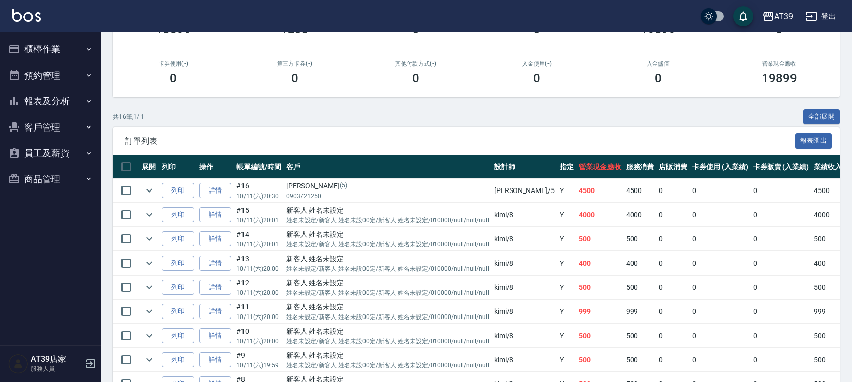
scroll to position [126, 0]
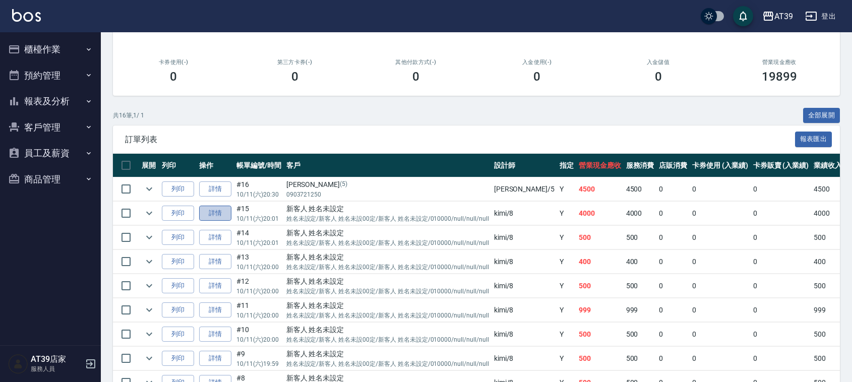
click at [207, 213] on link "詳情" at bounding box center [215, 214] width 32 height 16
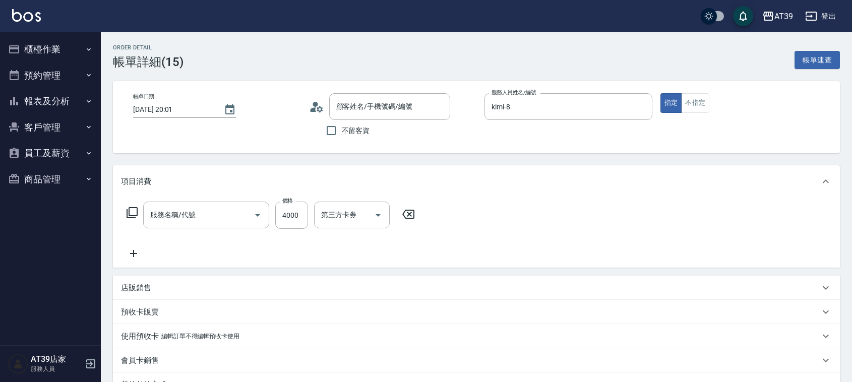
type input "2025/10/11 20:01"
type input "kimi-8"
type input "離子燙(306)"
type input "新客人 姓名未設定/姓名未設定/新客人 姓名未設00定/新客人 姓名未設定/010000/null/null/null/null"
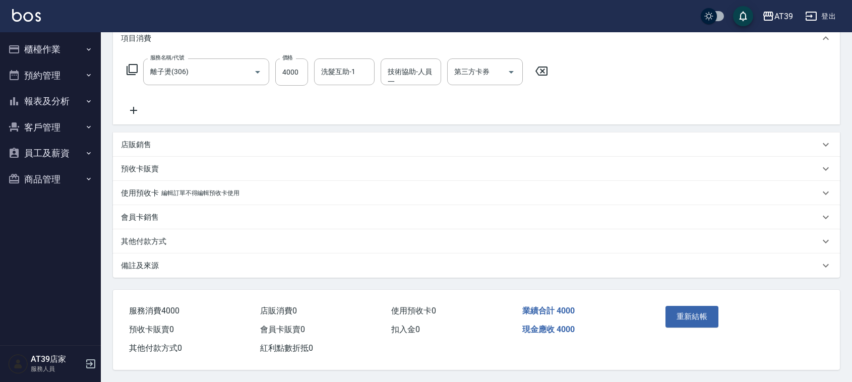
scroll to position [147, 0]
click at [125, 229] on div "其他付款方式" at bounding box center [476, 241] width 727 height 24
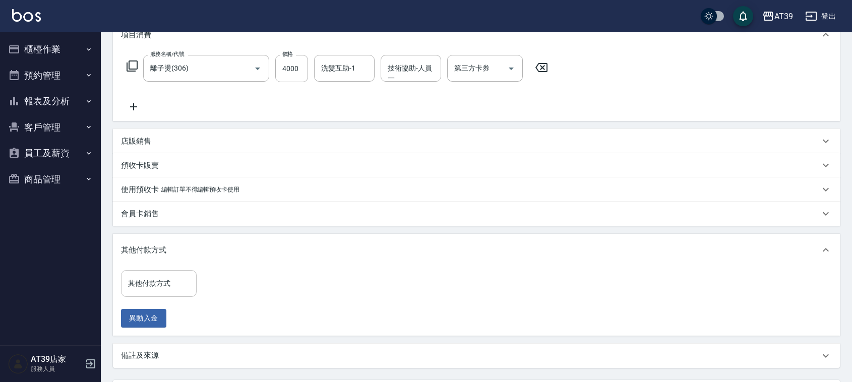
click at [178, 280] on input "其他付款方式" at bounding box center [159, 284] width 67 height 18
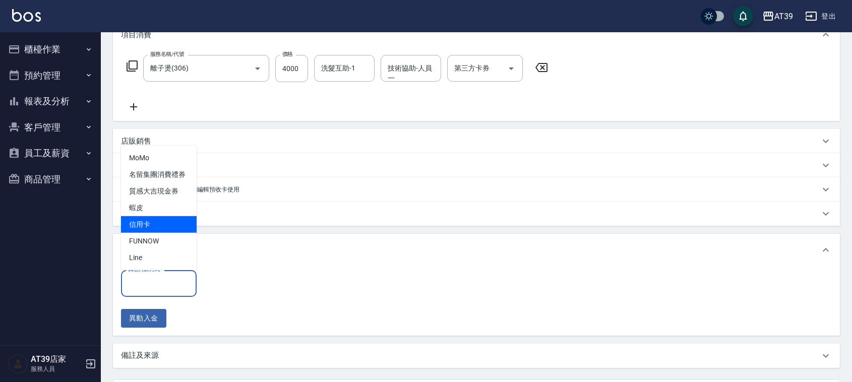
click at [160, 229] on span "信用卡" at bounding box center [159, 224] width 76 height 17
type input "信用卡"
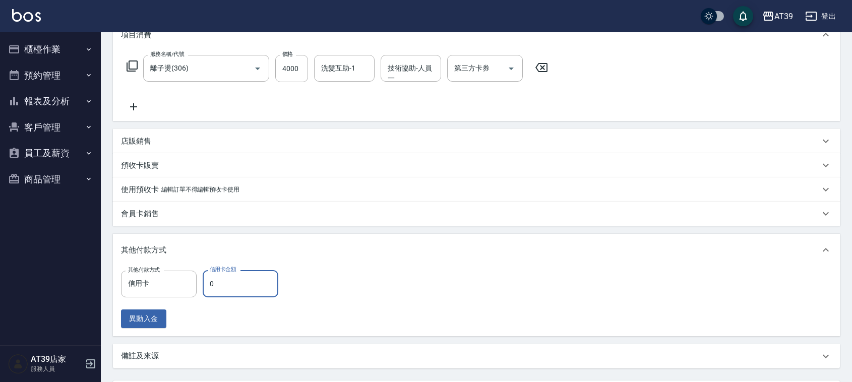
click at [245, 284] on input "0" at bounding box center [241, 283] width 76 height 27
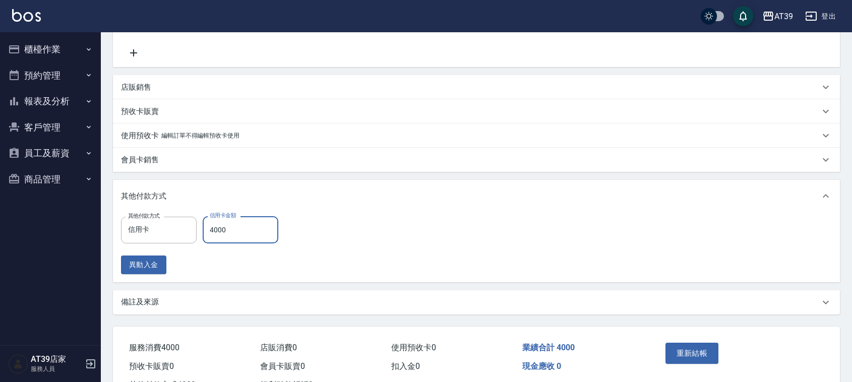
scroll to position [241, 0]
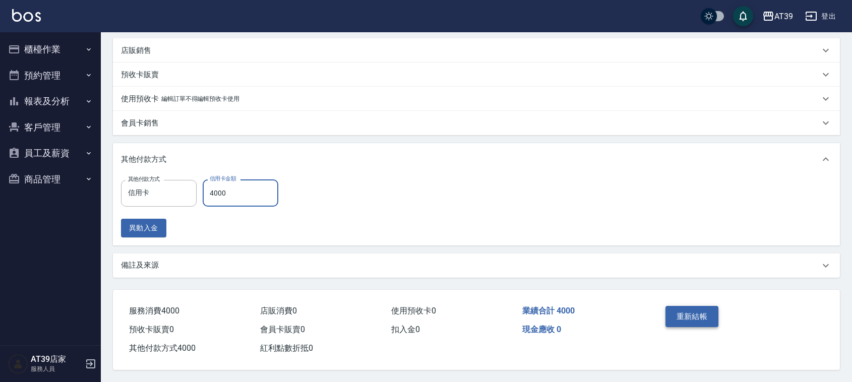
type input "4000"
click at [694, 319] on button "重新結帳" at bounding box center [692, 316] width 53 height 21
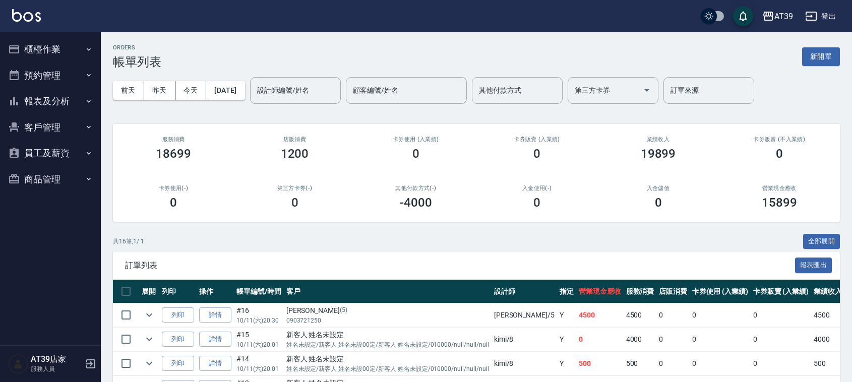
click at [76, 56] on button "櫃檯作業" at bounding box center [50, 49] width 93 height 26
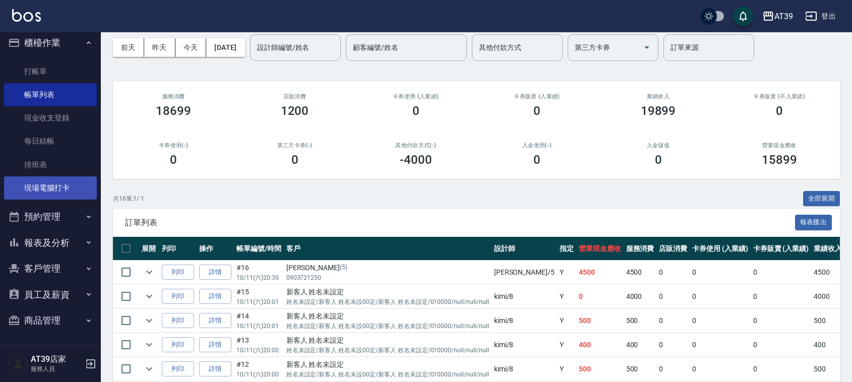
scroll to position [63, 0]
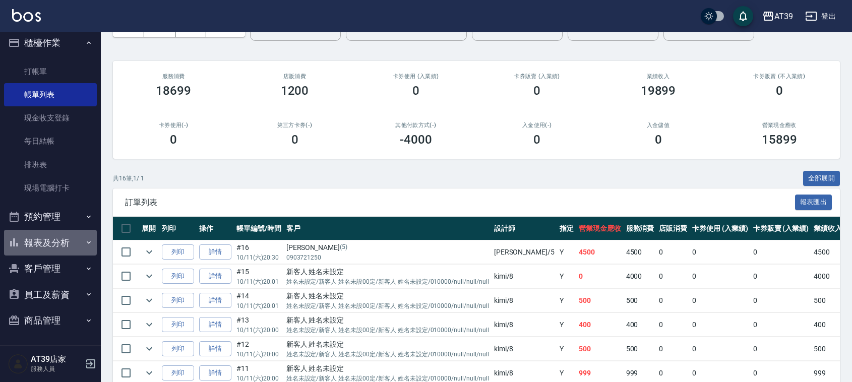
click at [68, 234] on button "報表及分析" at bounding box center [50, 243] width 93 height 26
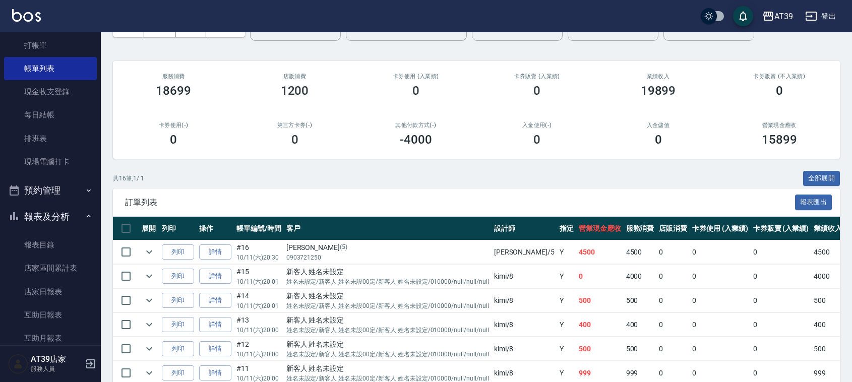
scroll to position [0, 0]
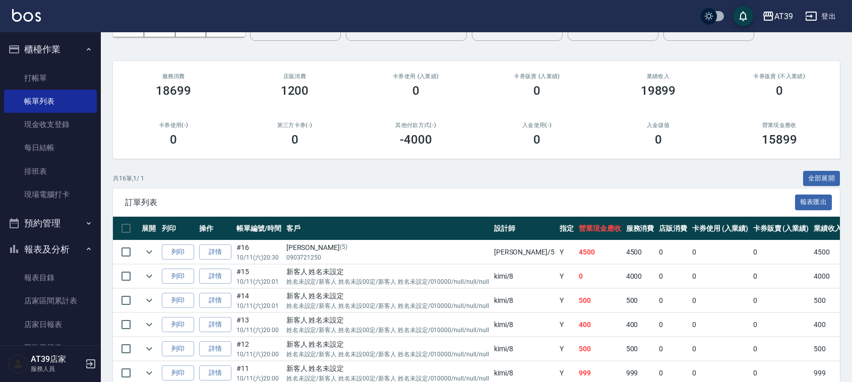
click at [55, 49] on button "櫃檯作業" at bounding box center [50, 49] width 93 height 26
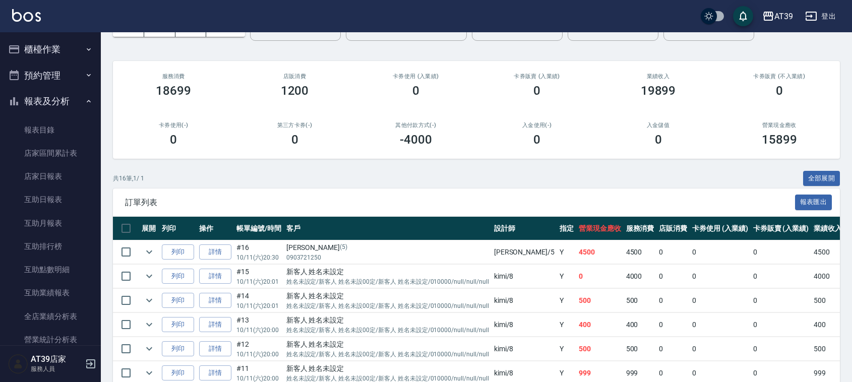
click at [55, 49] on button "櫃檯作業" at bounding box center [50, 49] width 93 height 26
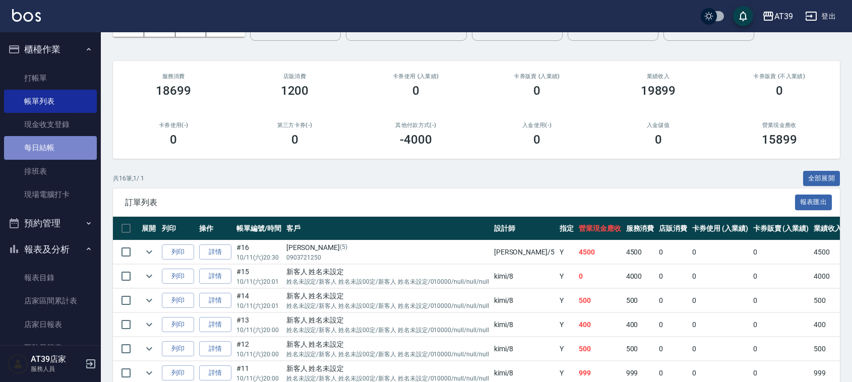
click at [69, 139] on link "每日結帳" at bounding box center [50, 147] width 93 height 23
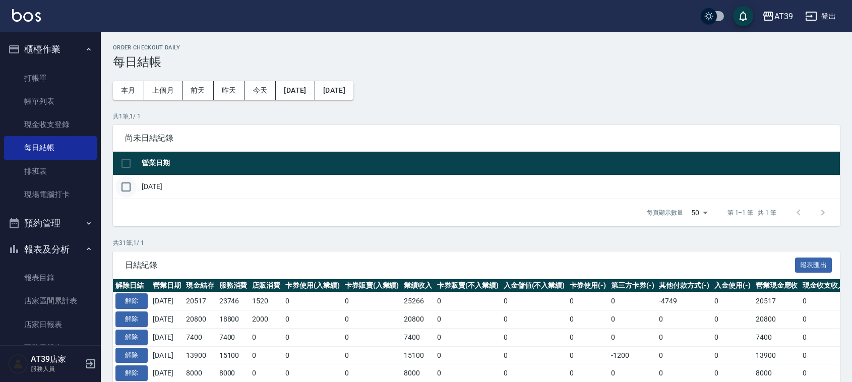
click at [123, 190] on input "checkbox" at bounding box center [125, 187] width 21 height 21
checkbox input "true"
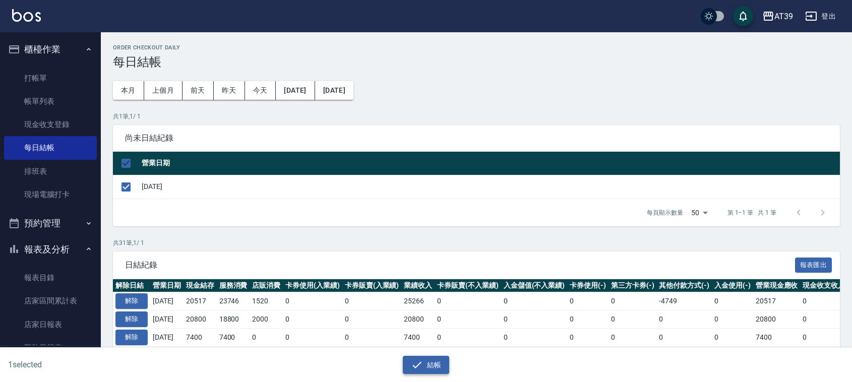
click at [425, 362] on button "結帳" at bounding box center [426, 365] width 47 height 19
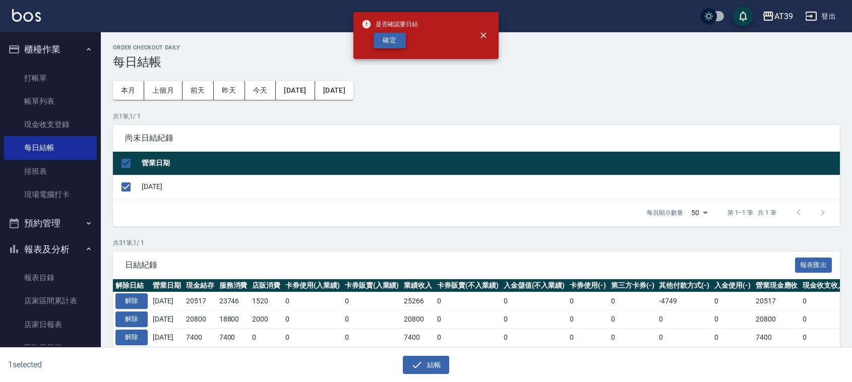
click at [391, 40] on button "確定" at bounding box center [390, 41] width 32 height 16
checkbox input "false"
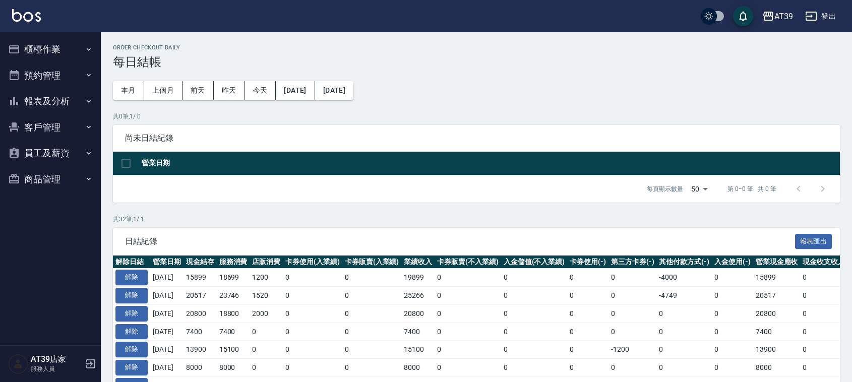
click at [76, 104] on button "報表及分析" at bounding box center [50, 101] width 93 height 26
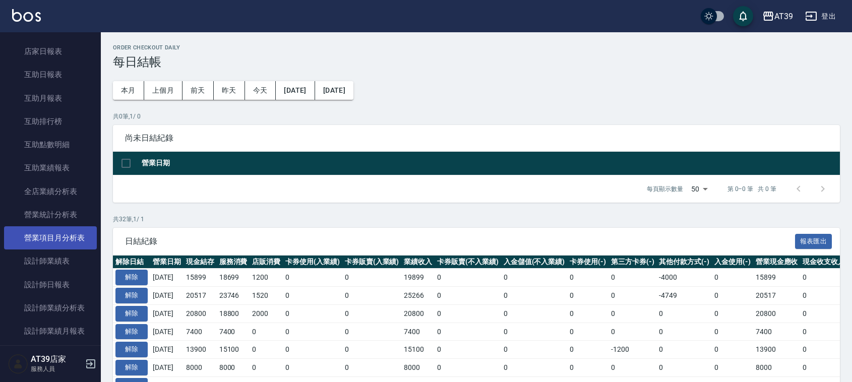
scroll to position [189, 0]
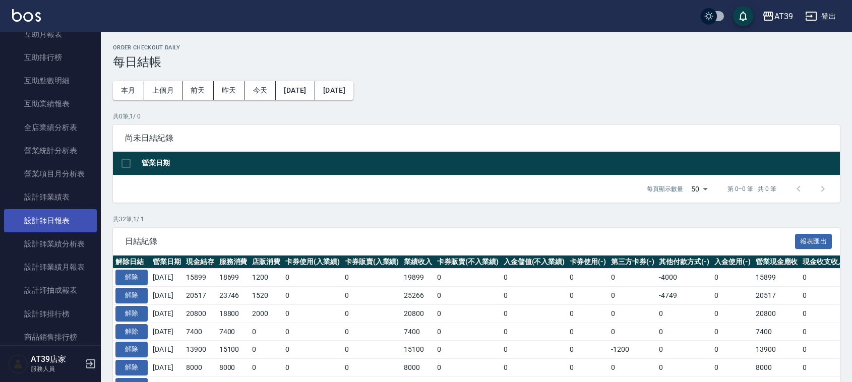
click at [75, 226] on link "設計師日報表" at bounding box center [50, 220] width 93 height 23
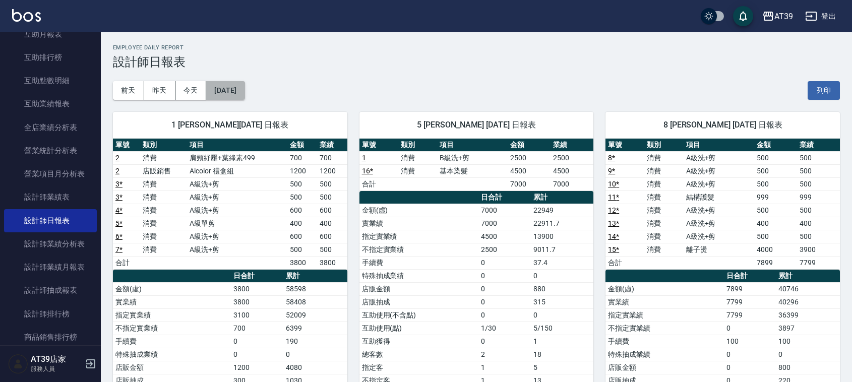
click at [236, 95] on button "[DATE]" at bounding box center [225, 90] width 38 height 19
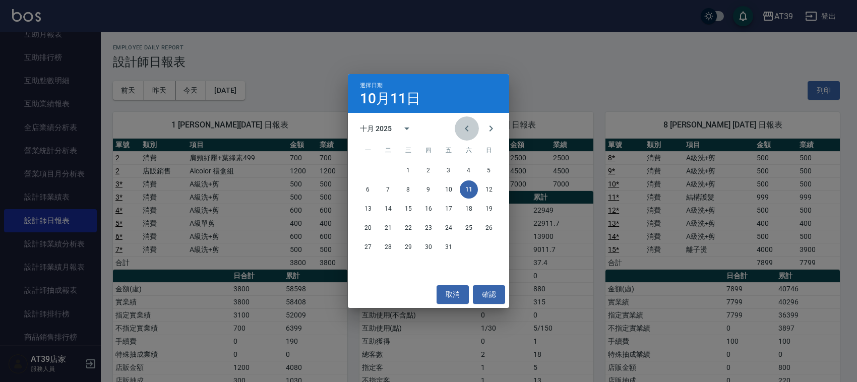
click at [472, 130] on icon "Previous month" at bounding box center [467, 129] width 12 height 12
click at [429, 188] on button "11" at bounding box center [429, 190] width 18 height 18
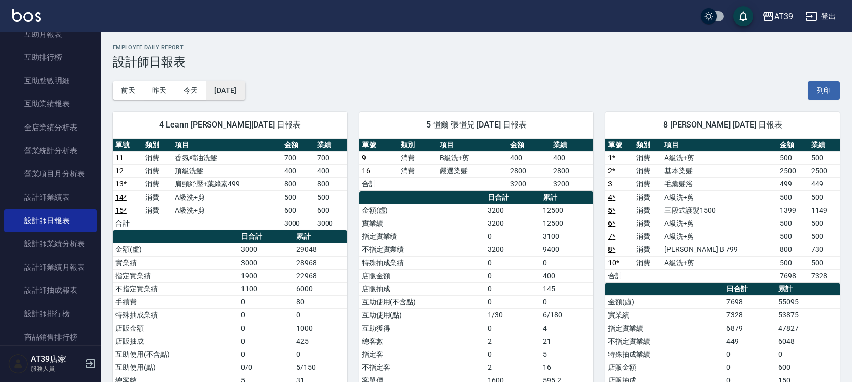
click at [245, 87] on button "[DATE]" at bounding box center [225, 90] width 38 height 19
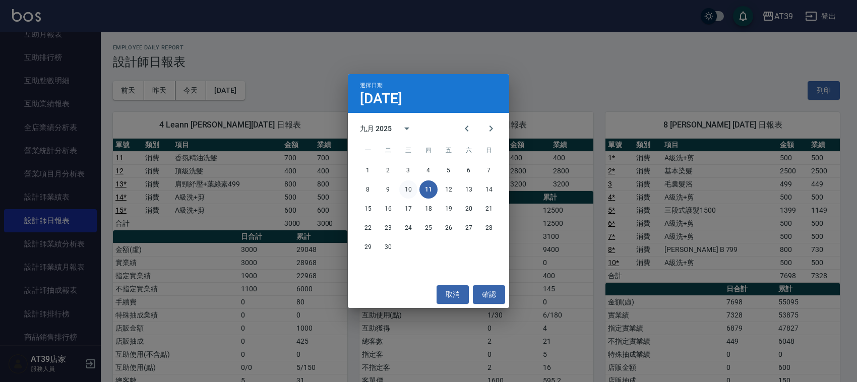
click at [410, 189] on button "10" at bounding box center [408, 190] width 18 height 18
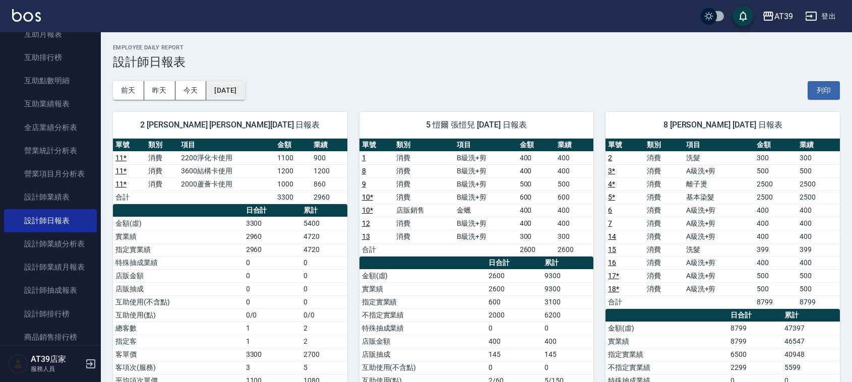
click at [244, 89] on button "[DATE]" at bounding box center [225, 90] width 38 height 19
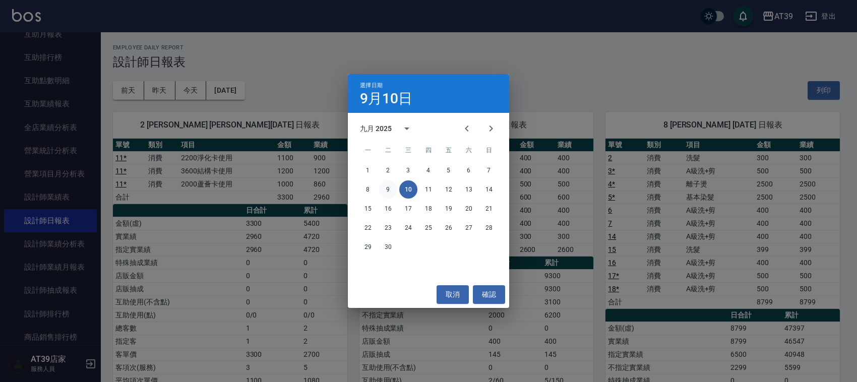
click at [389, 187] on button "9" at bounding box center [388, 190] width 18 height 18
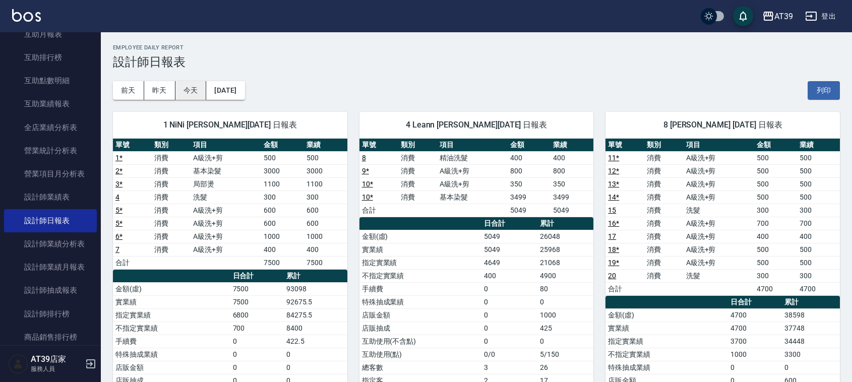
click at [188, 89] on button "今天" at bounding box center [191, 90] width 31 height 19
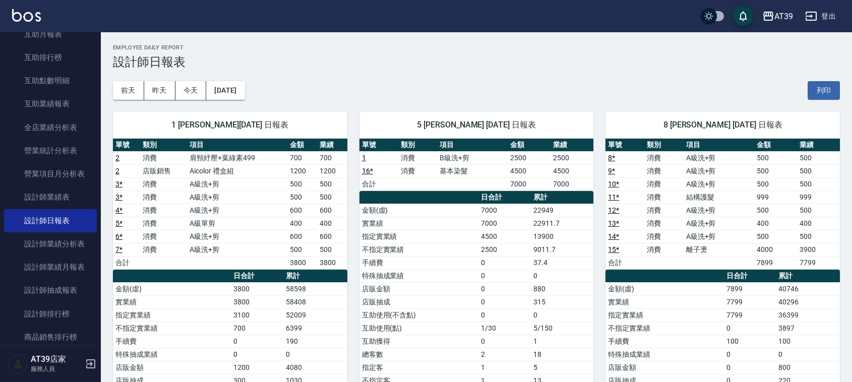
click at [365, 77] on div "[DATE] [DATE] [DATE] [DATE] 列印" at bounding box center [476, 90] width 727 height 43
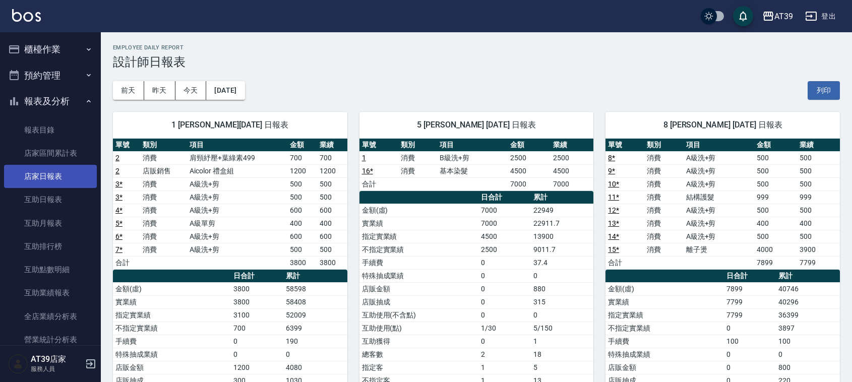
click at [51, 172] on link "店家日報表" at bounding box center [50, 176] width 93 height 23
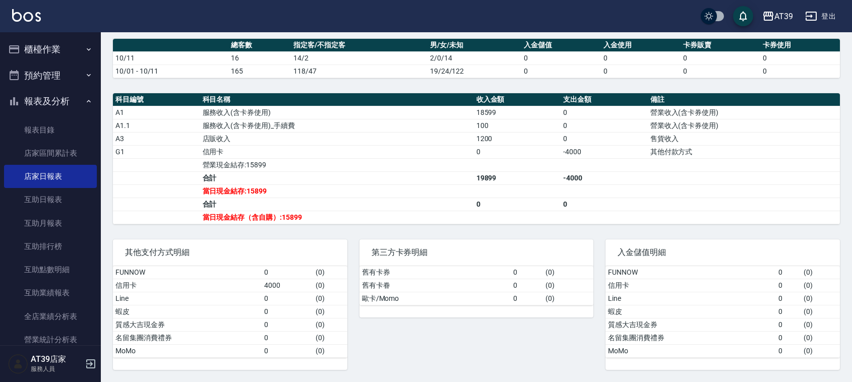
scroll to position [261, 0]
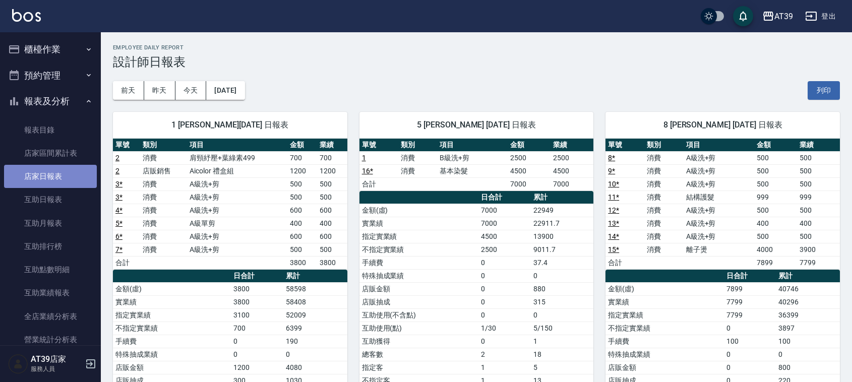
click at [56, 182] on link "店家日報表" at bounding box center [50, 176] width 93 height 23
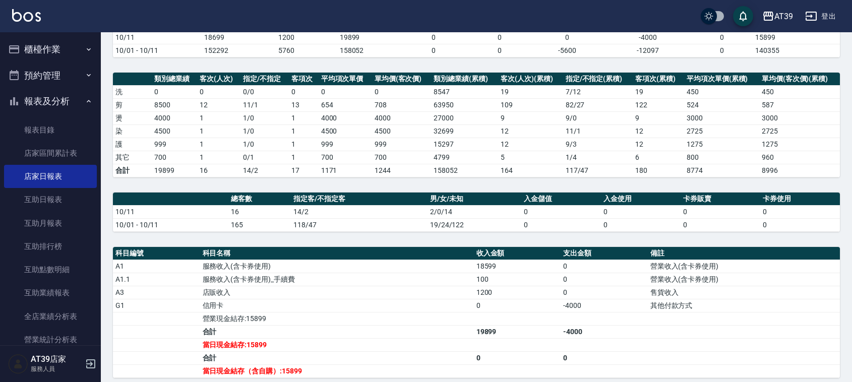
scroll to position [126, 0]
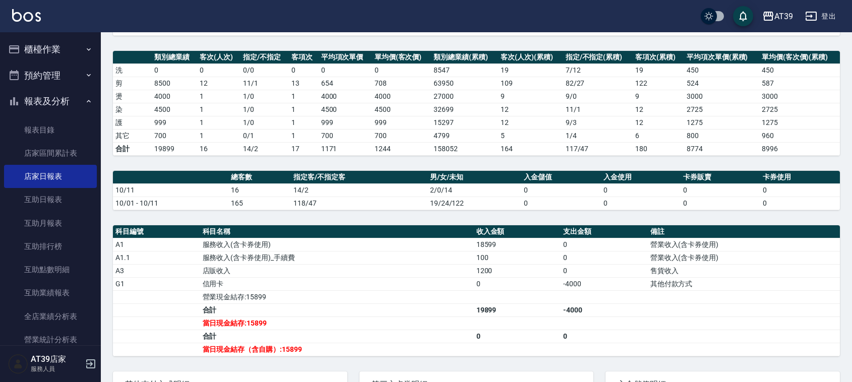
click at [665, 320] on td "a dense table" at bounding box center [744, 323] width 192 height 13
